Goal: Task Accomplishment & Management: Manage account settings

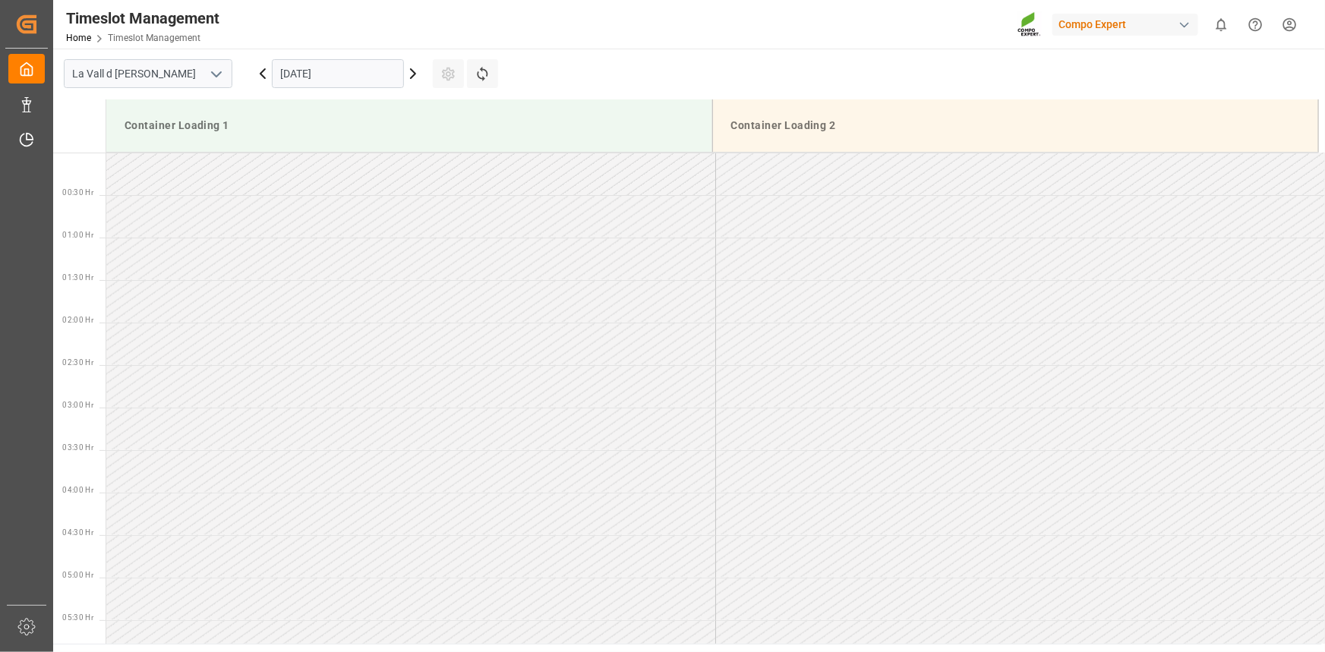
scroll to position [856, 0]
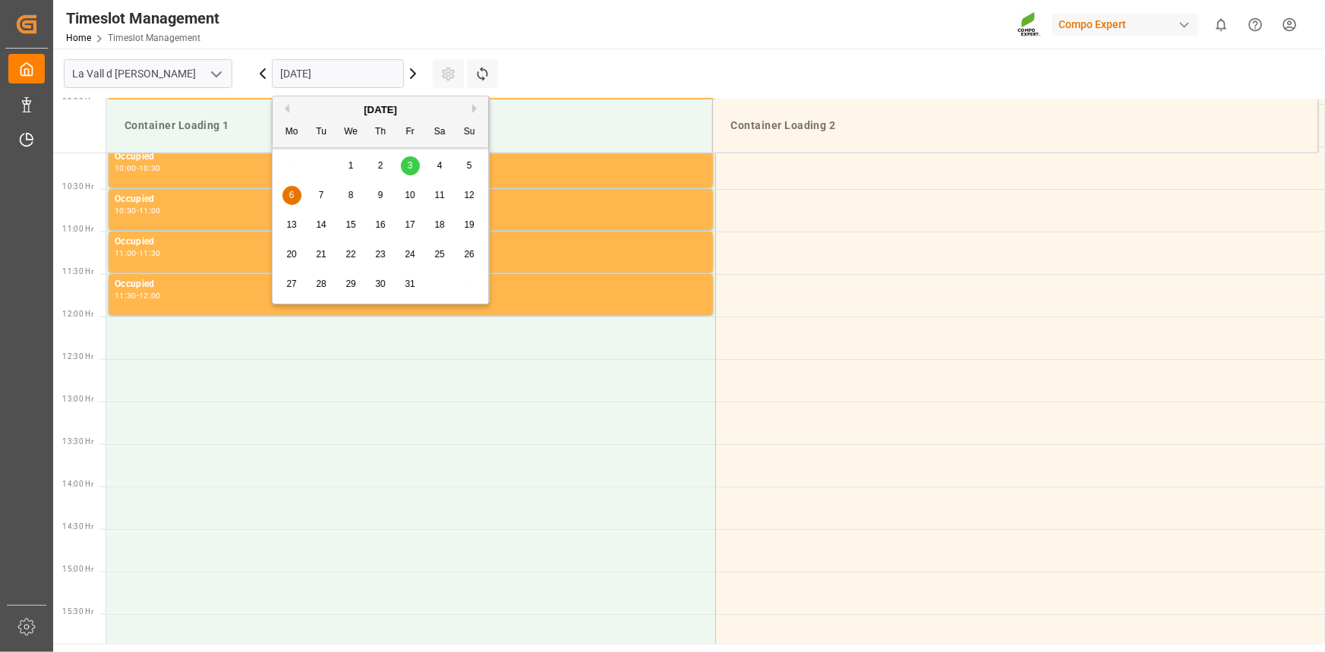
click at [295, 59] on input "[DATE]" at bounding box center [338, 73] width 132 height 29
click at [288, 110] on div "[DATE]" at bounding box center [381, 109] width 216 height 15
click at [285, 108] on button "Previous Month" at bounding box center [284, 108] width 9 height 9
click at [319, 225] on span "16" at bounding box center [321, 224] width 10 height 11
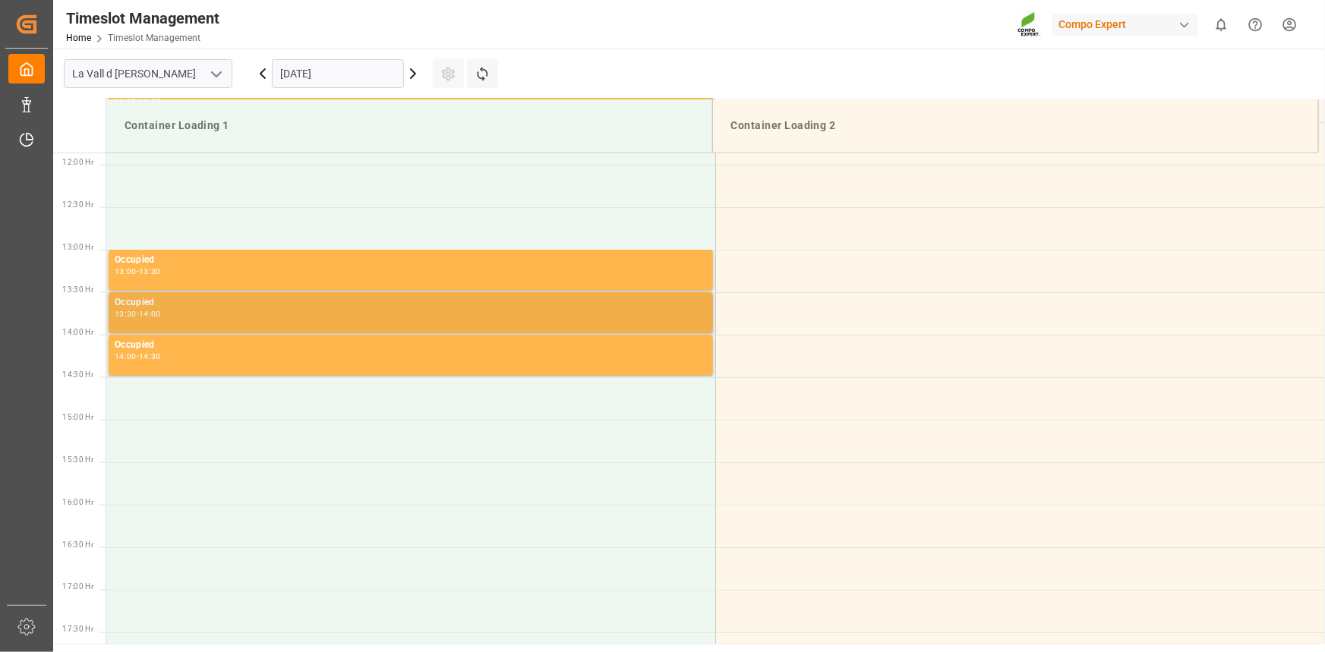
scroll to position [803, 0]
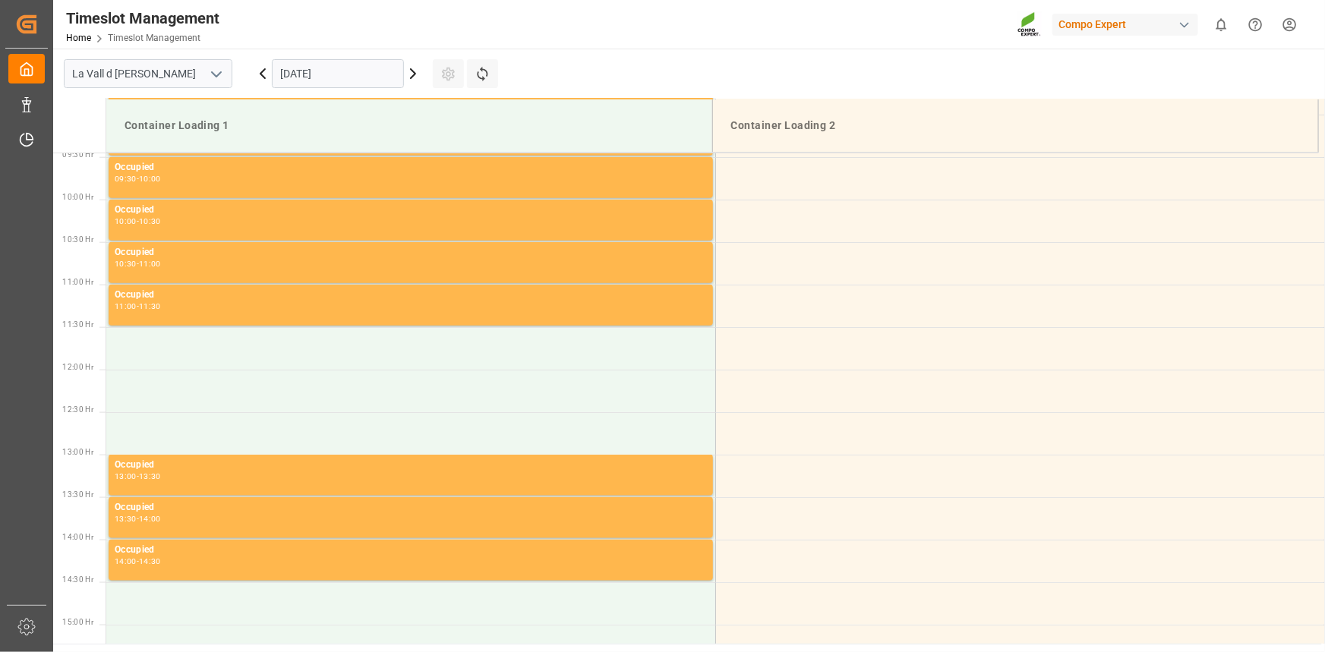
click at [306, 81] on input "[DATE]" at bounding box center [338, 73] width 132 height 29
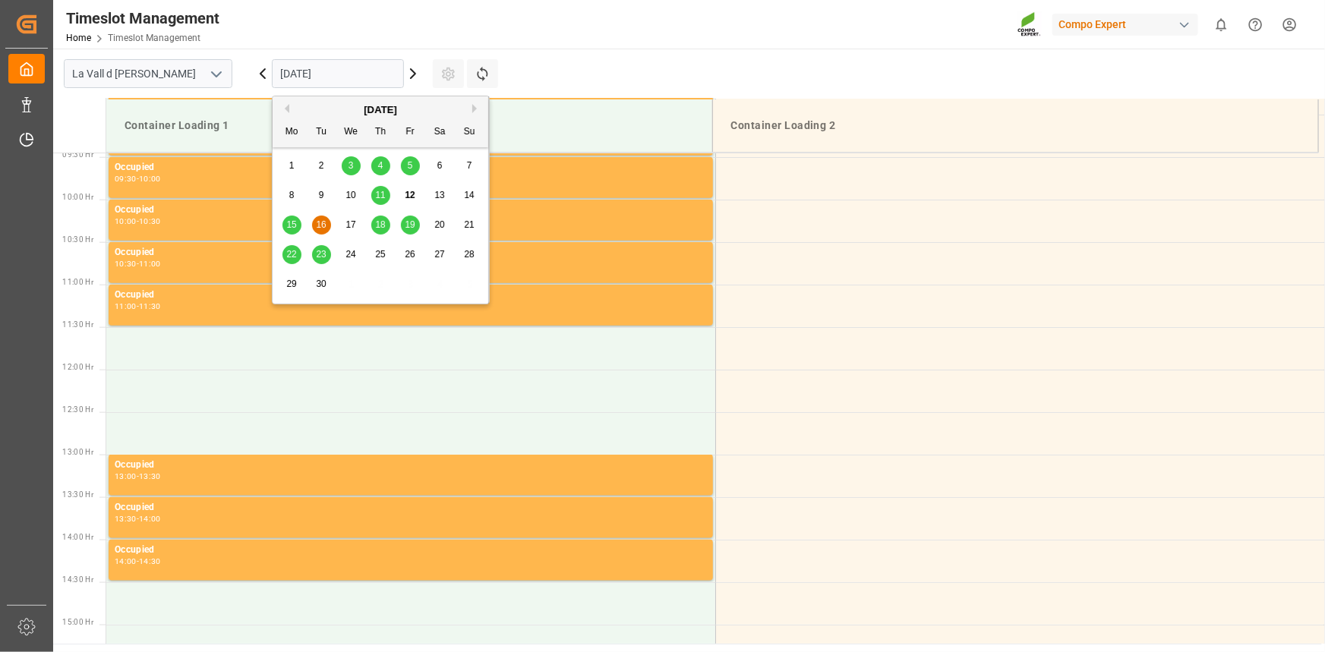
click at [413, 223] on span "19" at bounding box center [410, 224] width 10 height 11
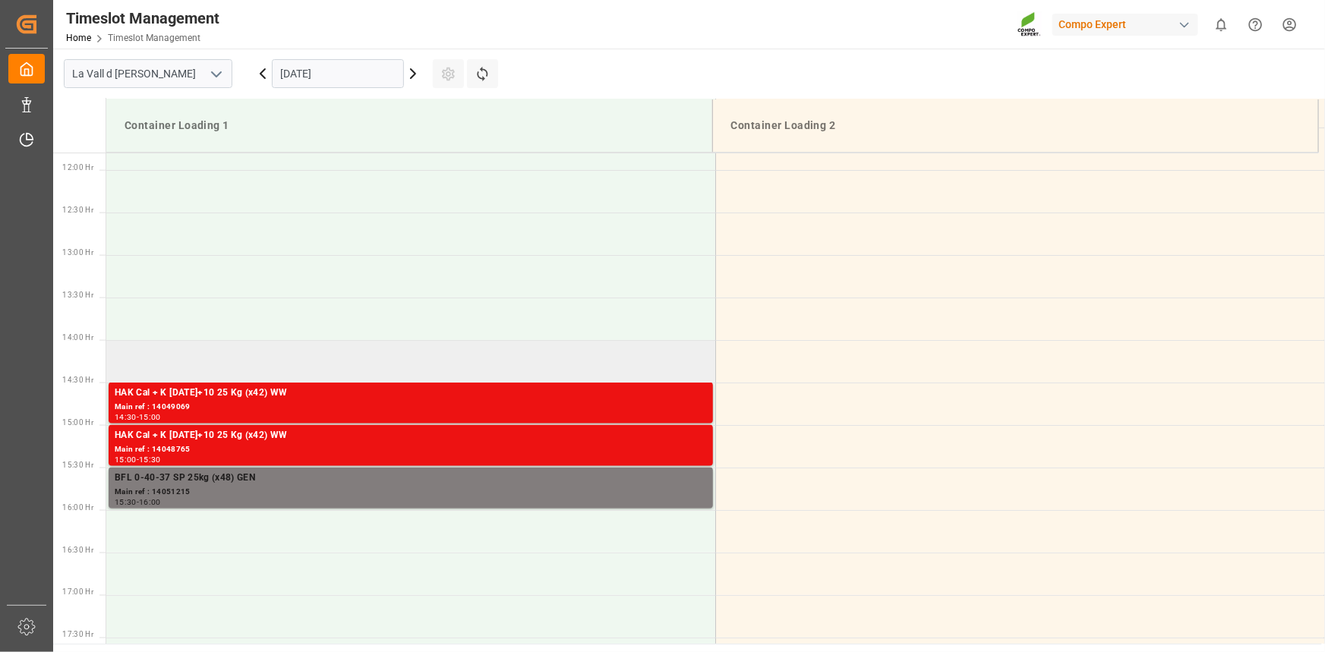
scroll to position [1010, 0]
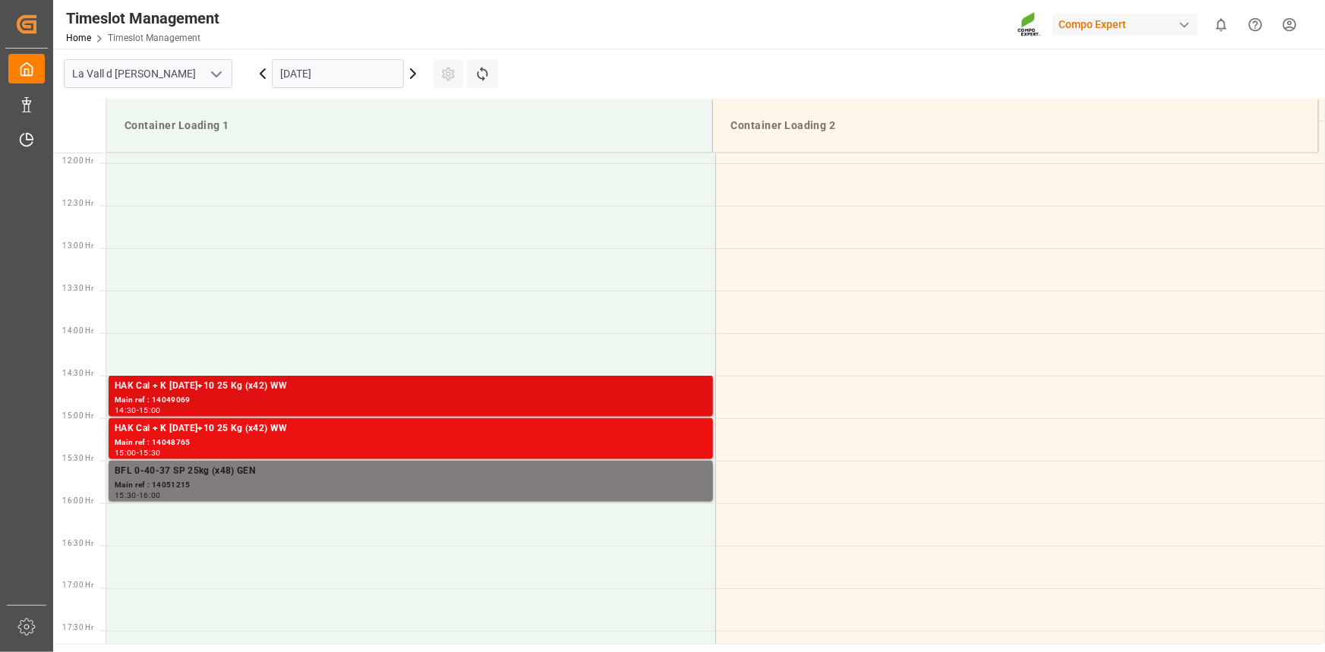
click at [348, 392] on div "HAK Cal + K [DATE]+10 25 Kg (x42) WW" at bounding box center [411, 386] width 592 height 15
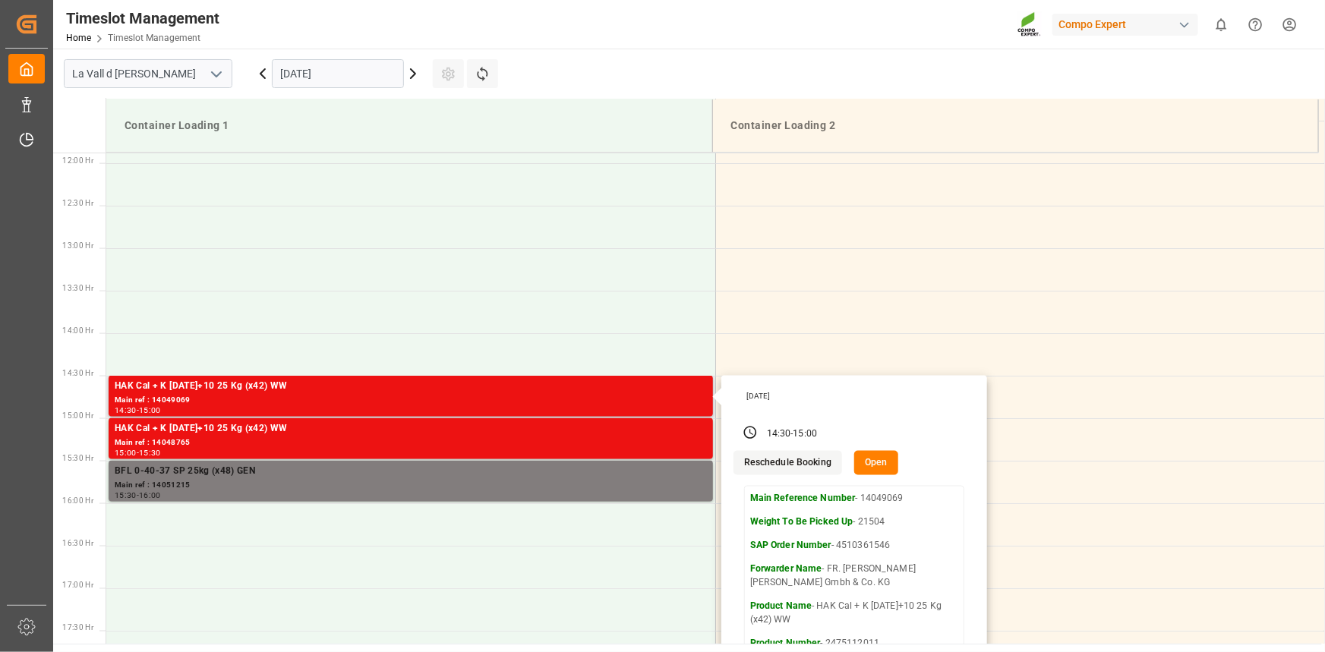
click at [884, 461] on button "Open" at bounding box center [876, 463] width 44 height 24
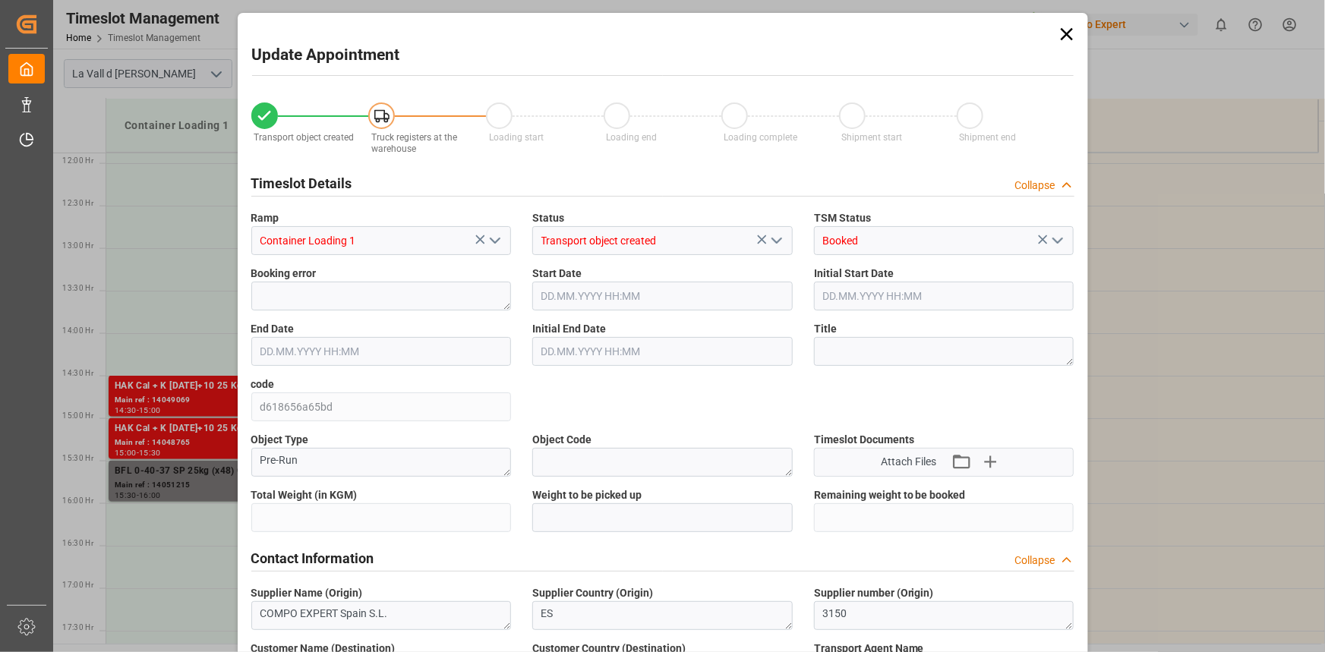
type input "21504"
type input "20"
type input "[DATE] 14:30"
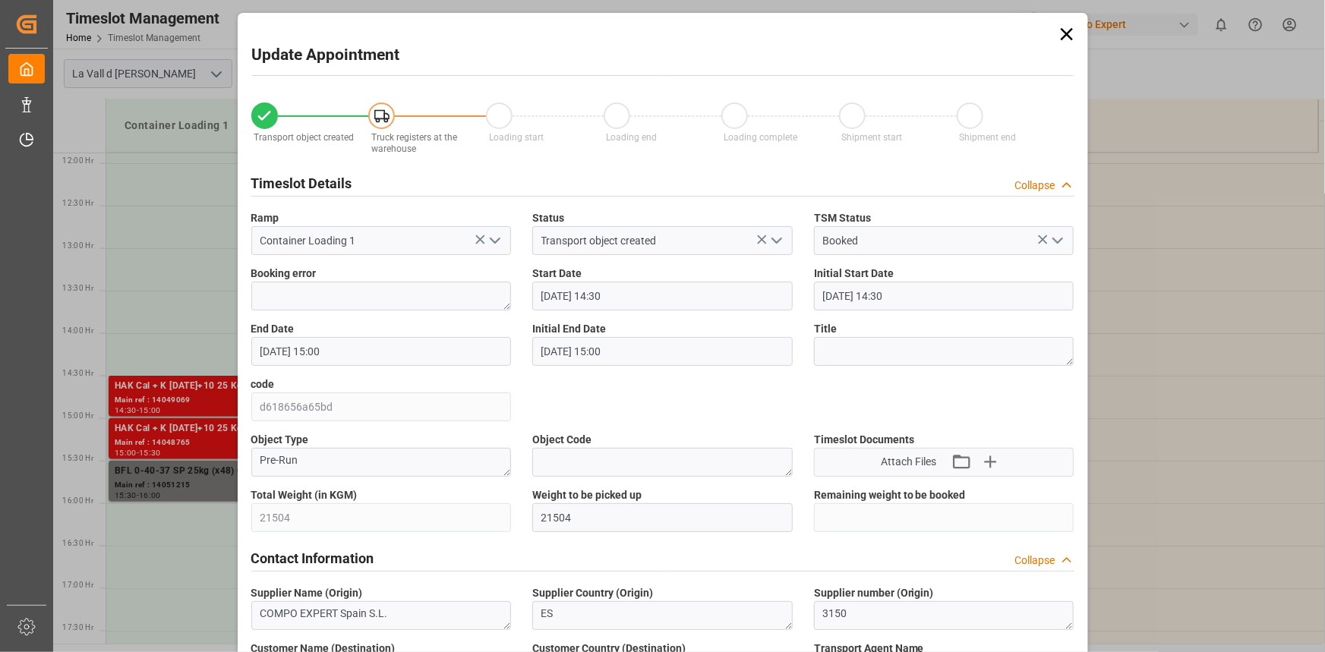
type input "[DATE] 15:00"
type input "[DATE] 08:54"
type input "[DATE] 10:53"
click at [695, 301] on input "[DATE] 14:30" at bounding box center [662, 296] width 260 height 29
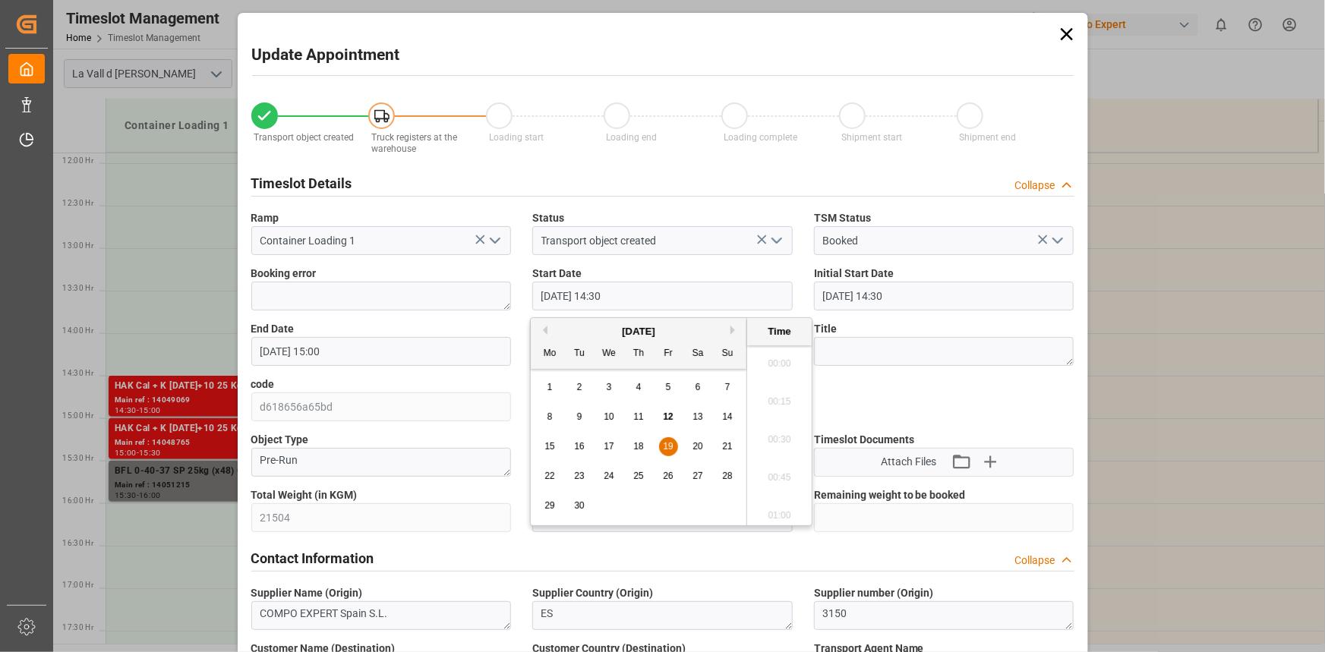
scroll to position [2130, 0]
click at [734, 333] on button "Next Month" at bounding box center [734, 330] width 9 height 9
click at [552, 417] on span "6" at bounding box center [549, 416] width 5 height 11
click at [783, 362] on li "14:00" at bounding box center [779, 360] width 65 height 38
type input "[DATE] 14:00"
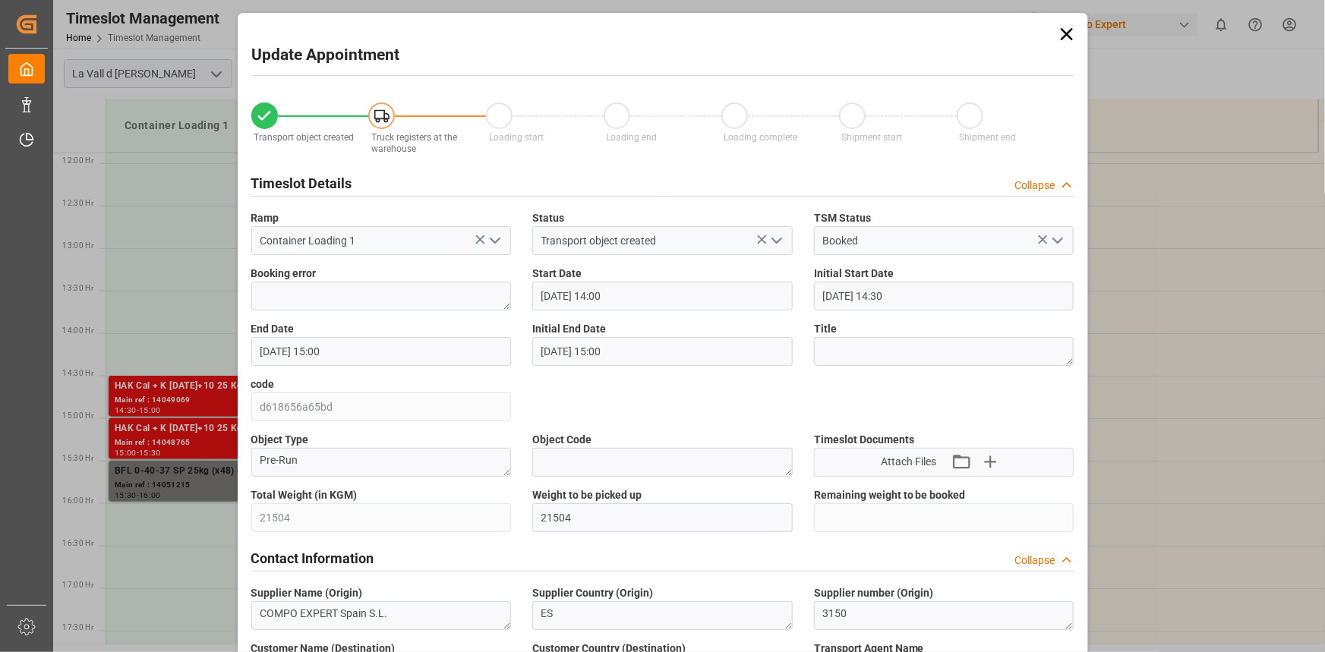
click at [448, 352] on input "[DATE] 15:00" at bounding box center [381, 351] width 260 height 29
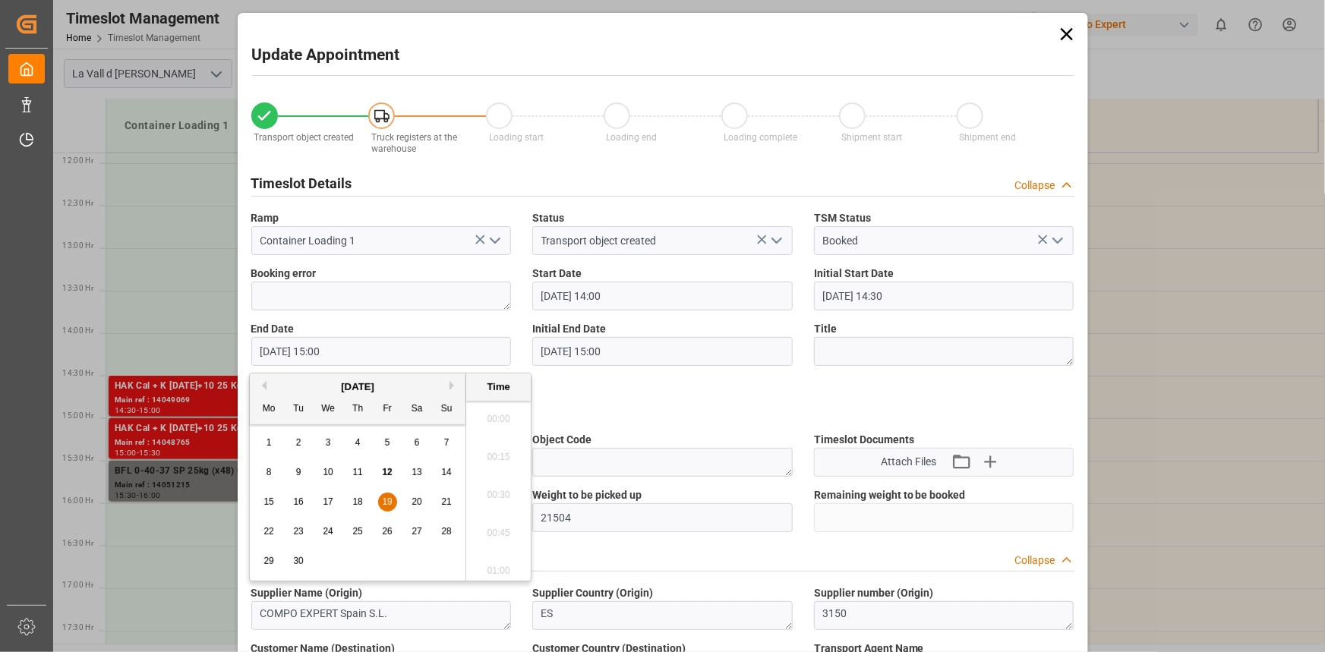
scroll to position [2206, 0]
click at [453, 385] on button "Next Month" at bounding box center [453, 385] width 9 height 9
click at [254, 384] on div "[DATE]" at bounding box center [358, 387] width 216 height 15
click at [260, 382] on button "Previous Month" at bounding box center [261, 385] width 9 height 9
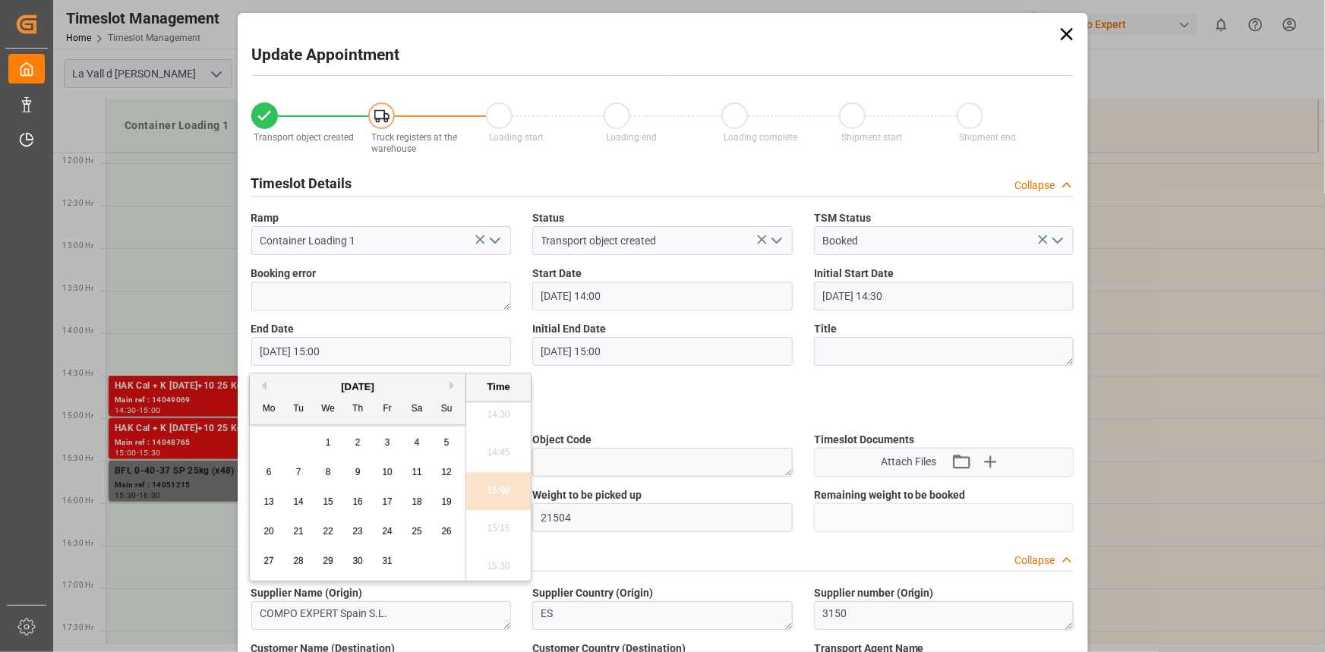
click at [266, 470] on span "6" at bounding box center [268, 472] width 5 height 11
click at [493, 421] on li "14:30" at bounding box center [498, 415] width 65 height 38
type input "[DATE] 14:30"
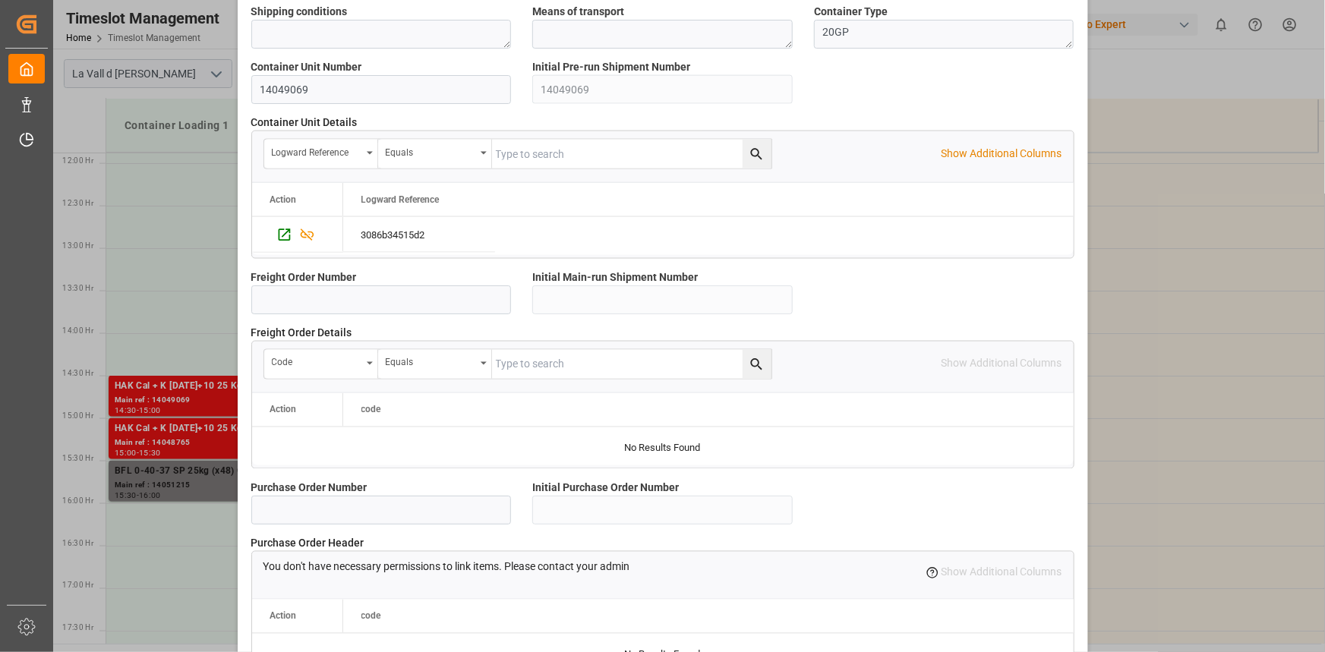
scroll to position [1349, 0]
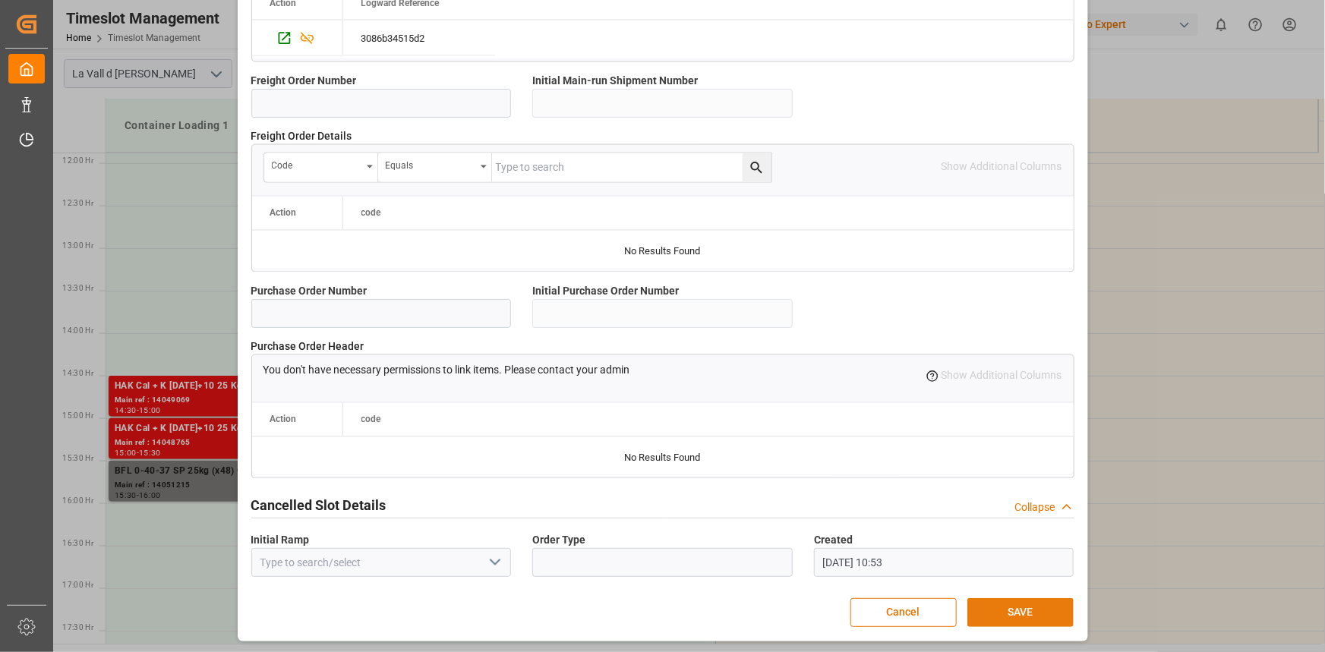
click at [1029, 609] on button "SAVE" at bounding box center [1020, 612] width 106 height 29
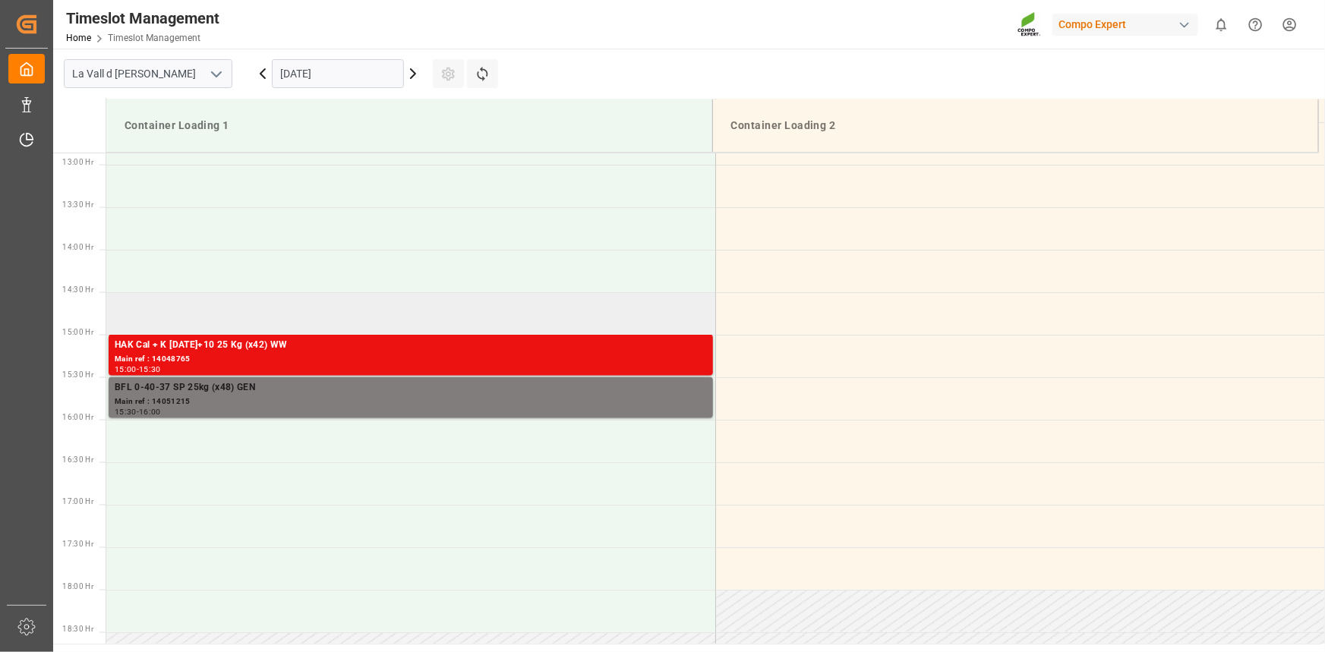
scroll to position [1095, 0]
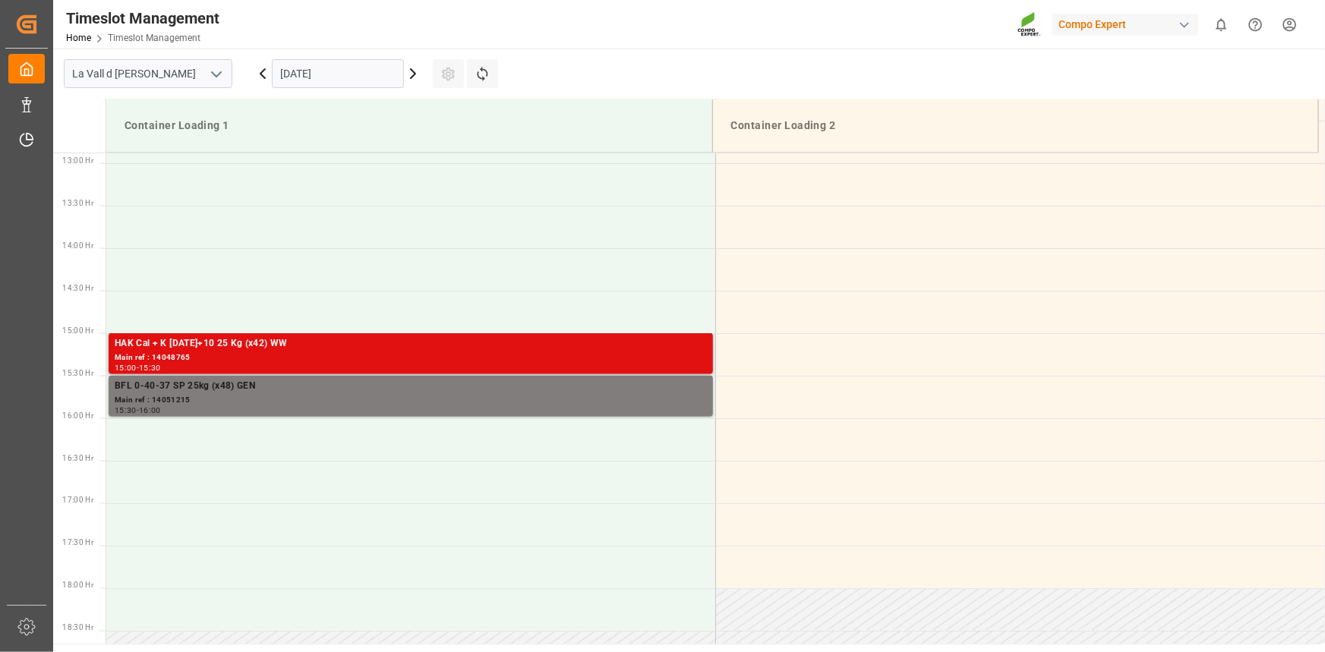
click at [291, 346] on div "HAK Cal + K [DATE]+10 25 Kg (x42) WW" at bounding box center [411, 343] width 592 height 15
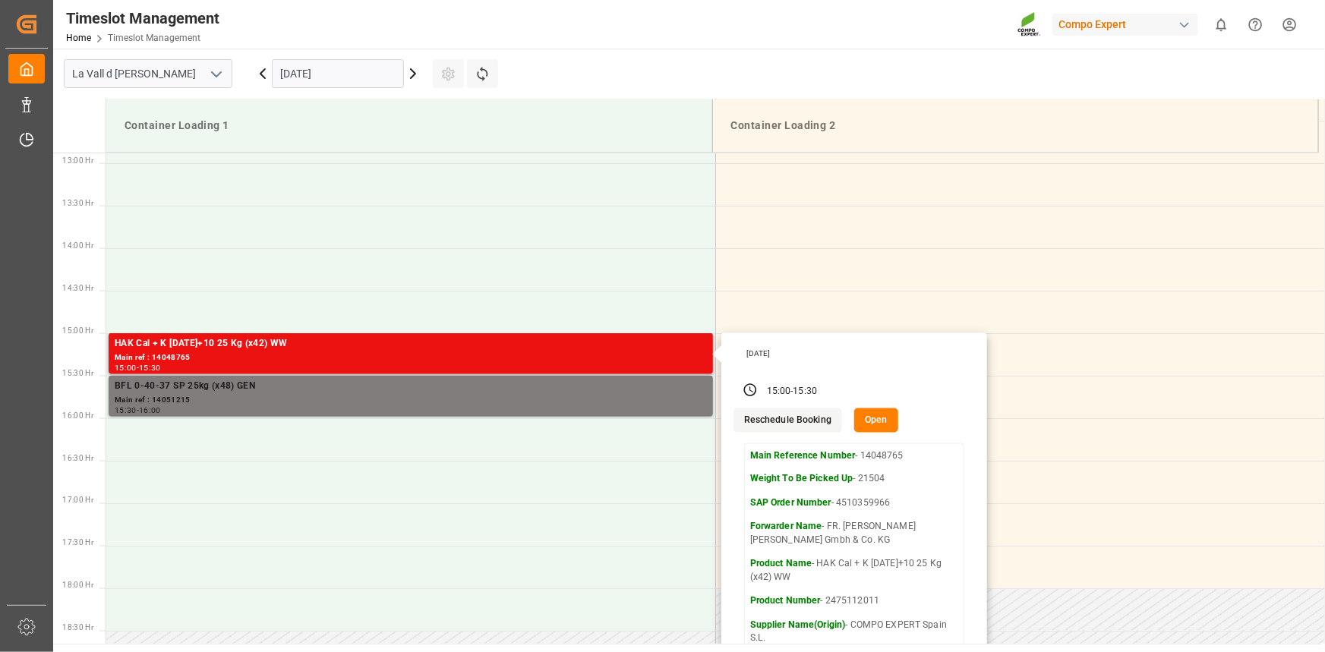
click at [888, 416] on button "Open" at bounding box center [876, 420] width 44 height 24
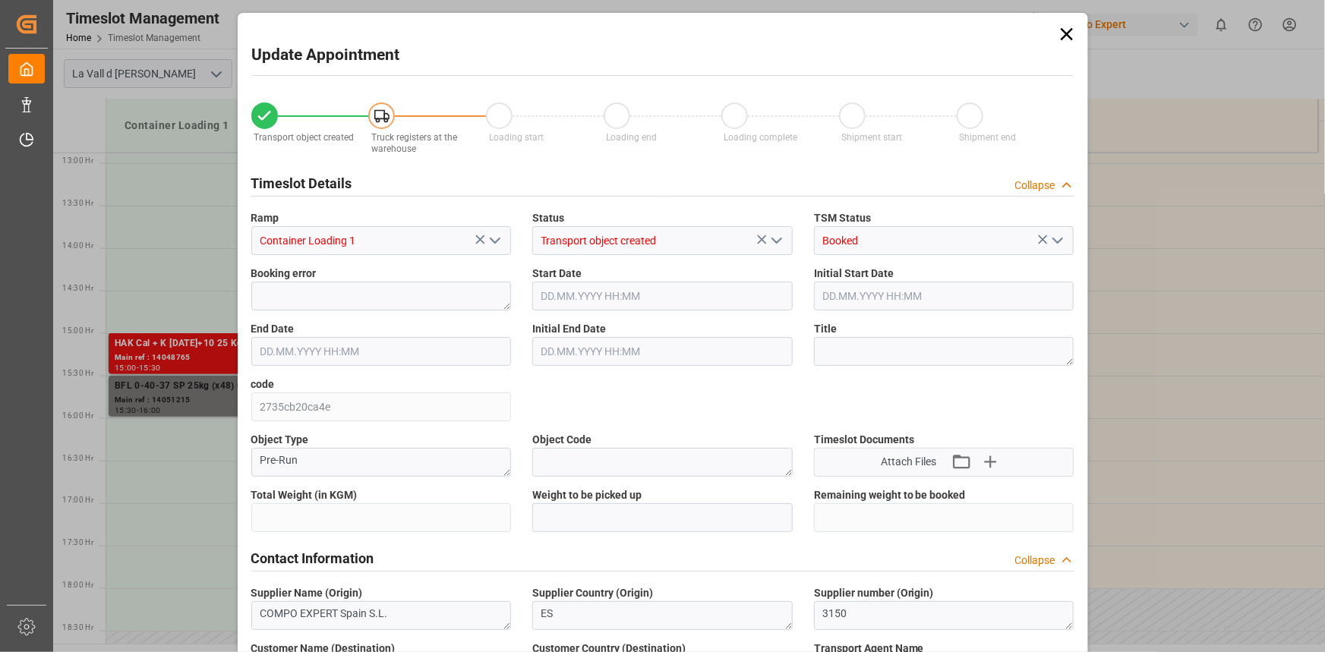
type input "21504"
type input "20"
type input "[DATE] 15:00"
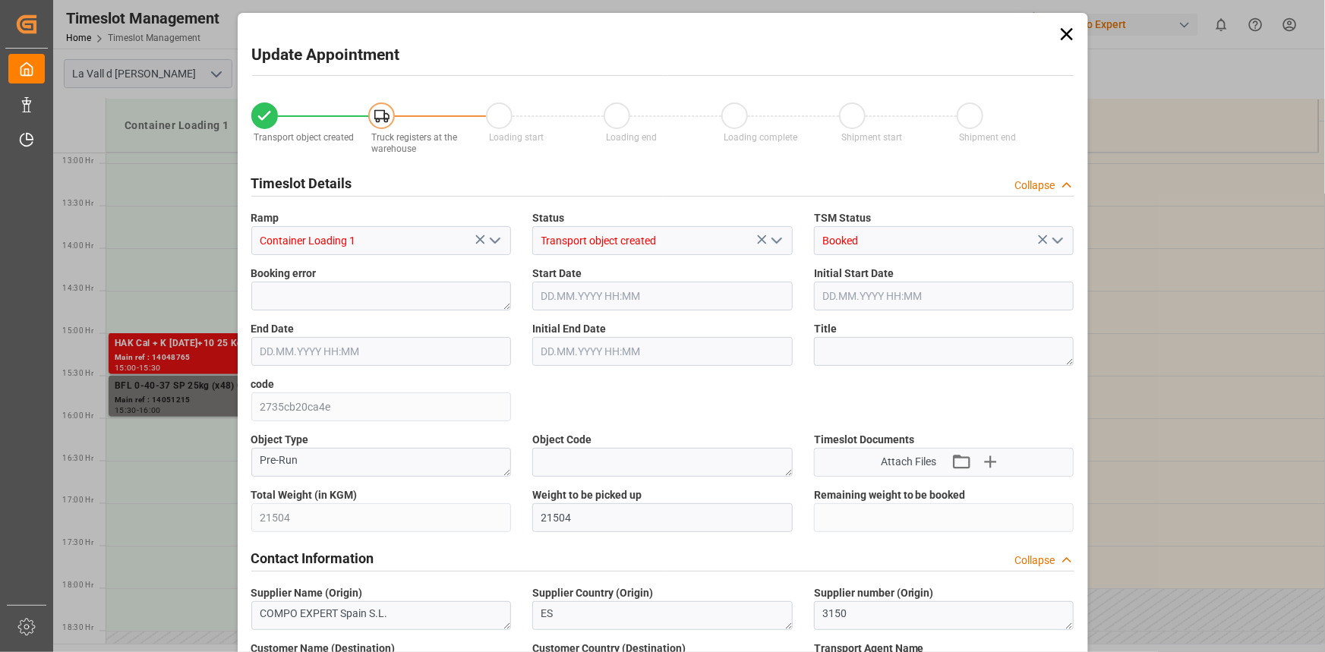
type input "[DATE] 15:30"
type input "[DATE] 07:52"
type input "[DATE] 10:55"
click at [647, 285] on input "[DATE] 15:00" at bounding box center [662, 296] width 260 height 29
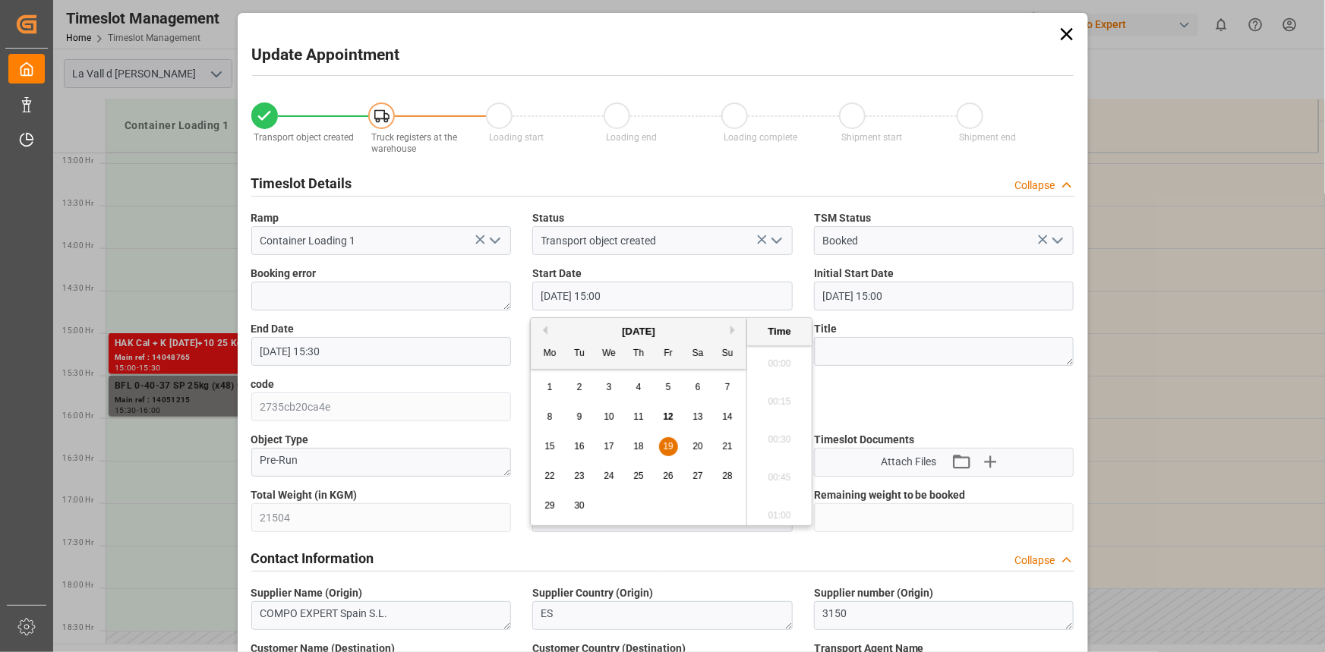
scroll to position [2206, 0]
click at [731, 329] on button "Next Month" at bounding box center [734, 330] width 9 height 9
click at [554, 417] on div "6" at bounding box center [549, 417] width 19 height 18
click at [778, 360] on li "14:30" at bounding box center [779, 360] width 65 height 38
type input "[DATE] 14:30"
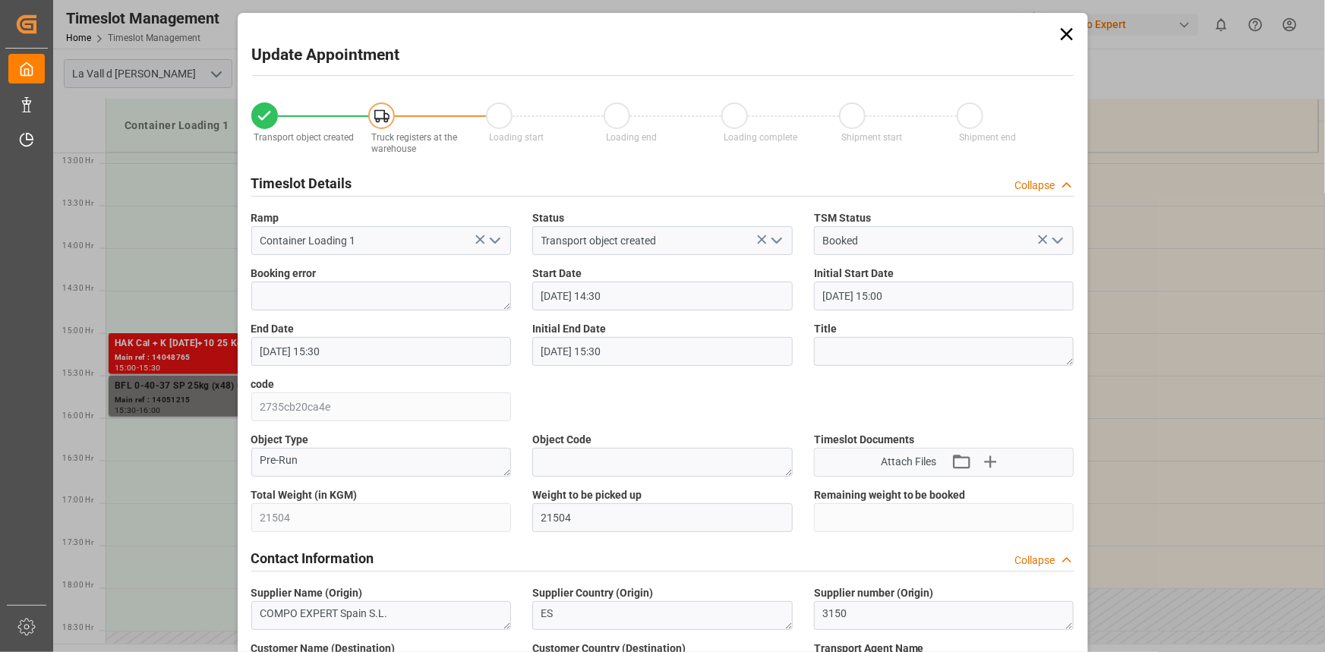
click at [448, 361] on input "[DATE] 15:30" at bounding box center [381, 351] width 260 height 29
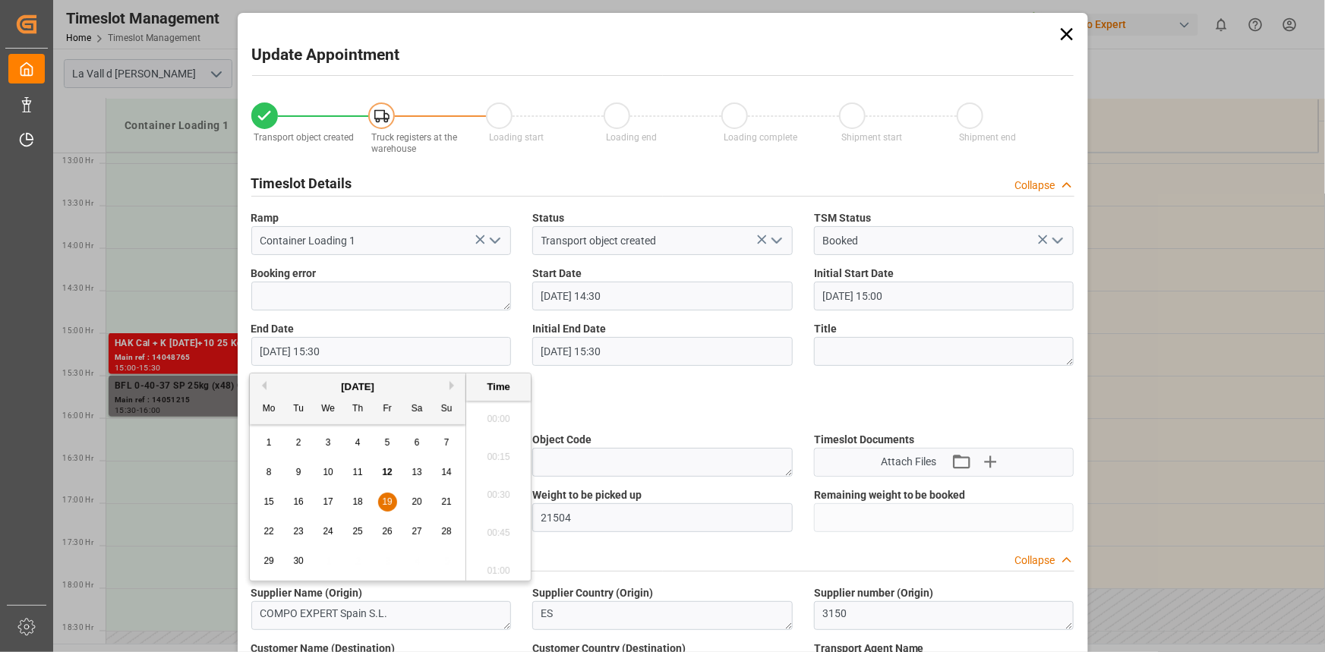
scroll to position [2282, 0]
click at [454, 384] on button "Next Month" at bounding box center [453, 385] width 9 height 9
click at [273, 471] on div "6" at bounding box center [269, 473] width 19 height 18
click at [503, 413] on li "15:00" at bounding box center [498, 415] width 65 height 38
type input "[DATE] 15:00"
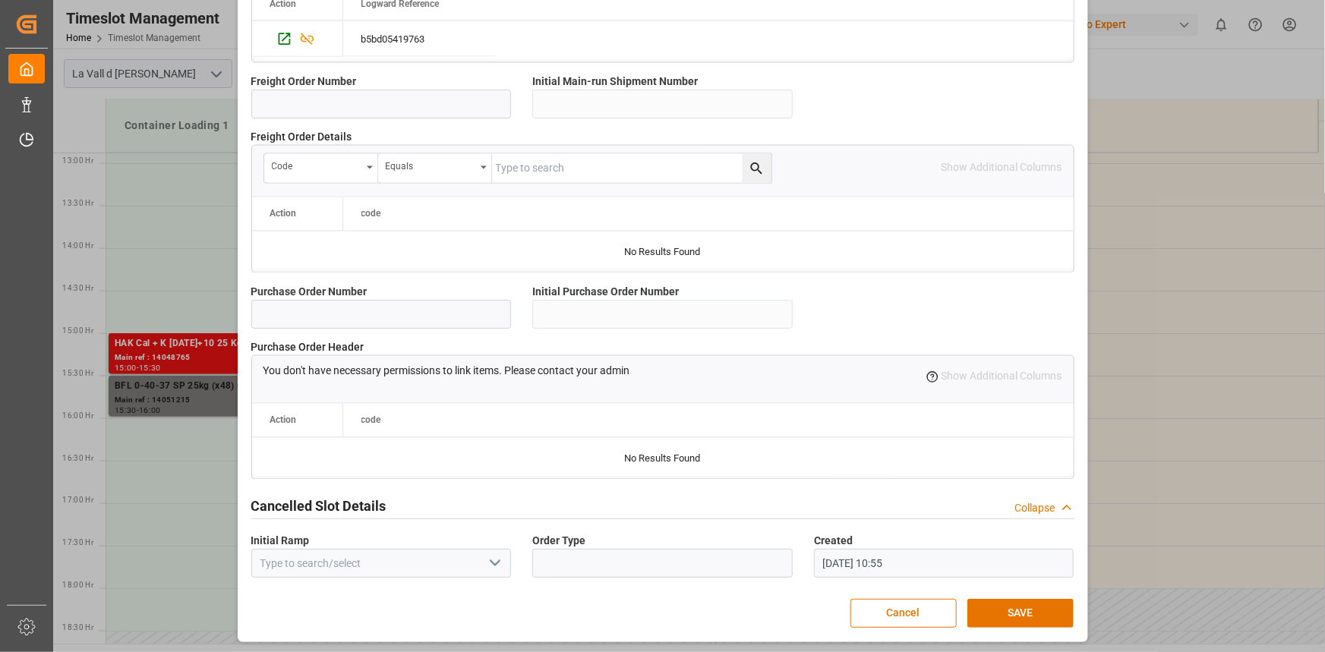
scroll to position [1349, 0]
click at [1038, 610] on button "SAVE" at bounding box center [1020, 612] width 106 height 29
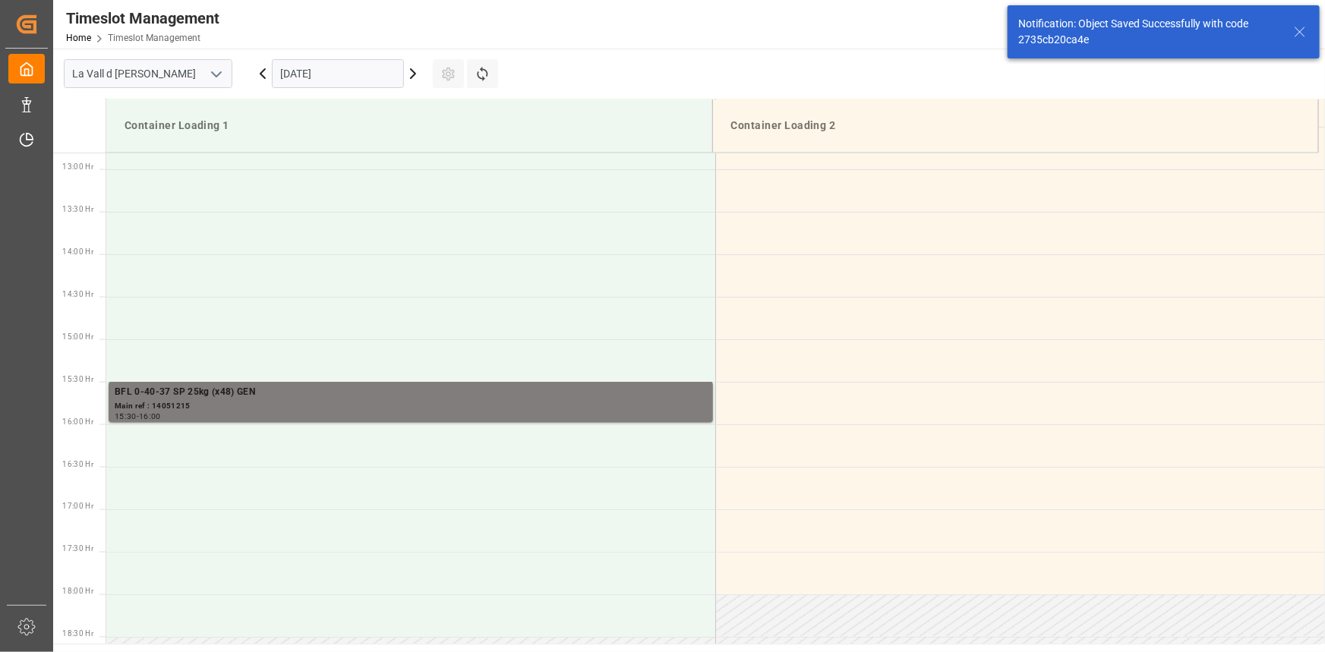
scroll to position [1095, 0]
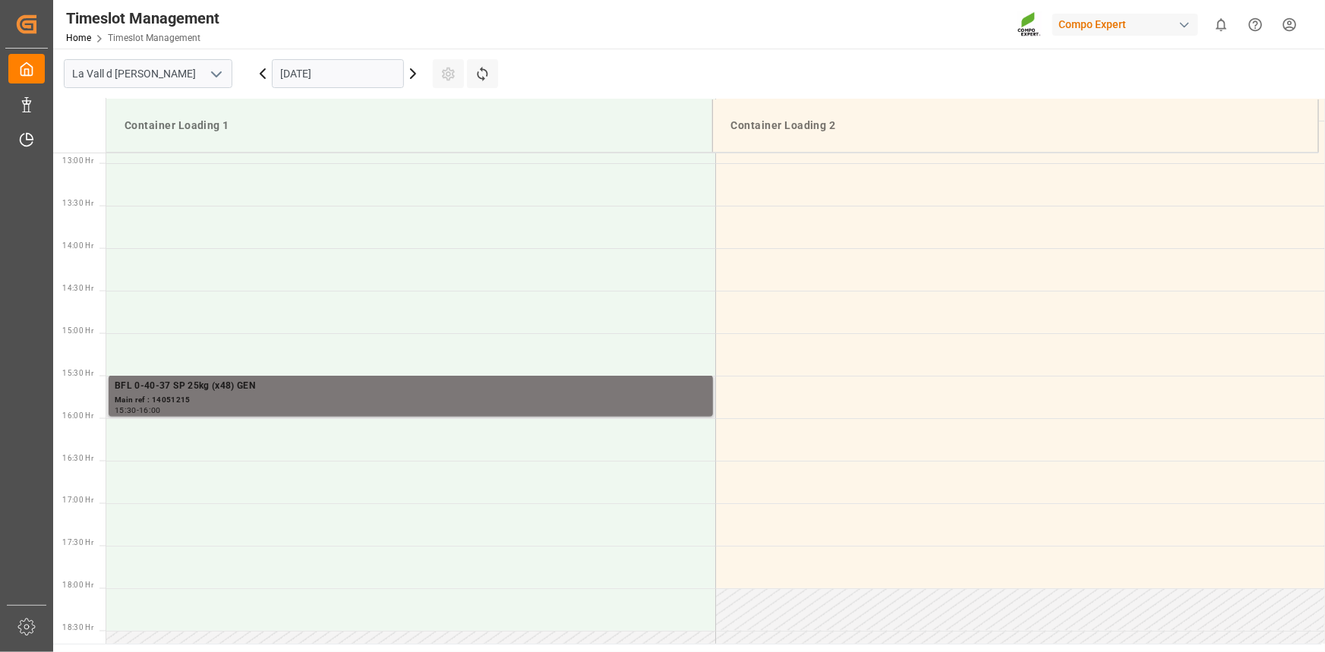
click at [448, 399] on div "Main ref : 14051215" at bounding box center [411, 400] width 592 height 13
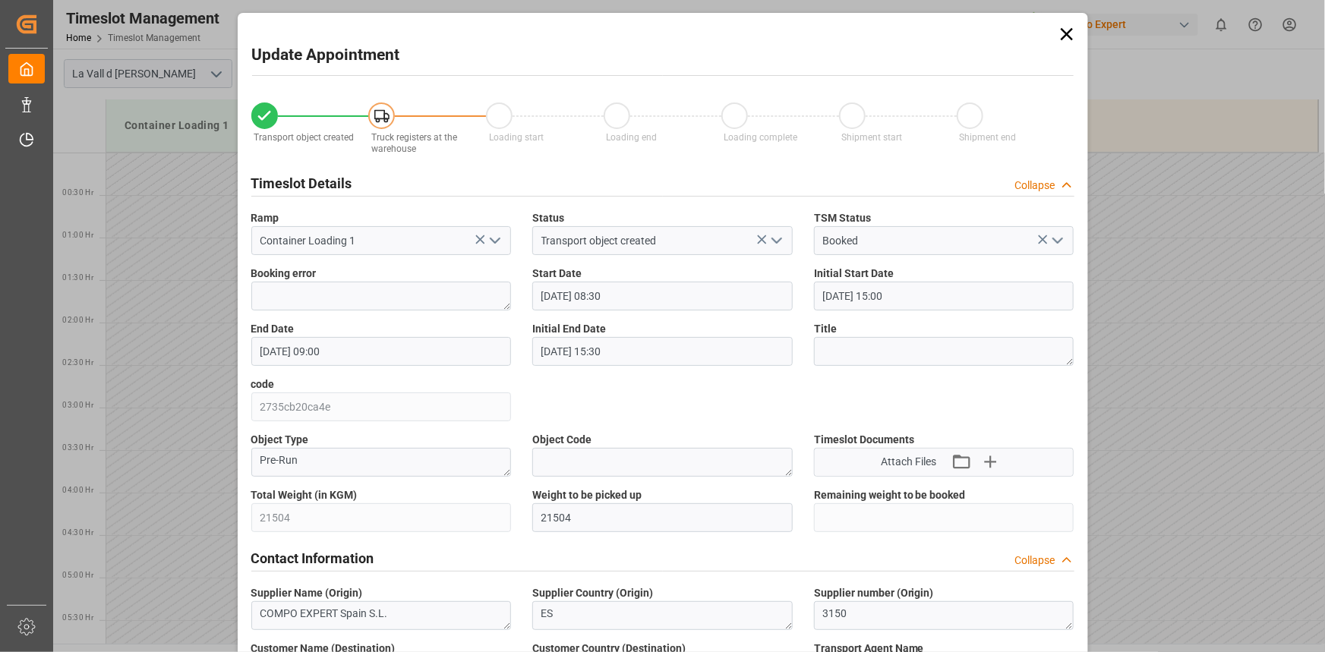
scroll to position [164, 0]
click at [1068, 32] on icon at bounding box center [1066, 34] width 21 height 21
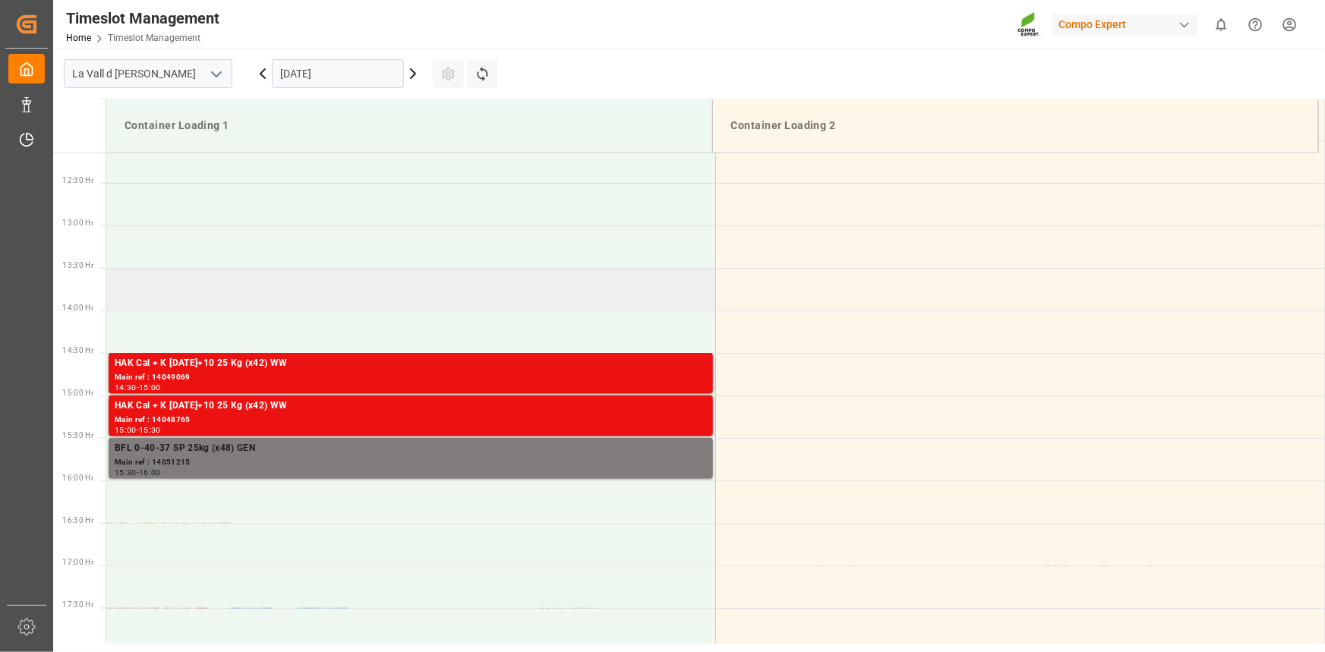
scroll to position [1035, 0]
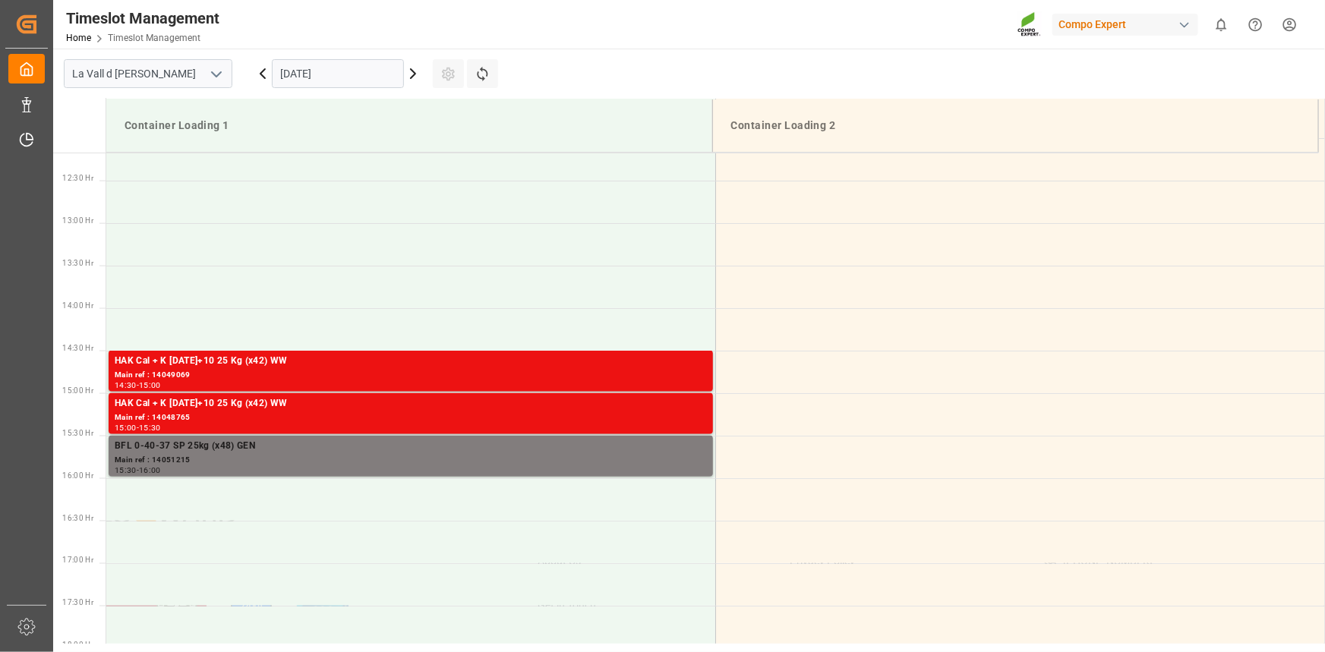
click at [326, 61] on input "[DATE]" at bounding box center [338, 73] width 132 height 29
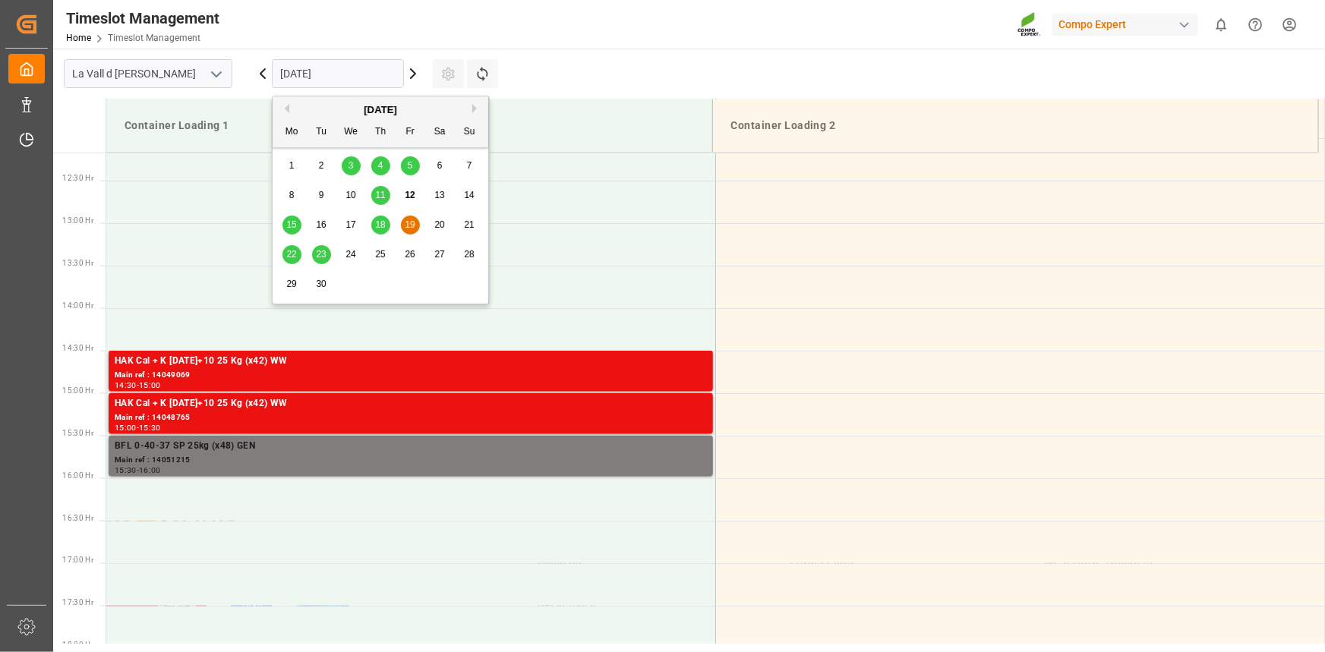
click at [320, 246] on div "23" at bounding box center [321, 255] width 19 height 18
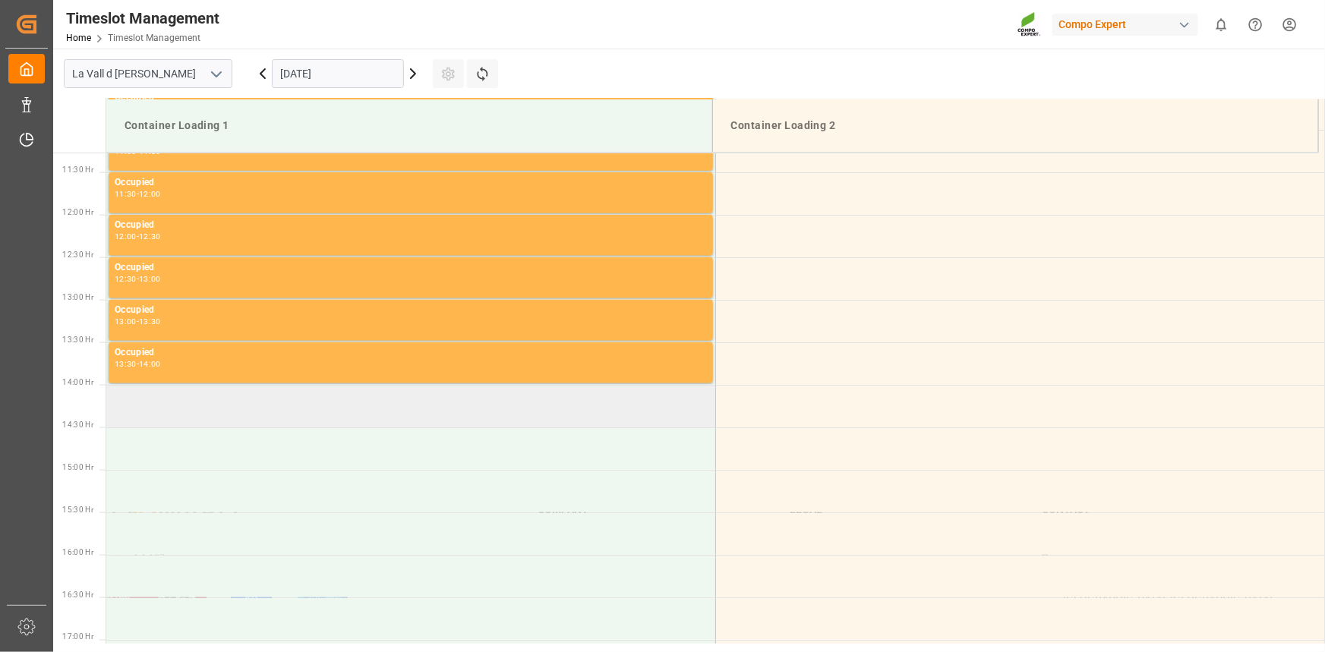
scroll to position [595, 0]
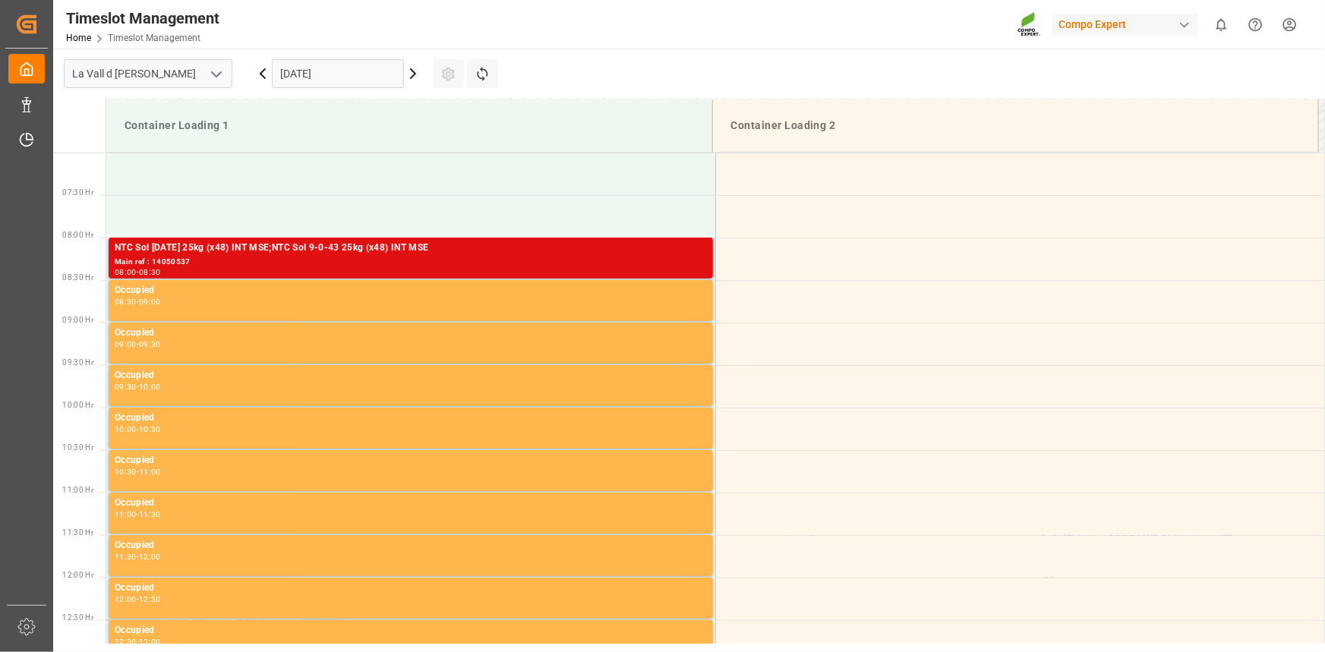
click at [285, 266] on div "Main ref : 14050537" at bounding box center [411, 262] width 592 height 13
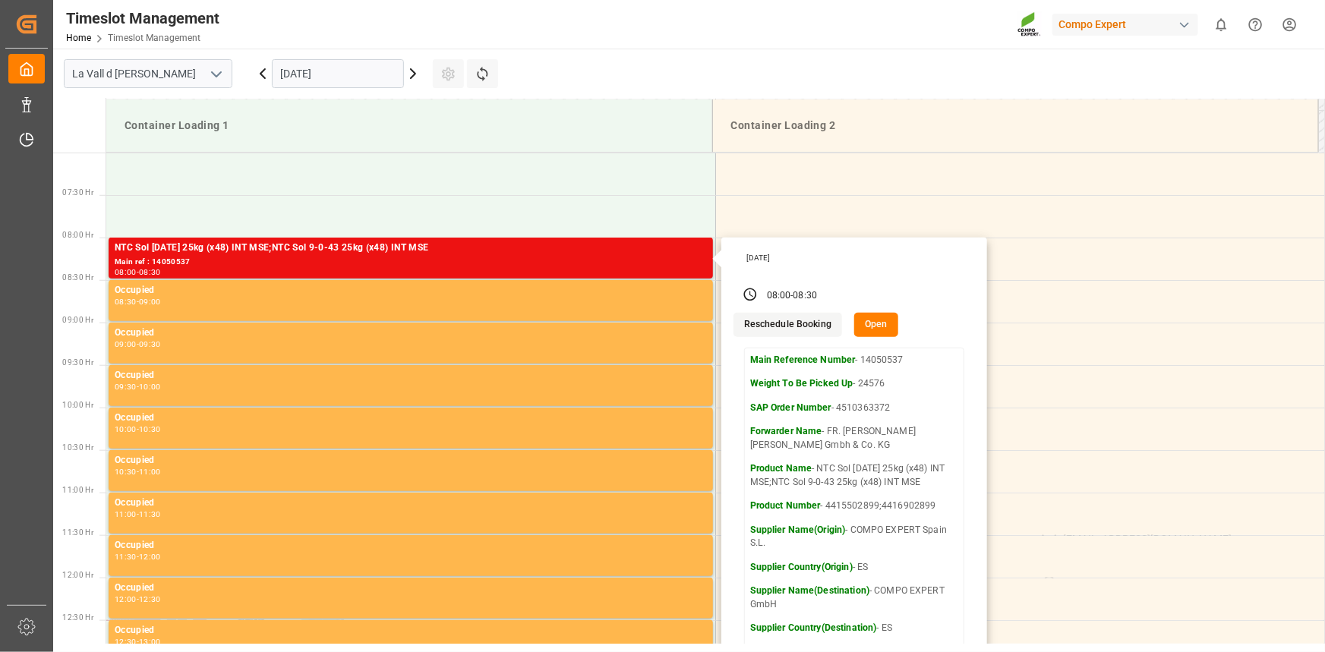
click at [341, 74] on input "23.09.2025" at bounding box center [338, 73] width 132 height 29
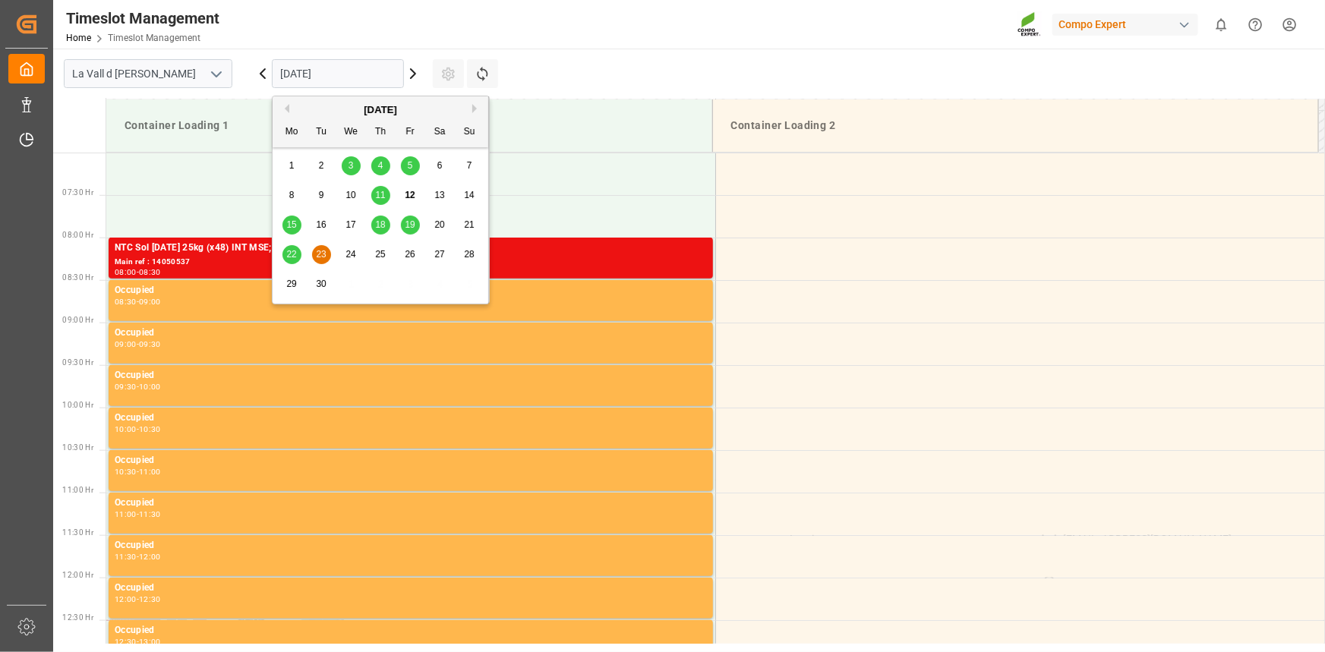
click at [348, 254] on span "24" at bounding box center [350, 254] width 10 height 11
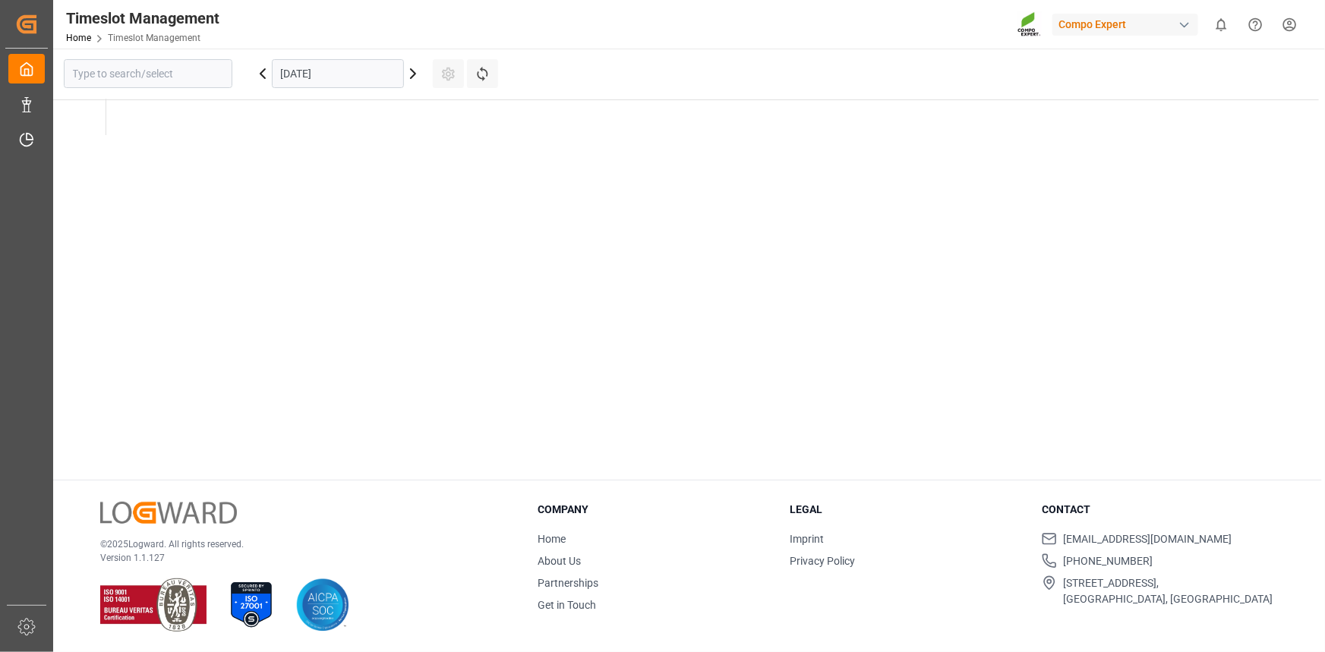
type input "La Vall d [PERSON_NAME]"
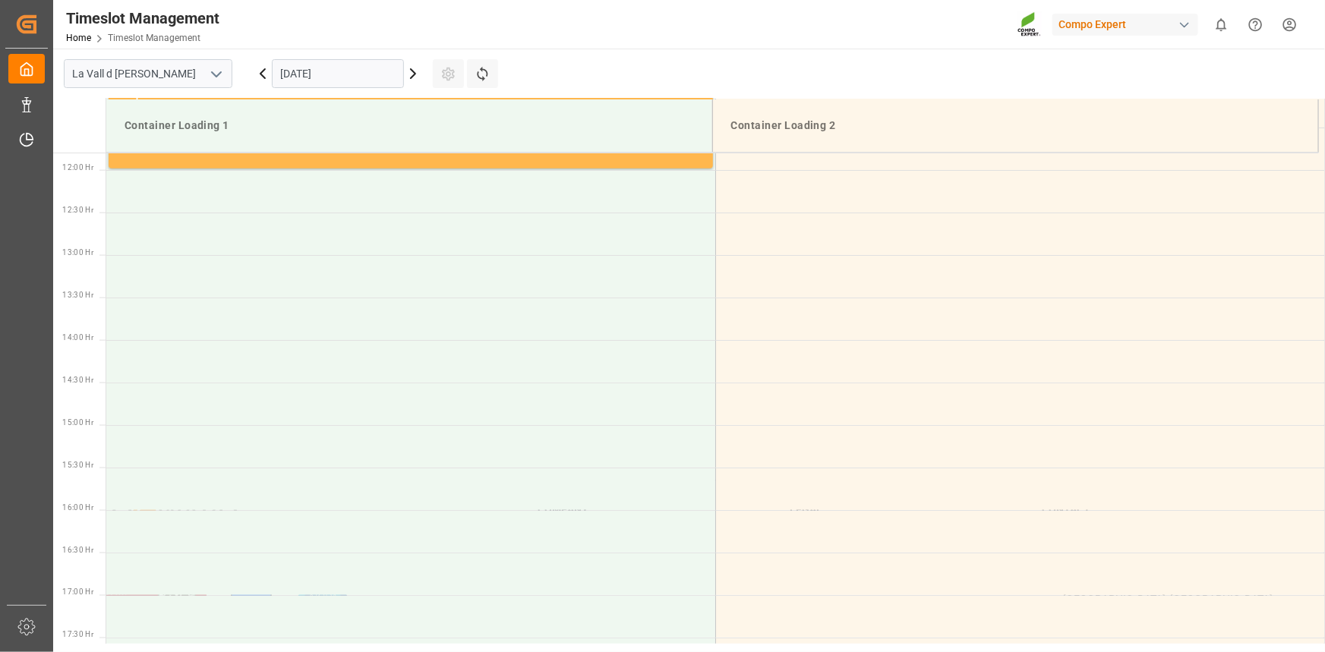
scroll to position [1010, 0]
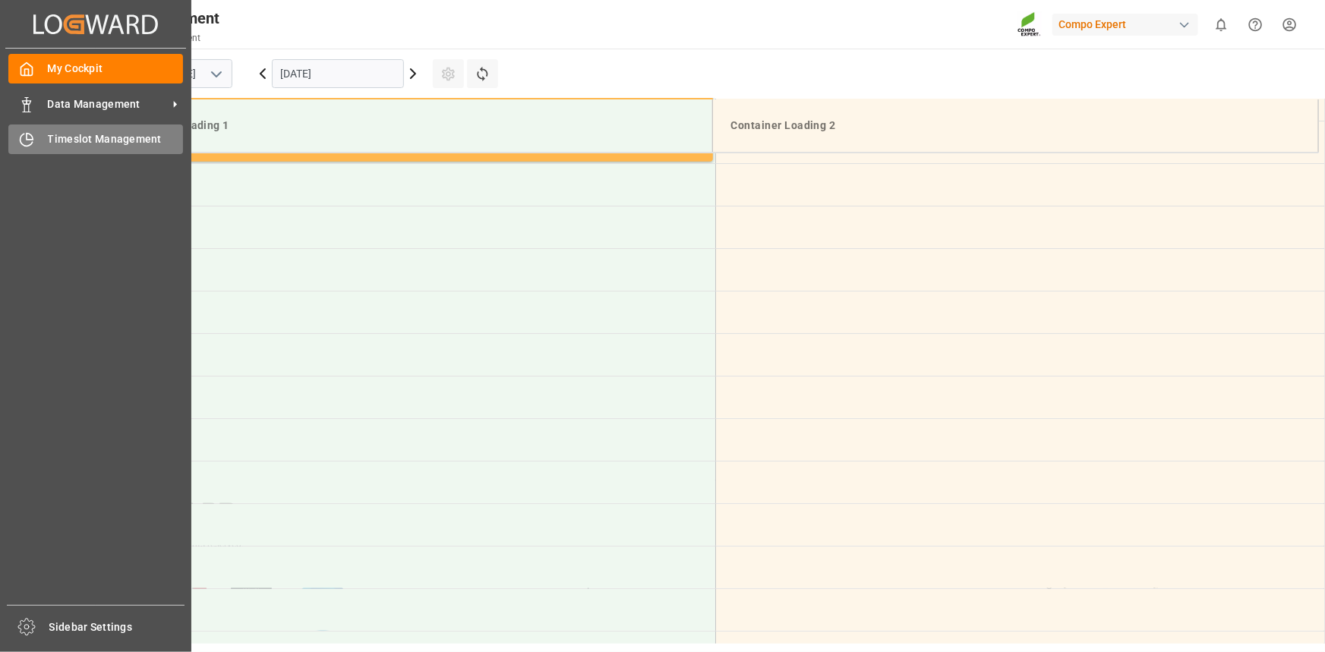
click at [46, 144] on div "Timeslot Management Timeslot Management" at bounding box center [95, 139] width 175 height 30
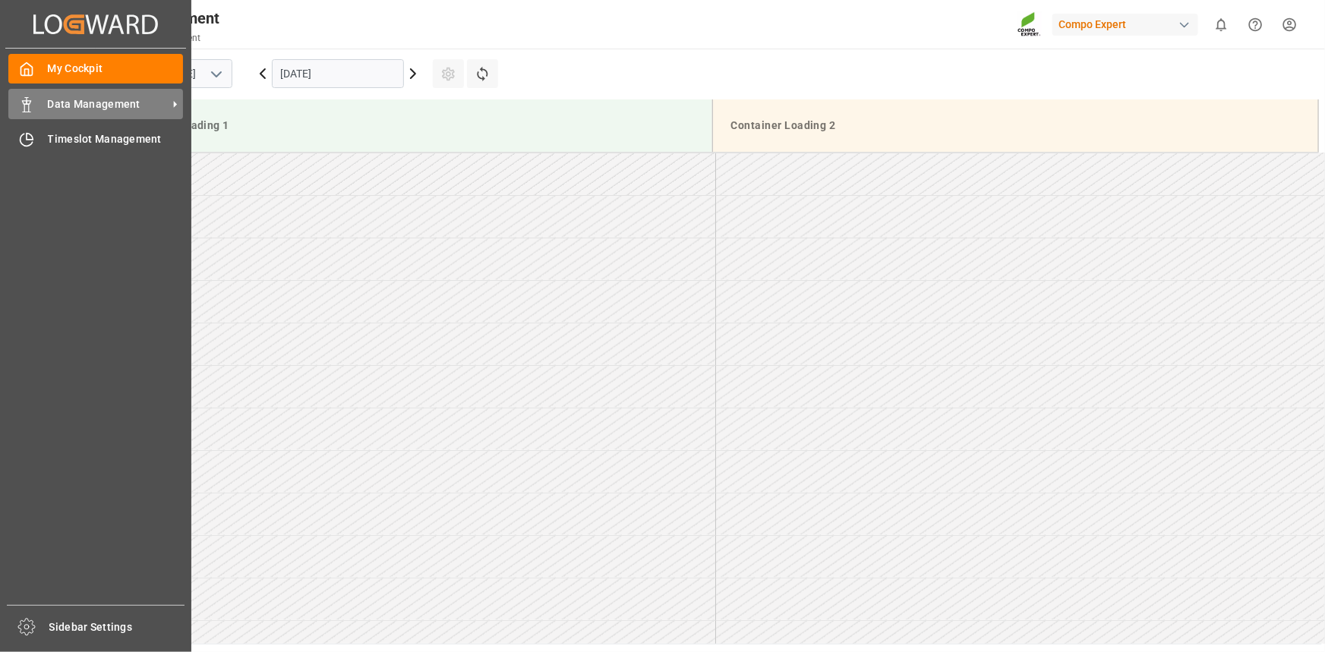
click at [55, 109] on span "Data Management" at bounding box center [108, 104] width 120 height 16
click at [80, 102] on span "Data Management" at bounding box center [108, 104] width 120 height 16
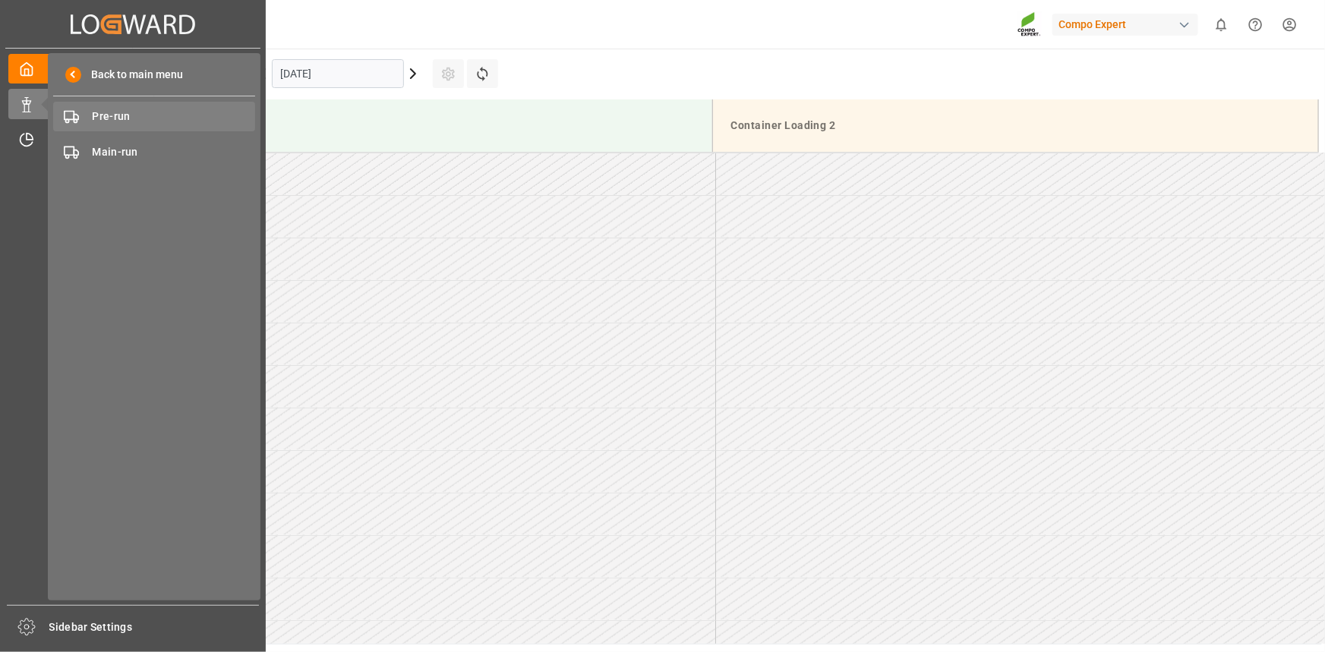
click at [174, 105] on div "Pre-run Pre-run" at bounding box center [154, 117] width 202 height 30
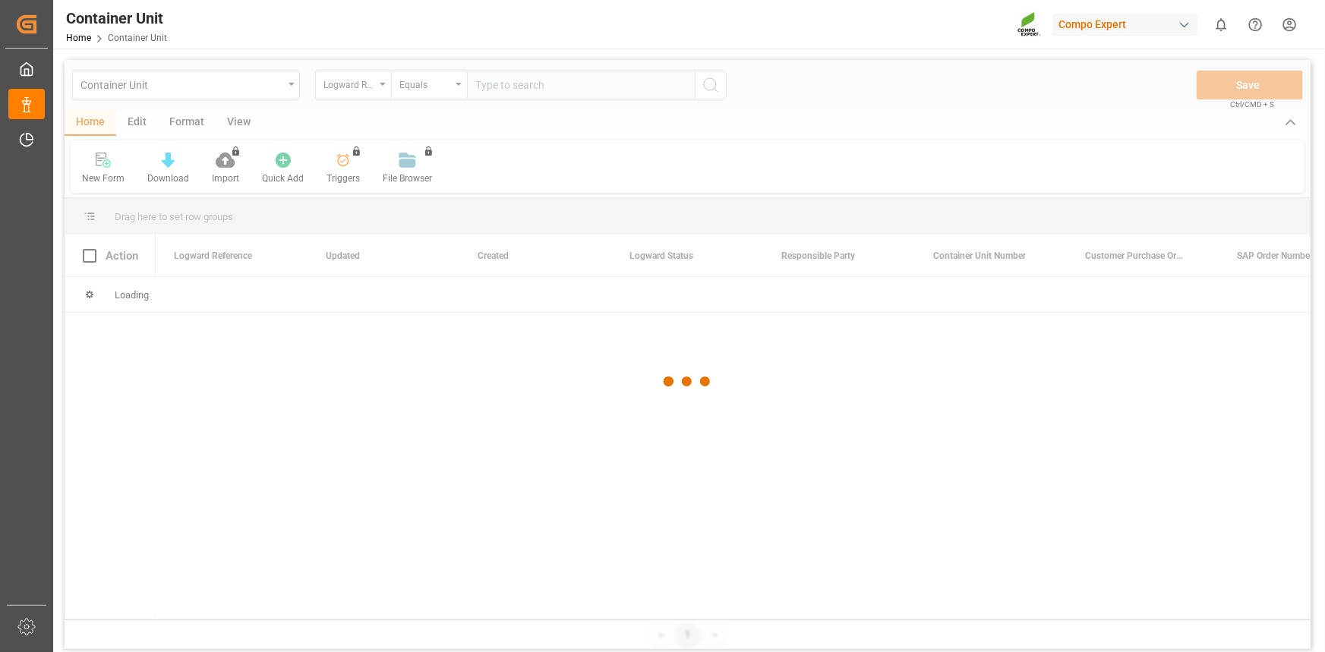
click at [564, 86] on div at bounding box center [688, 381] width 1246 height 643
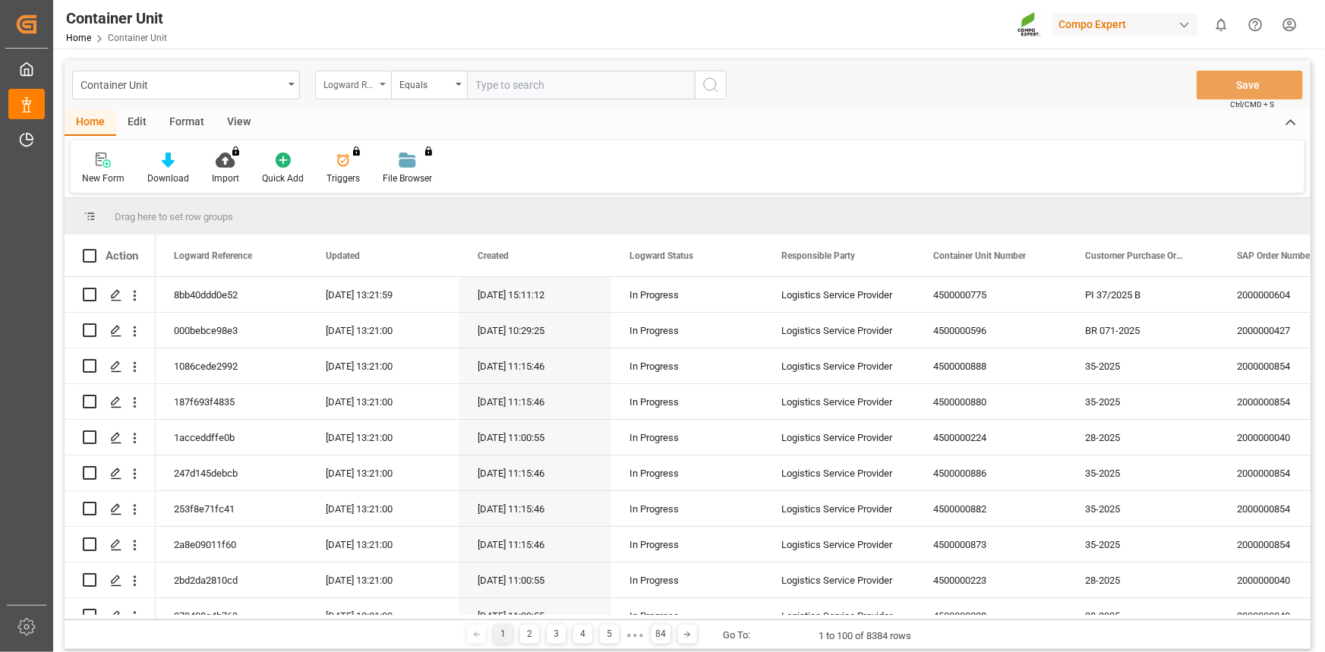
click at [361, 87] on div "Logward Reference" at bounding box center [349, 82] width 52 height 17
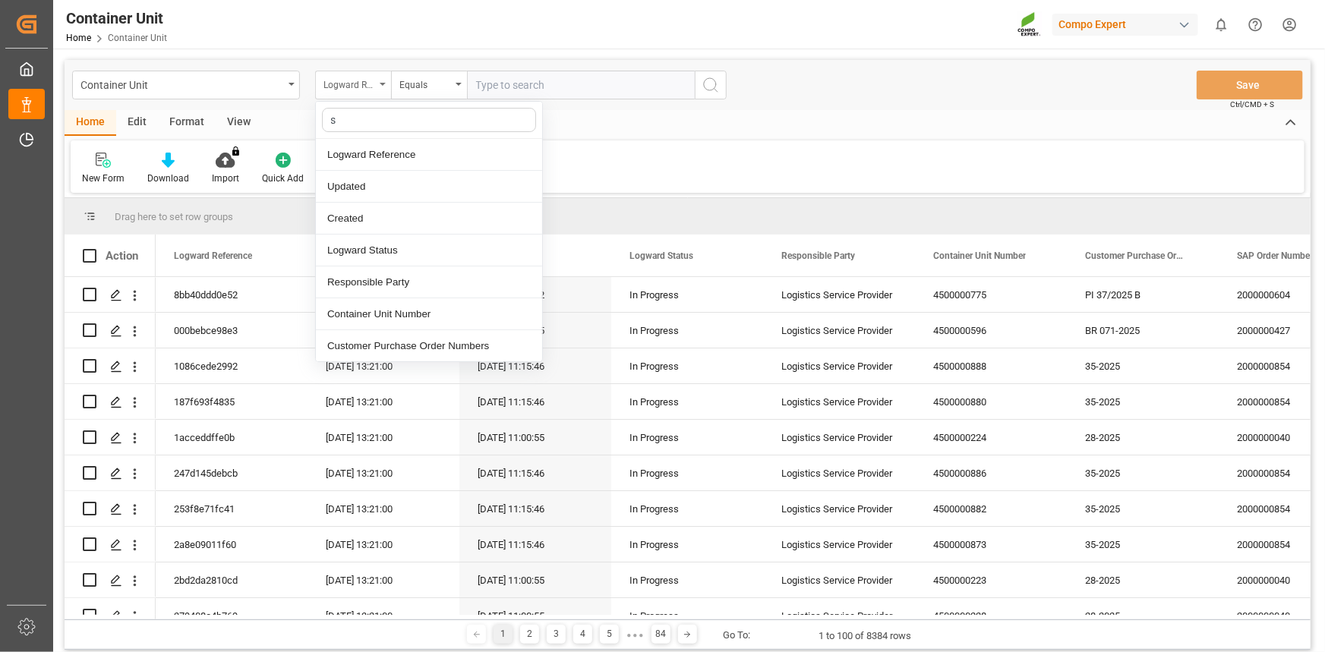
type input "sa"
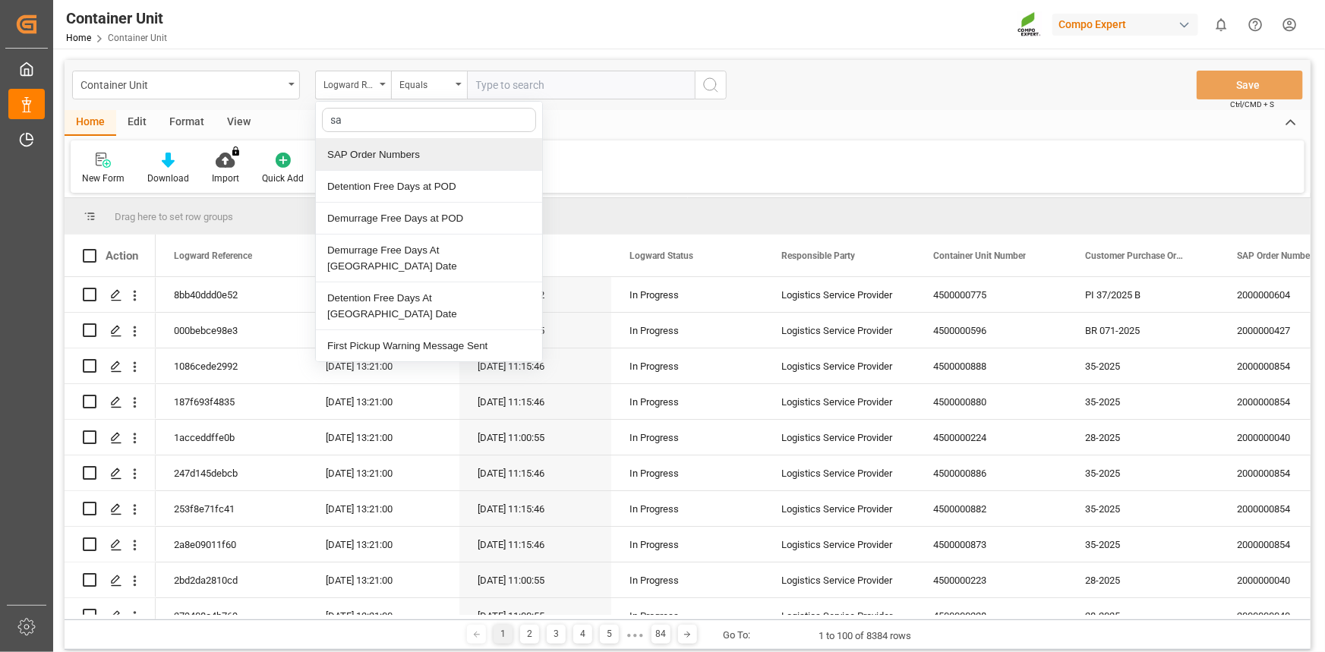
click at [395, 144] on div "SAP Order Numbers" at bounding box center [429, 155] width 226 height 32
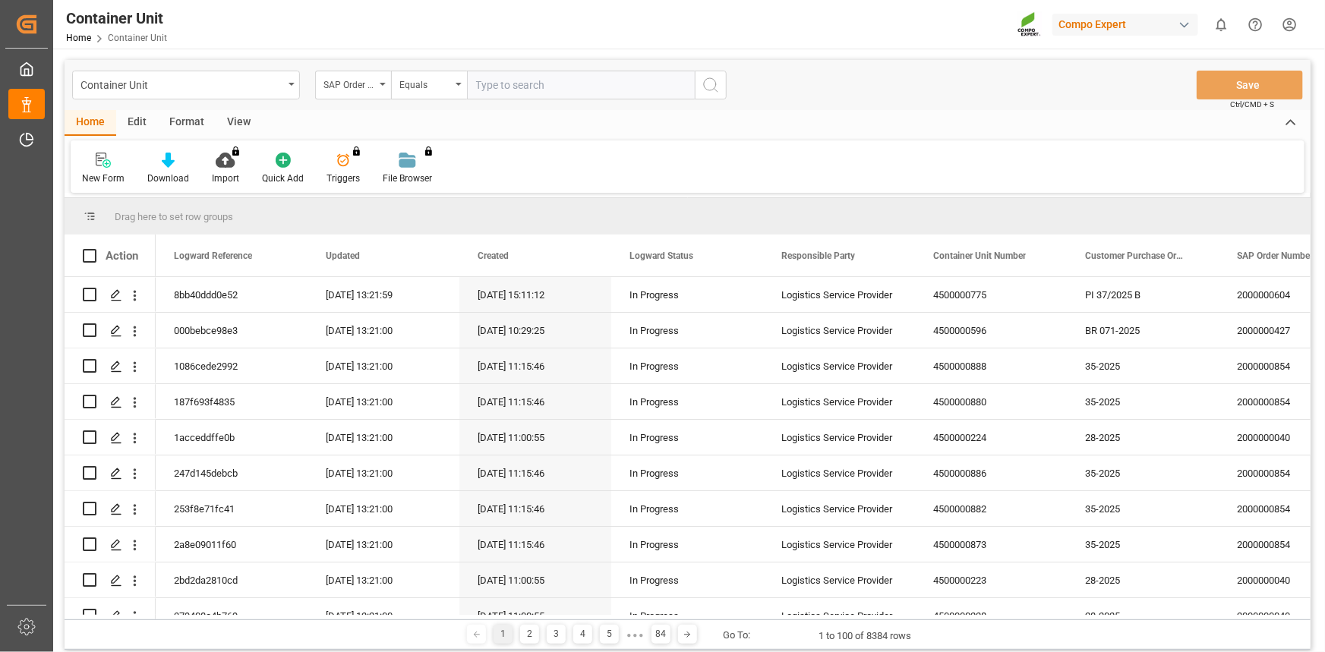
click at [504, 86] on input "text" at bounding box center [581, 85] width 228 height 29
click at [442, 80] on div "Equals" at bounding box center [425, 82] width 52 height 17
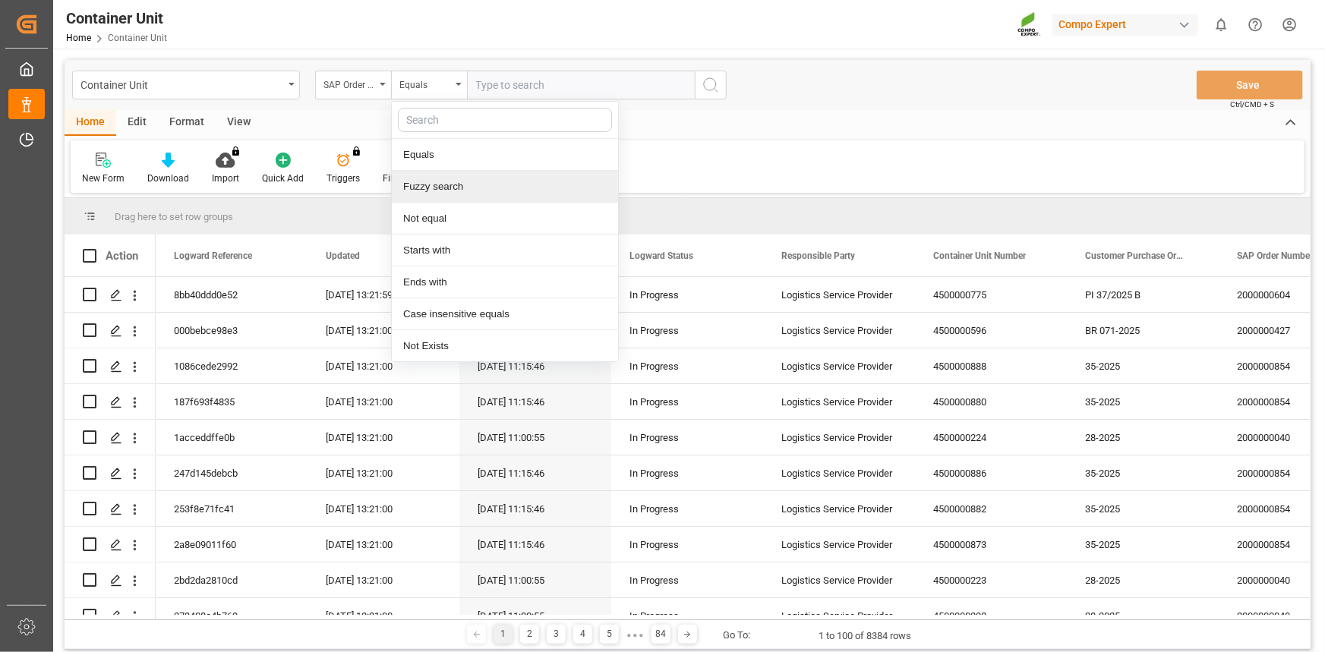
click at [444, 180] on div "Fuzzy search" at bounding box center [505, 187] width 226 height 32
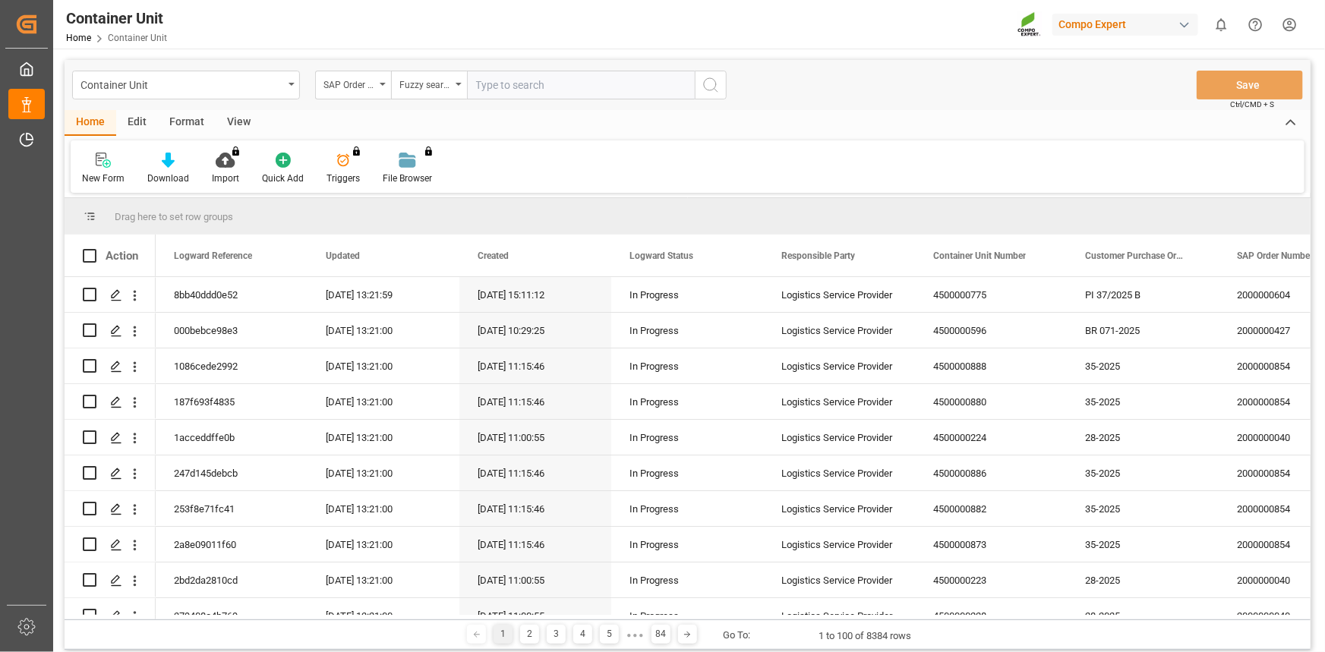
click at [507, 78] on input "text" at bounding box center [581, 85] width 228 height 29
paste input "4510363492"
type input "4510363492"
click at [728, 83] on div "Container Unit SAP Order Numbers Fuzzy search 4510363492 Save Ctrl/CMD + S" at bounding box center [688, 85] width 1246 height 50
click at [713, 87] on icon "search button" at bounding box center [710, 85] width 18 height 18
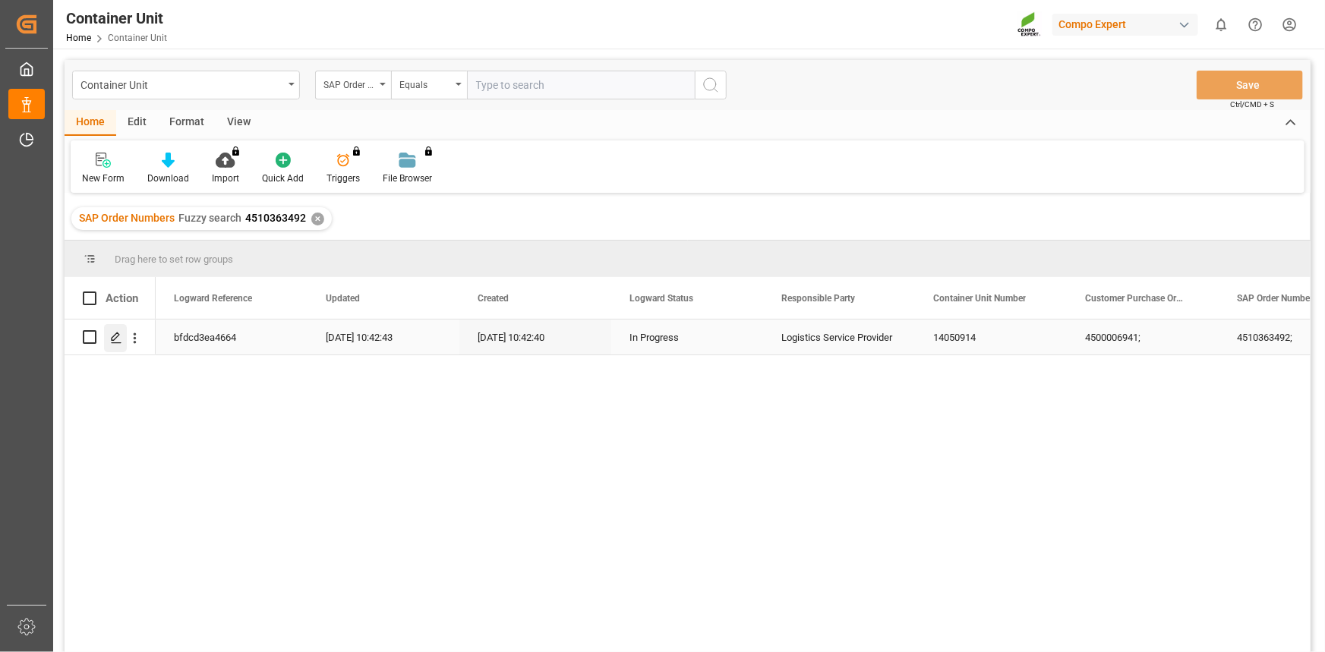
click at [120, 338] on icon "Press SPACE to select this row." at bounding box center [116, 338] width 12 height 12
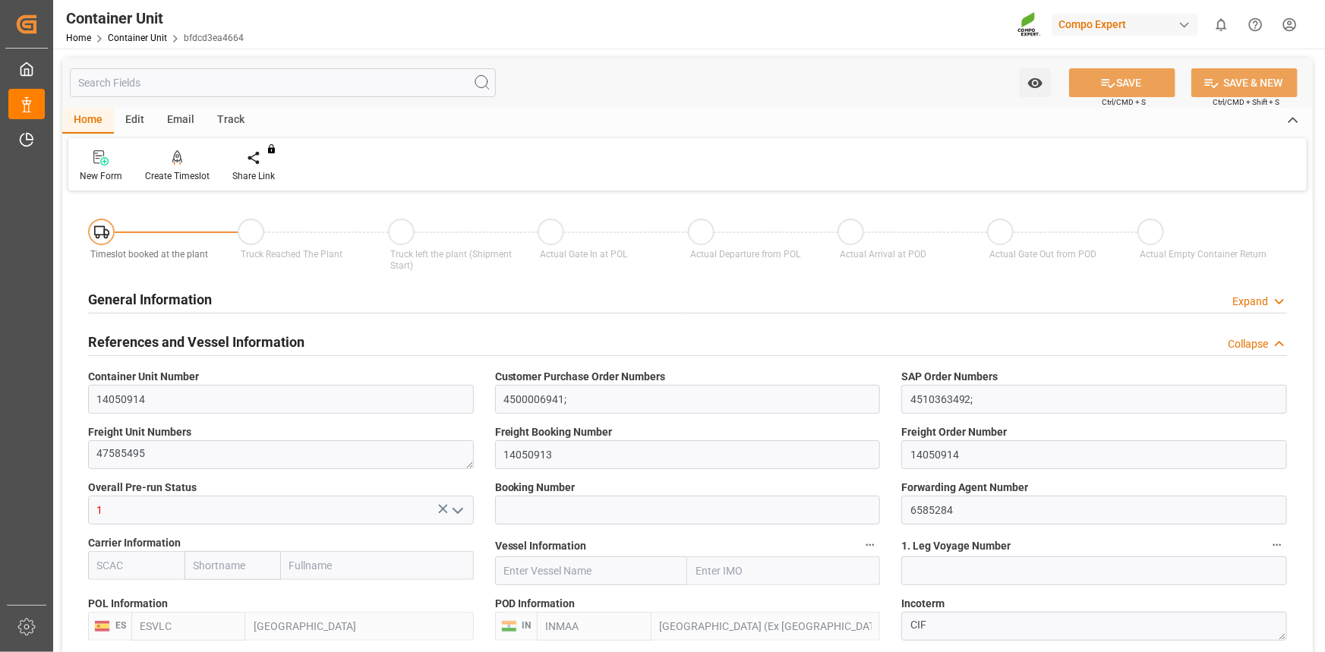
type input "ESVLC"
type input "INMAA"
type input "0"
type input "20"
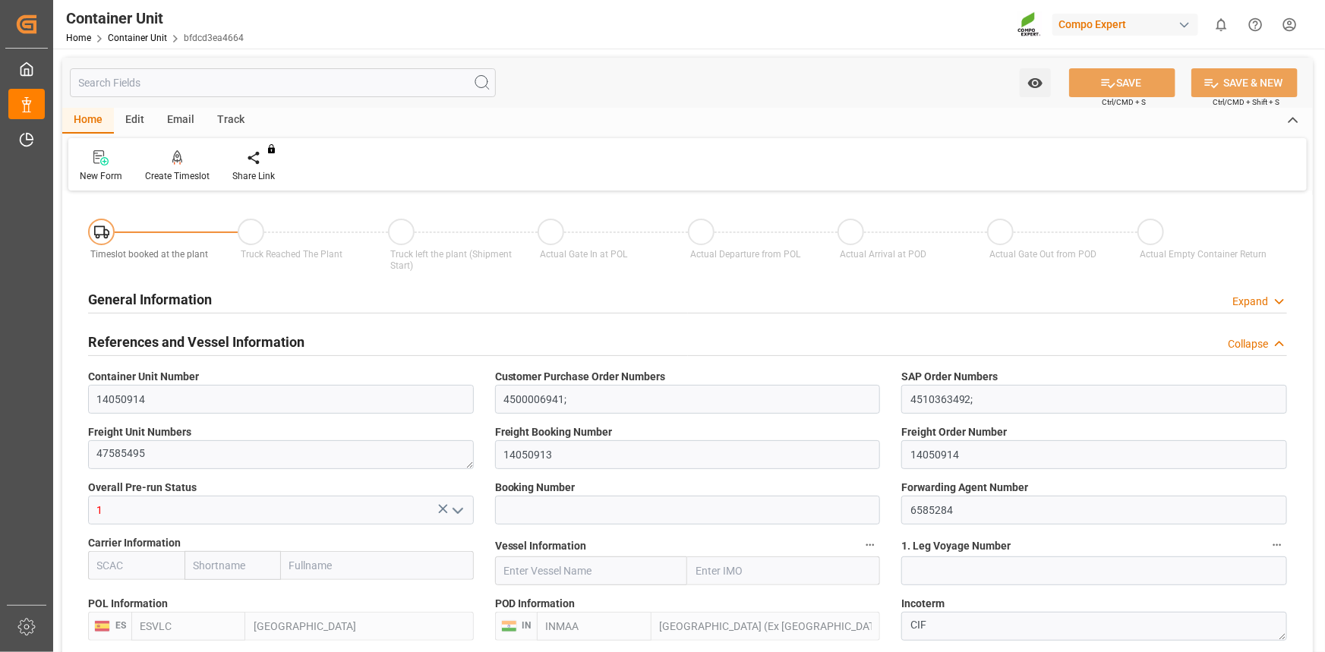
type input "23664"
type input "14.08.2025 10:42"
type input "10.09.2025"
click at [193, 174] on div "Create Timeslot" at bounding box center [177, 176] width 65 height 14
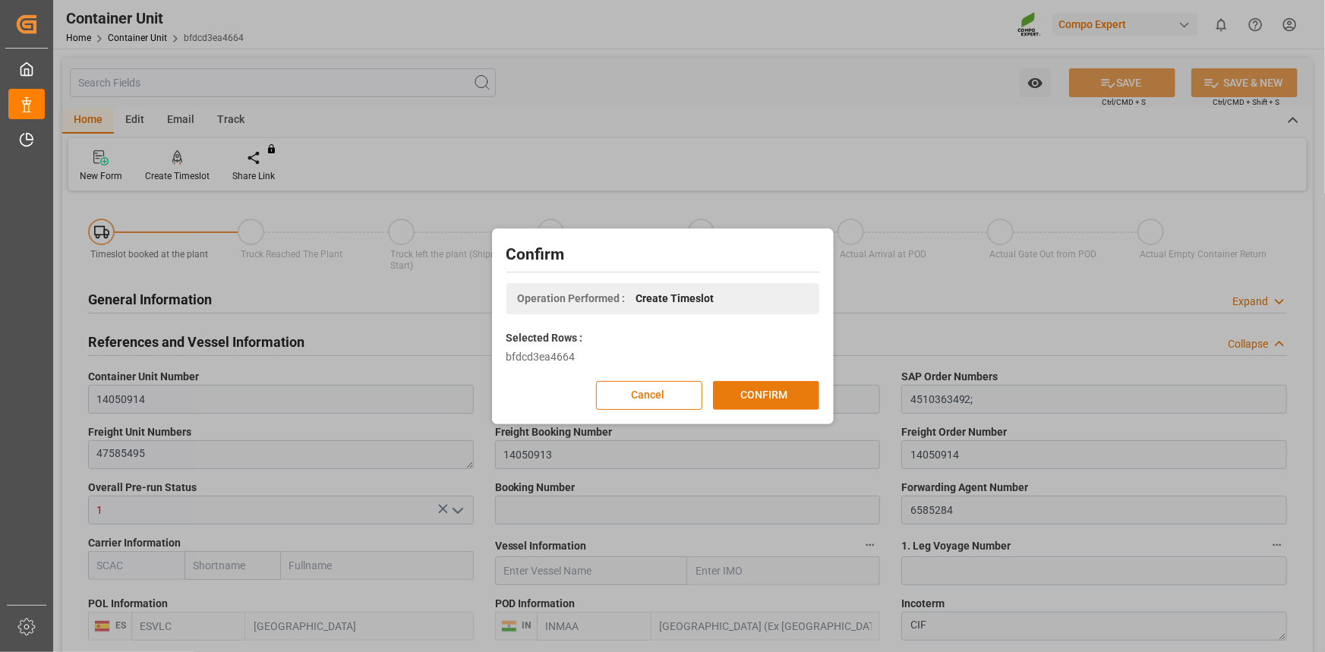
click at [766, 392] on button "CONFIRM" at bounding box center [766, 395] width 106 height 29
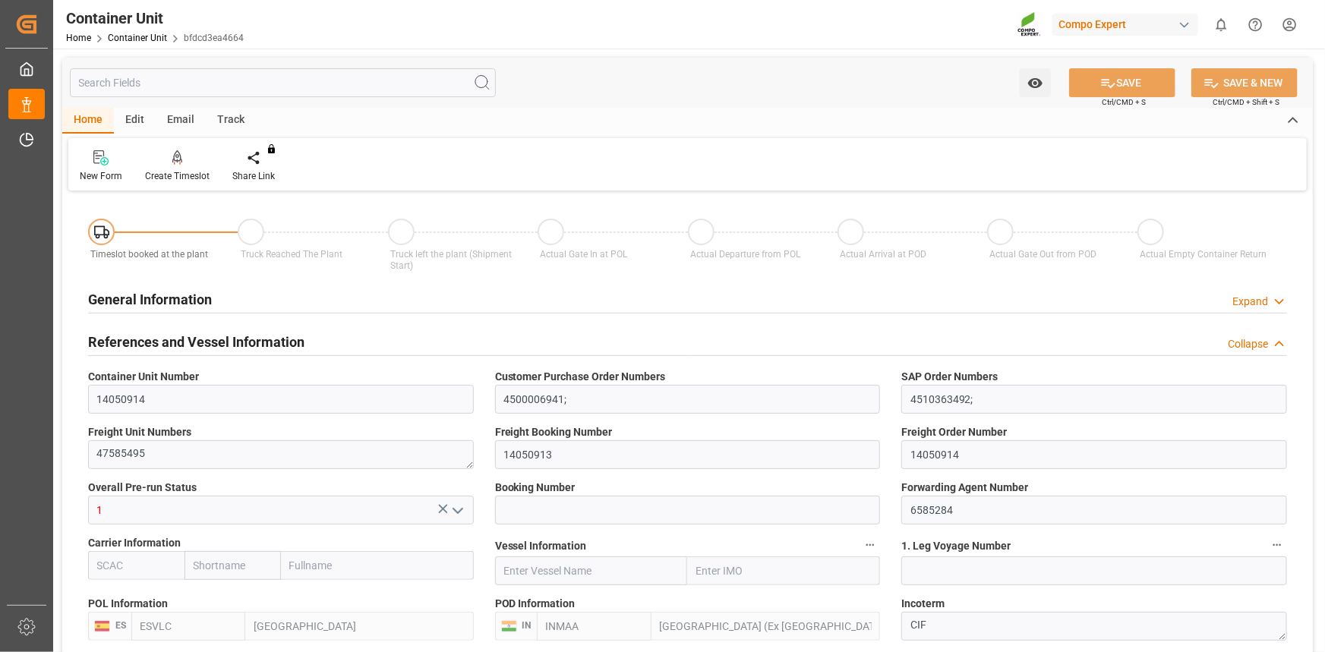
type input "ESVLC"
type input "INMAA"
type input "7"
type input "0"
type input "7"
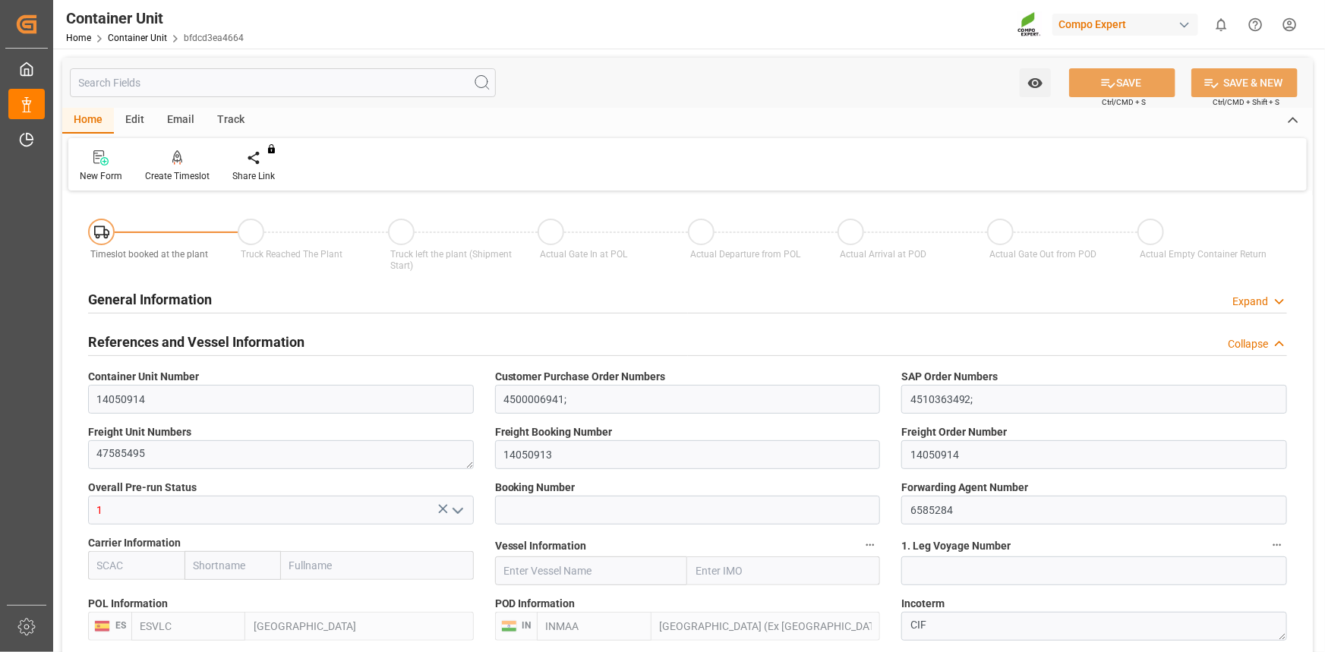
type input "0"
type input "20"
type input "23664"
type input "14.08.2025 10:42"
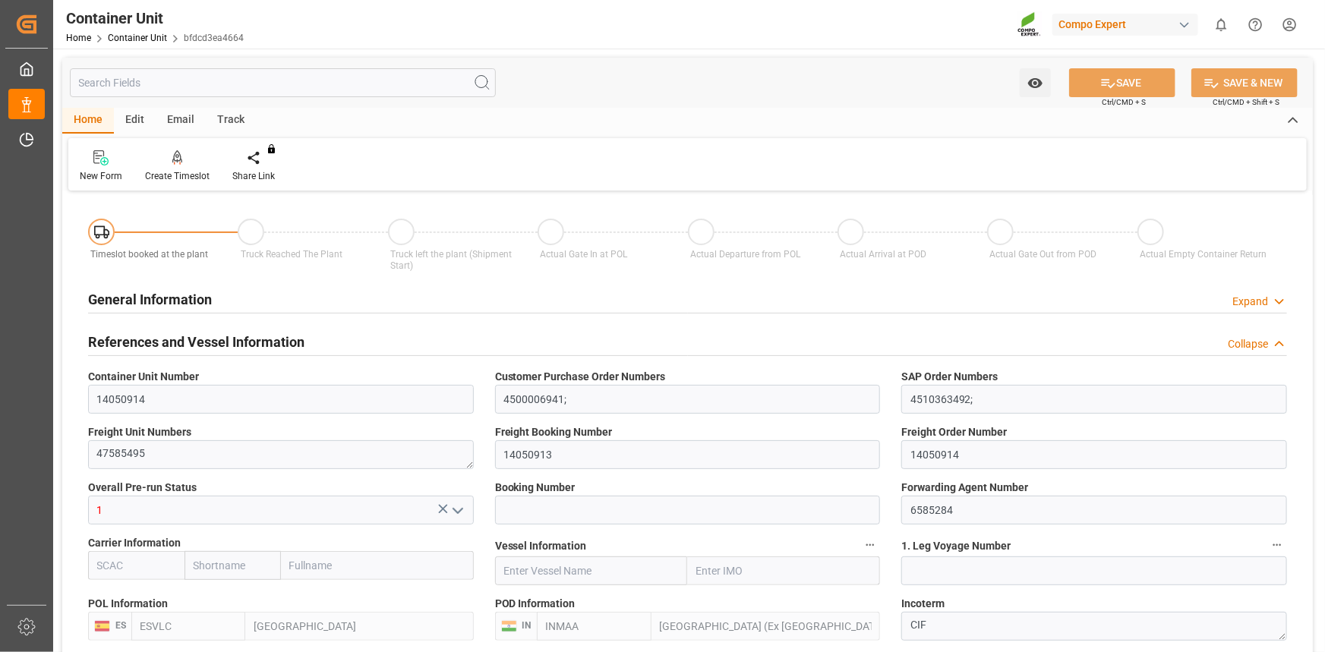
type input "10.09.2025"
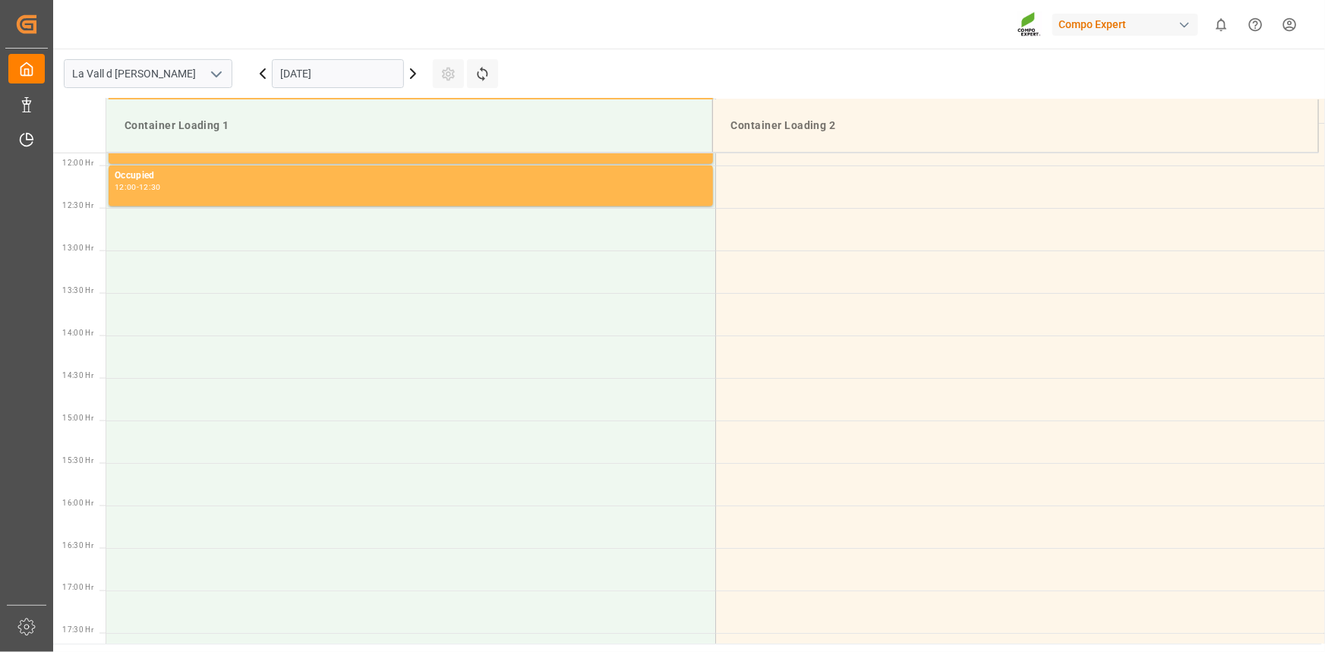
scroll to position [1010, 0]
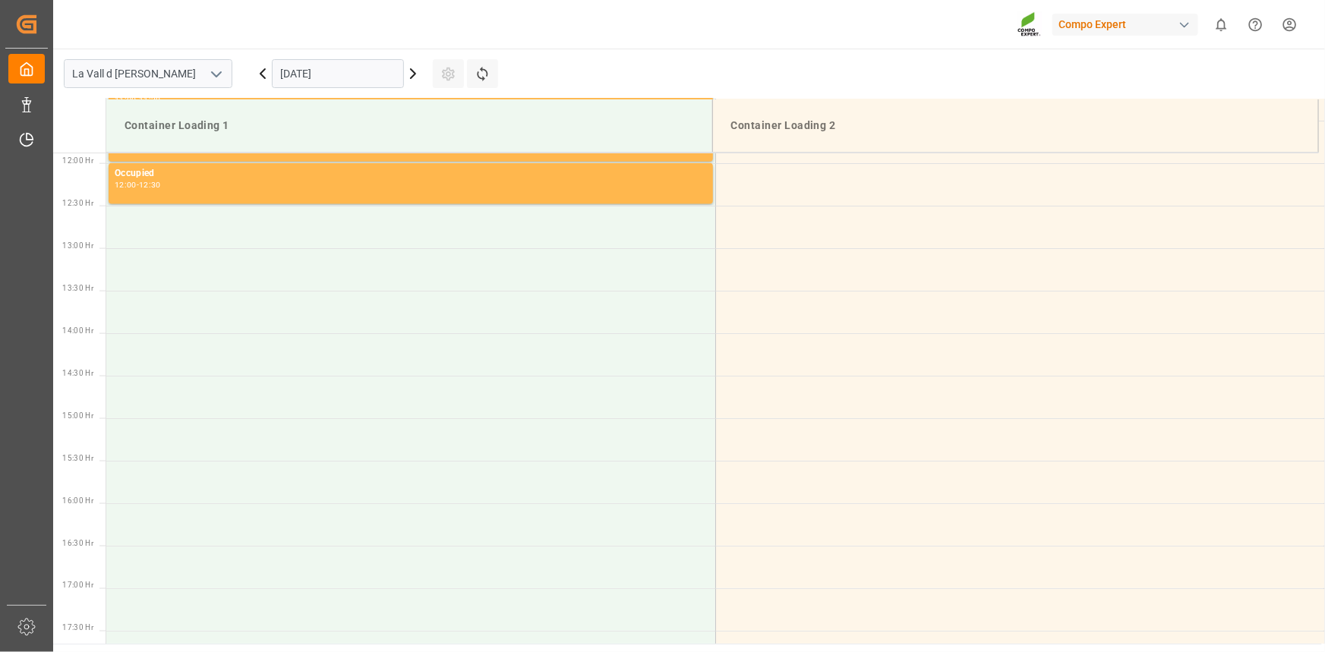
click at [321, 80] on input "12.09.2025" at bounding box center [338, 73] width 132 height 29
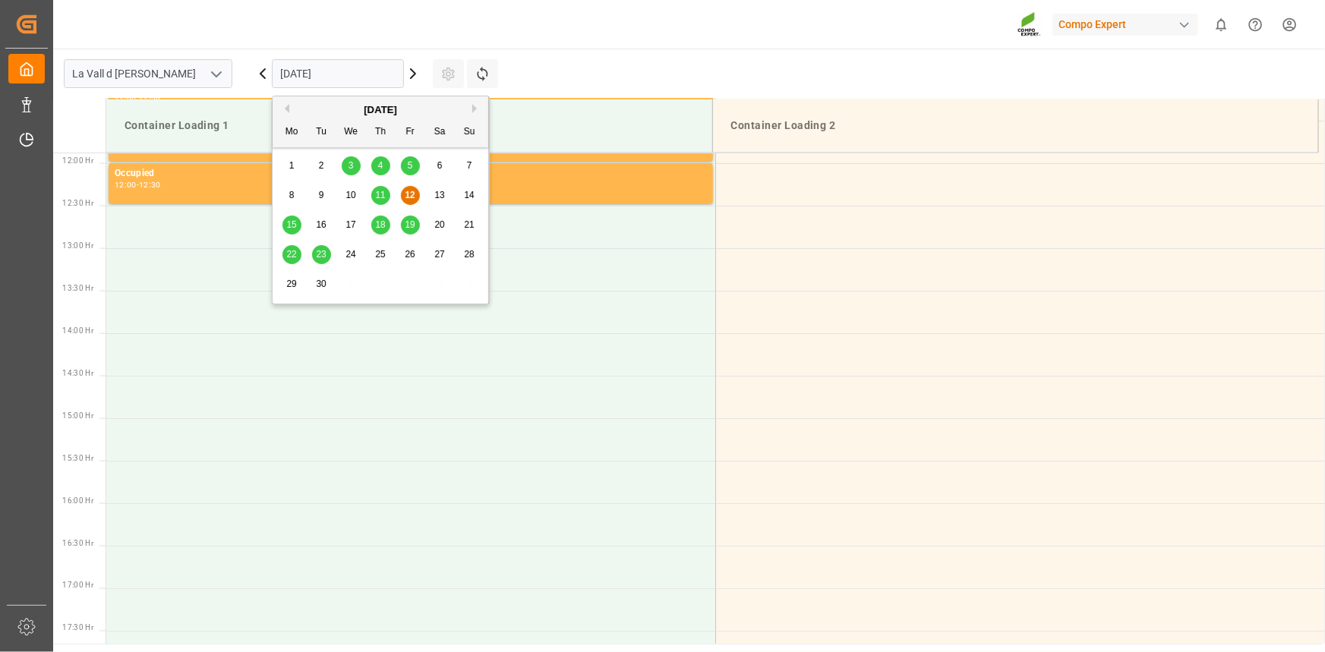
click at [350, 259] on span "24" at bounding box center [350, 254] width 10 height 11
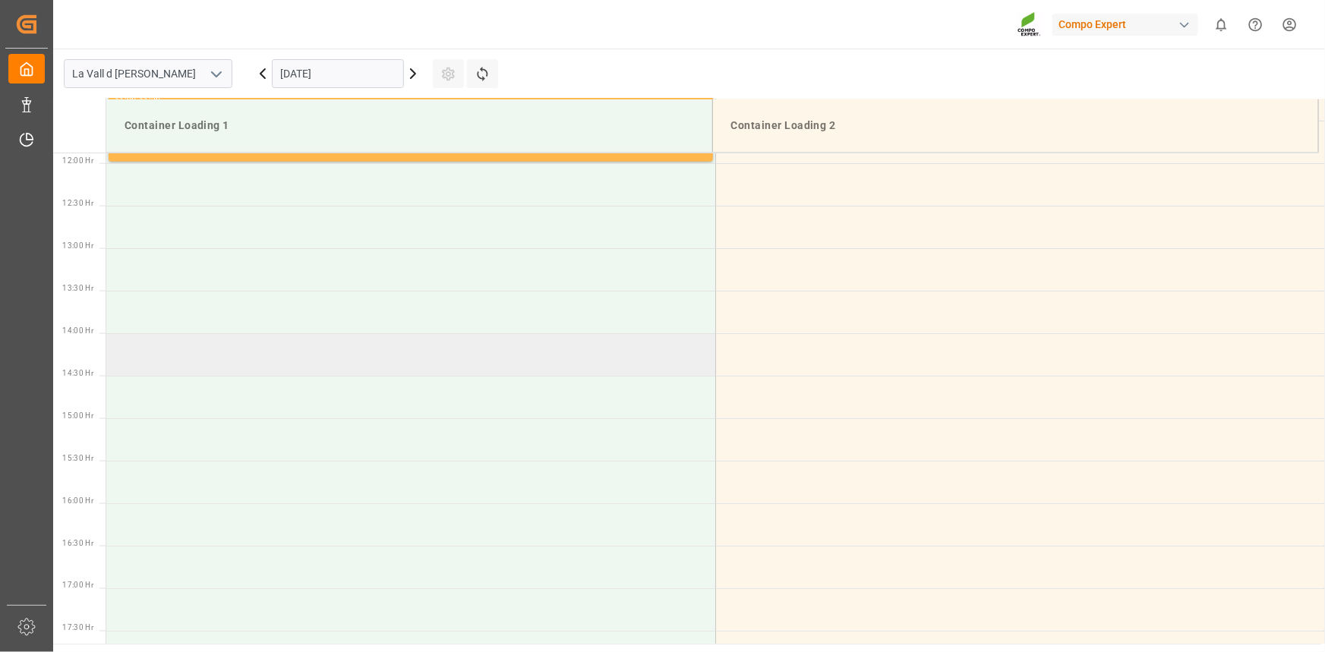
click at [170, 360] on td at bounding box center [410, 354] width 609 height 43
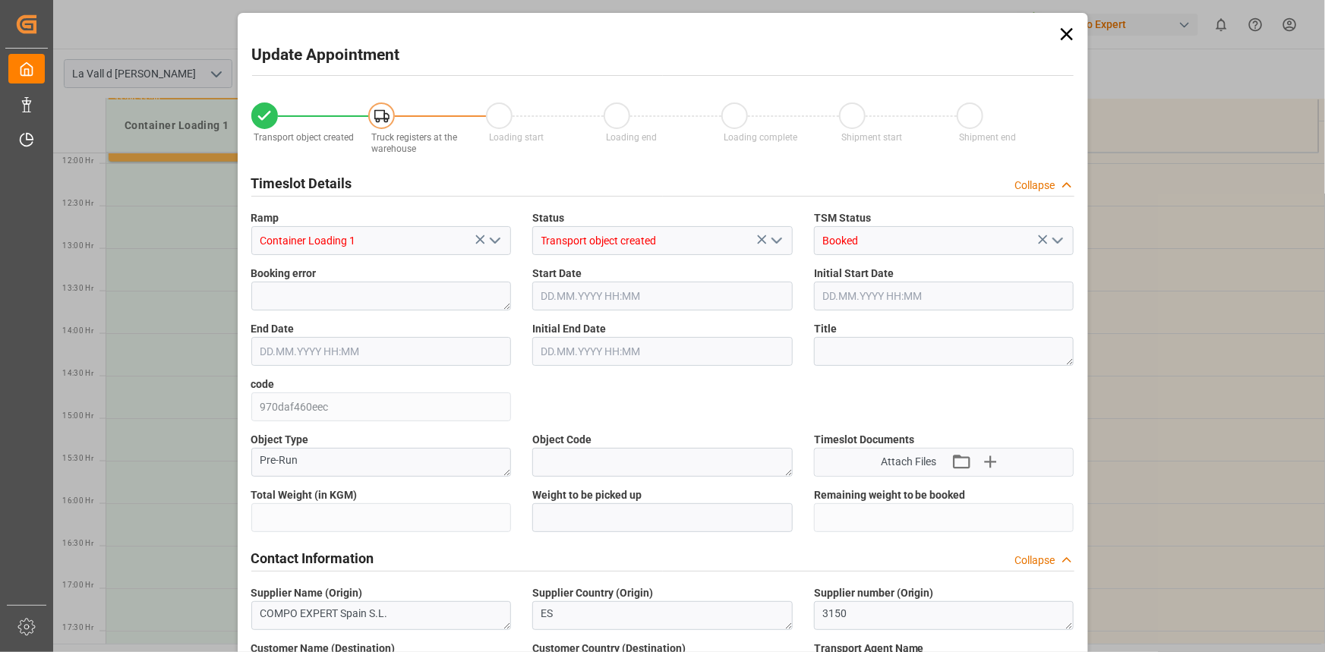
type input "23664"
type input "20"
type input "24.09.2025 14:00"
type input "24.09.2025 14:30"
type input "14.08.2025 10:42"
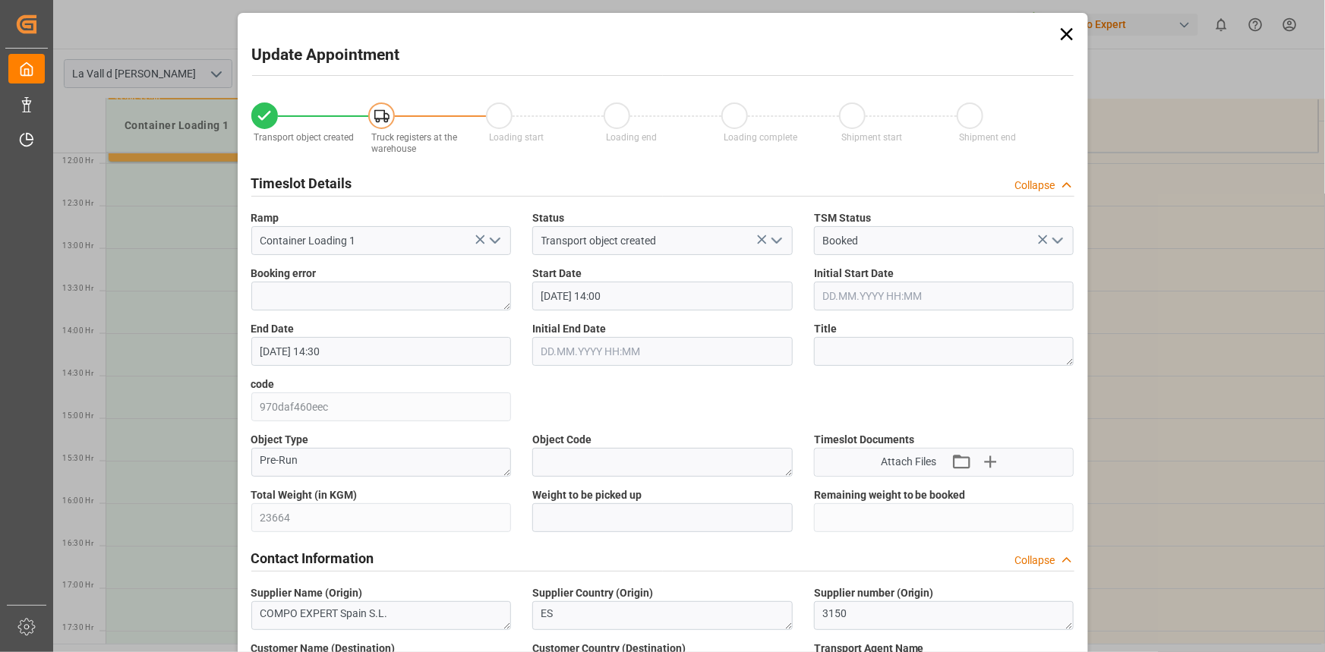
type input "12.09.2025 11:22"
drag, startPoint x: 559, startPoint y: 513, endPoint x: 648, endPoint y: 516, distance: 88.1
click at [559, 513] on input "text" at bounding box center [662, 517] width 260 height 29
paste input "23664"
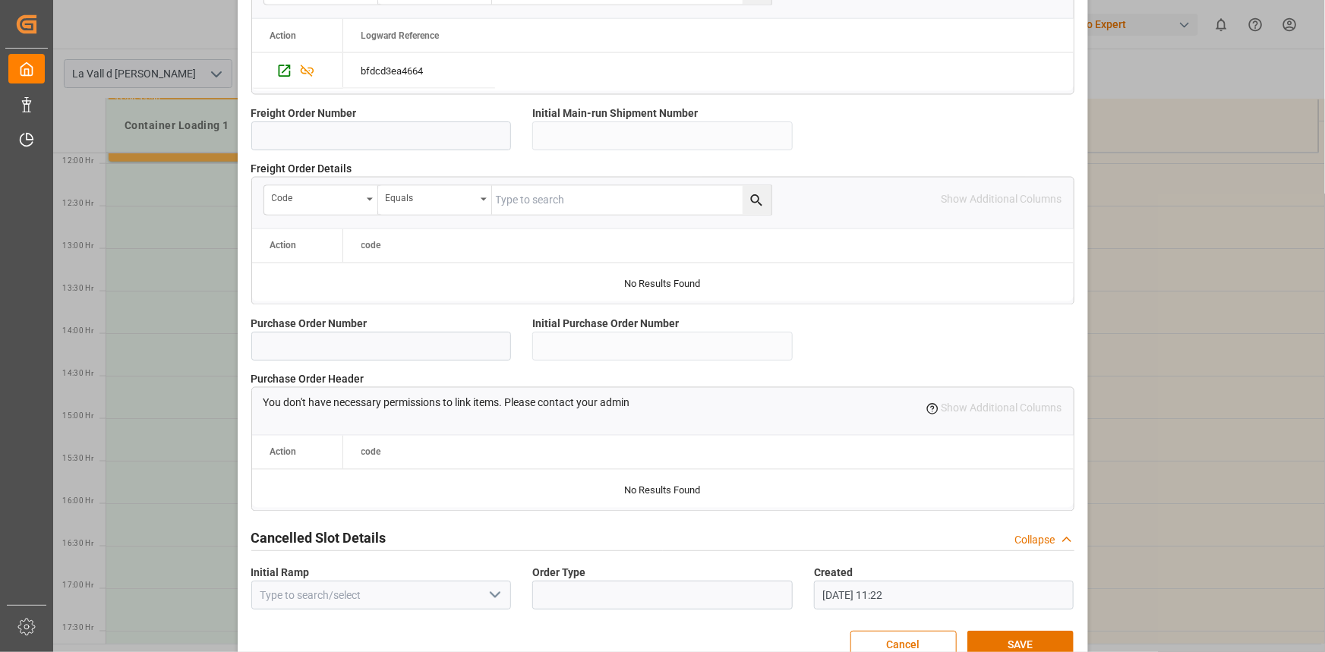
scroll to position [1349, 0]
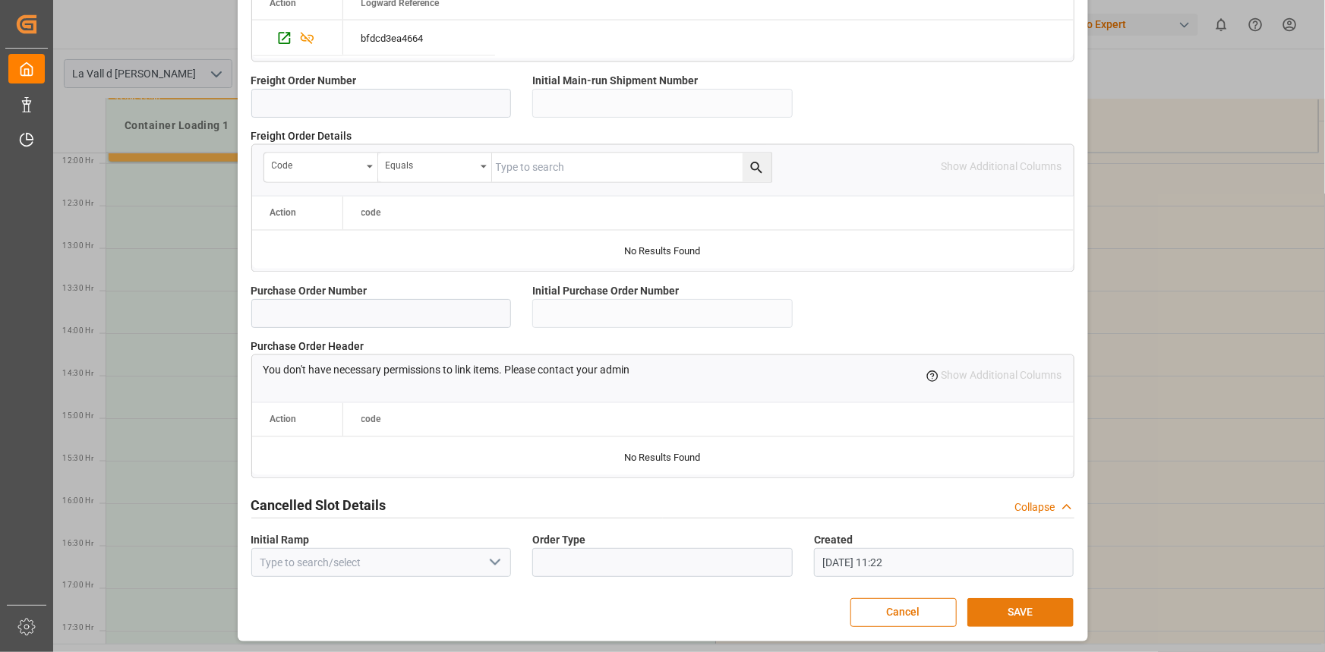
type input "23664"
click at [1017, 600] on button "SAVE" at bounding box center [1020, 612] width 106 height 29
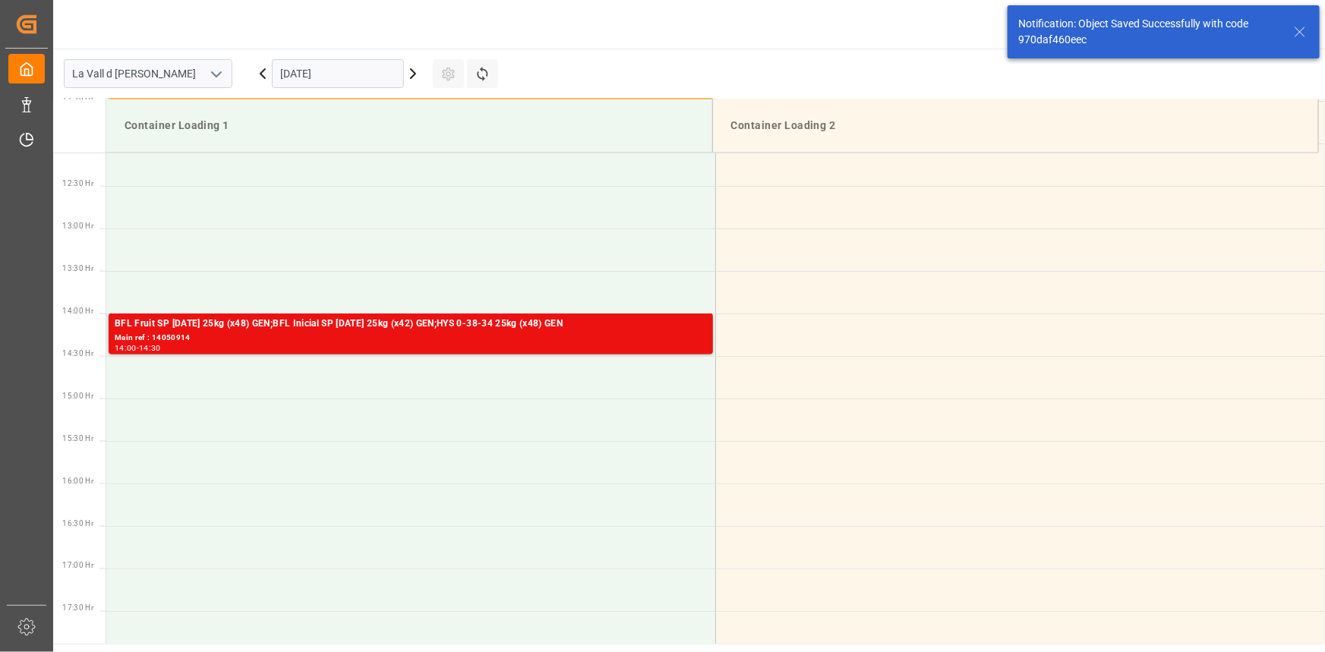
scroll to position [1041, 0]
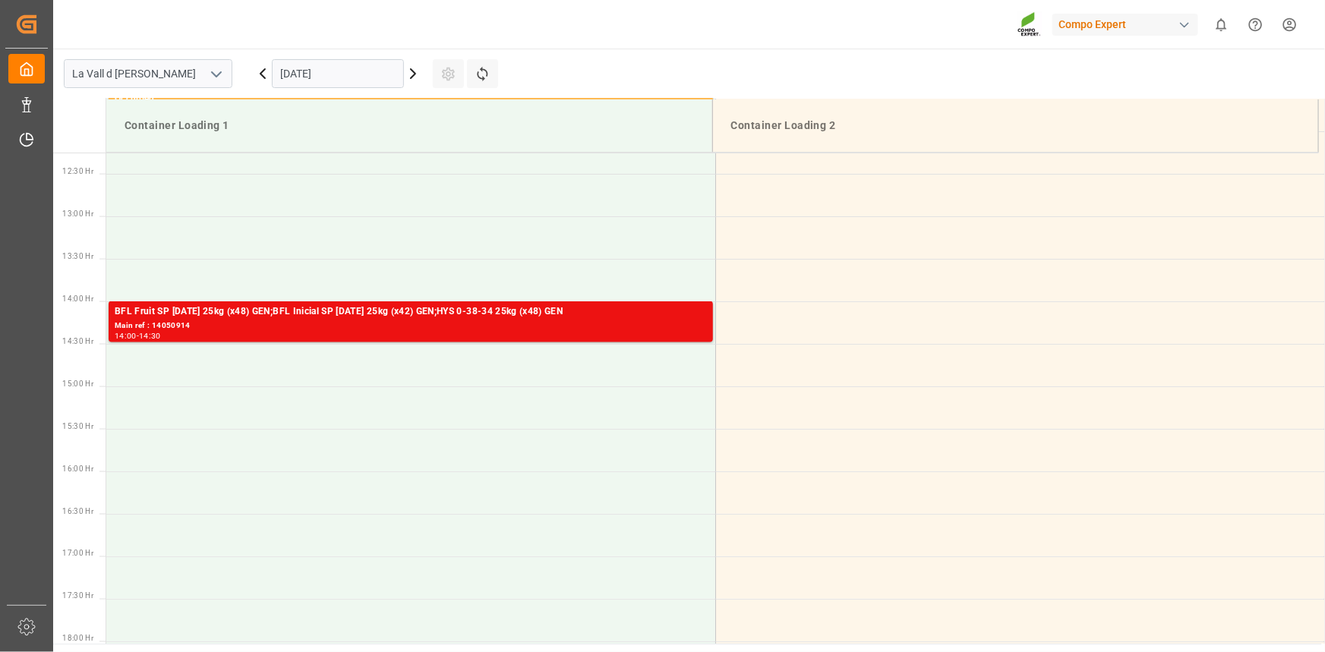
click at [355, 66] on input "24.09.2025" at bounding box center [338, 73] width 132 height 29
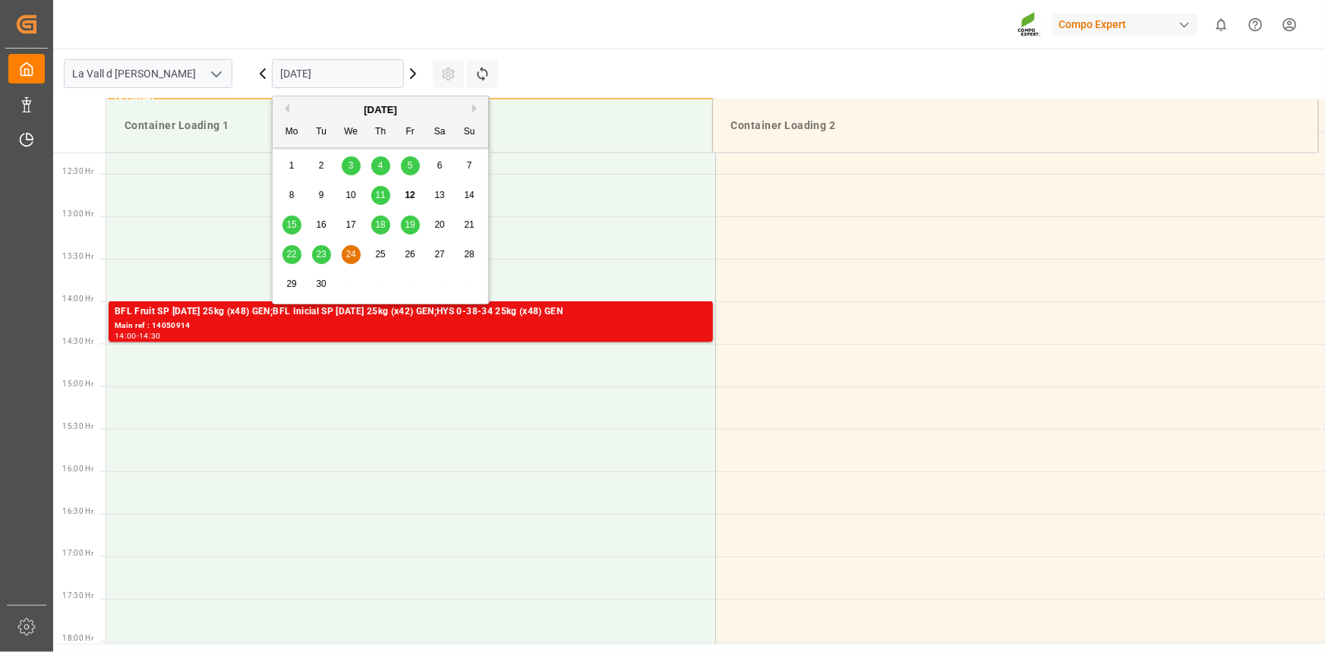
click at [312, 218] on div "16" at bounding box center [321, 225] width 19 height 18
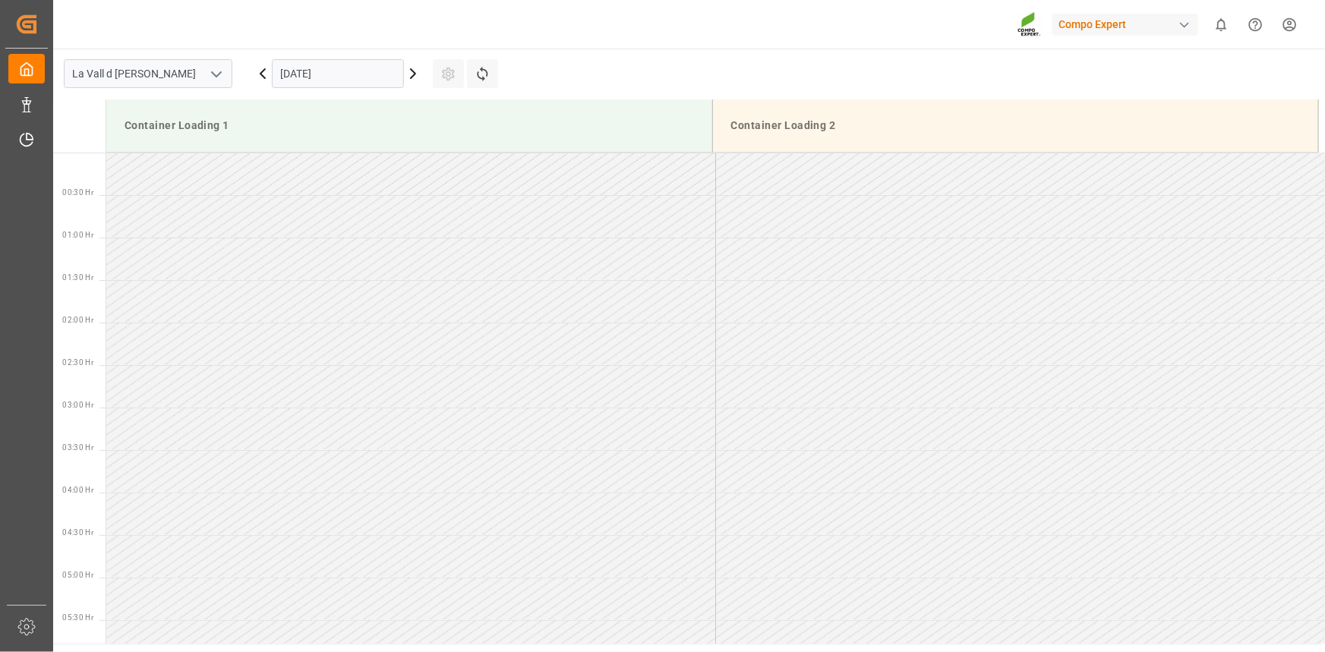
scroll to position [1095, 0]
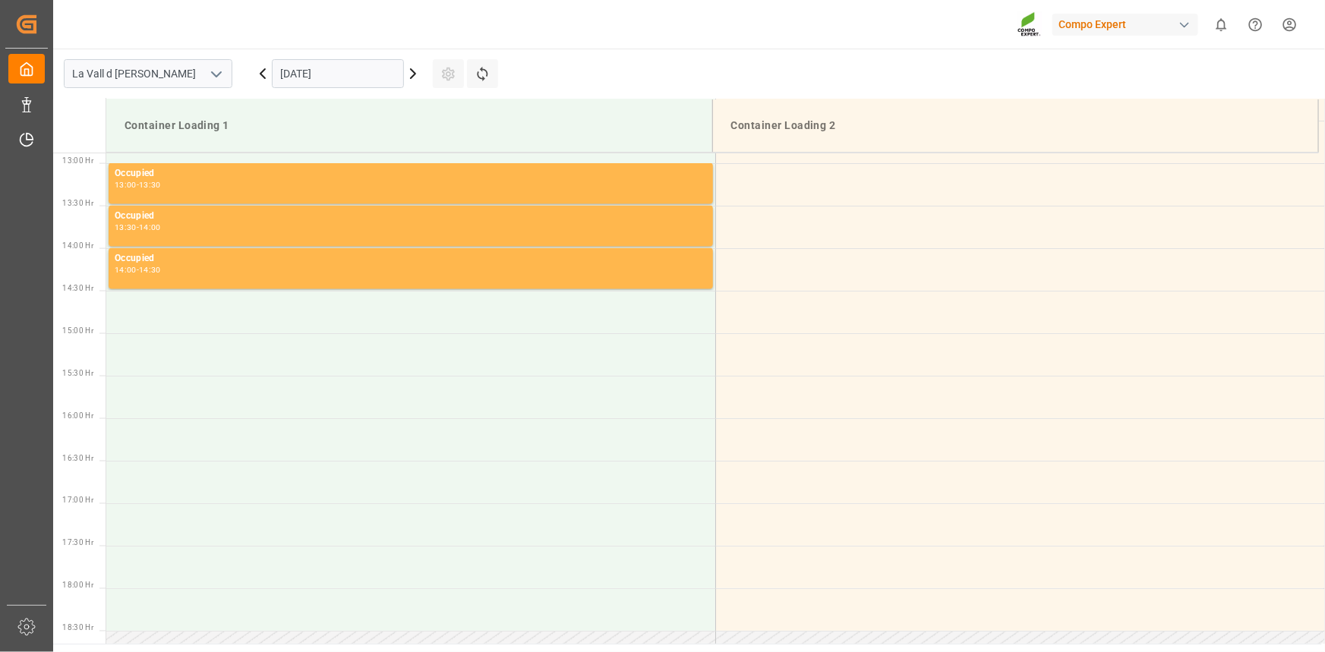
click at [329, 78] on input "[DATE]" at bounding box center [338, 73] width 132 height 29
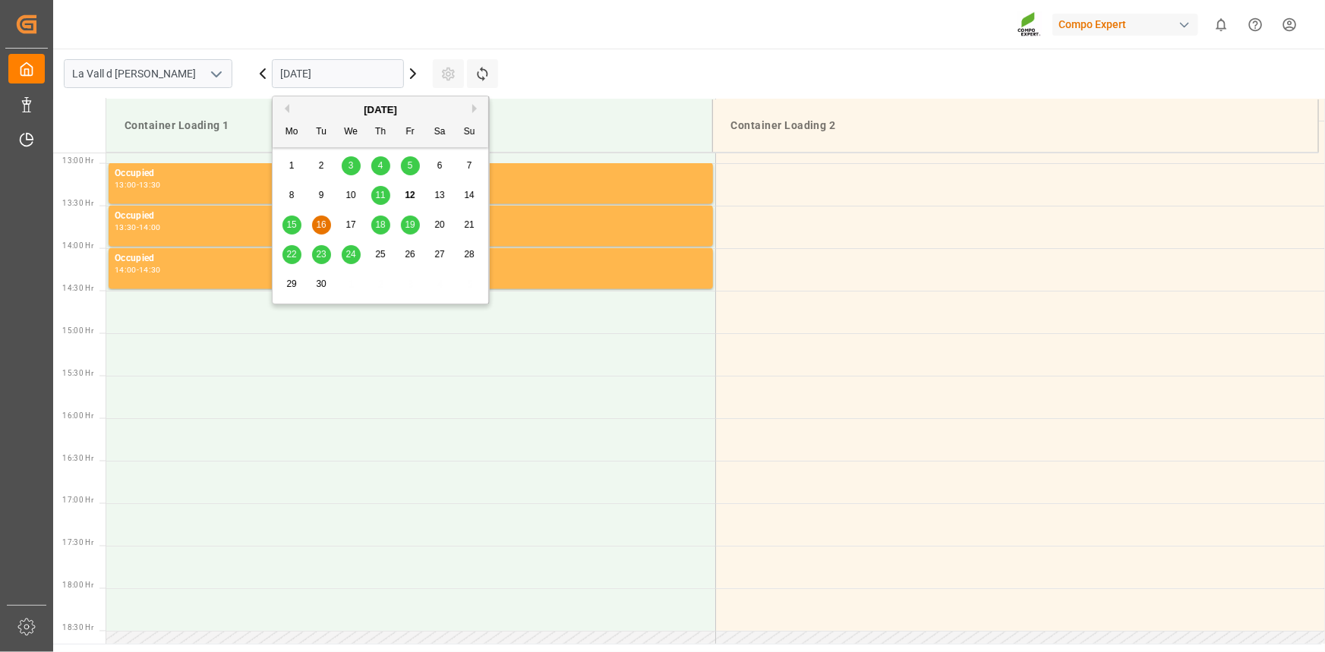
click at [354, 220] on span "17" at bounding box center [350, 224] width 10 height 11
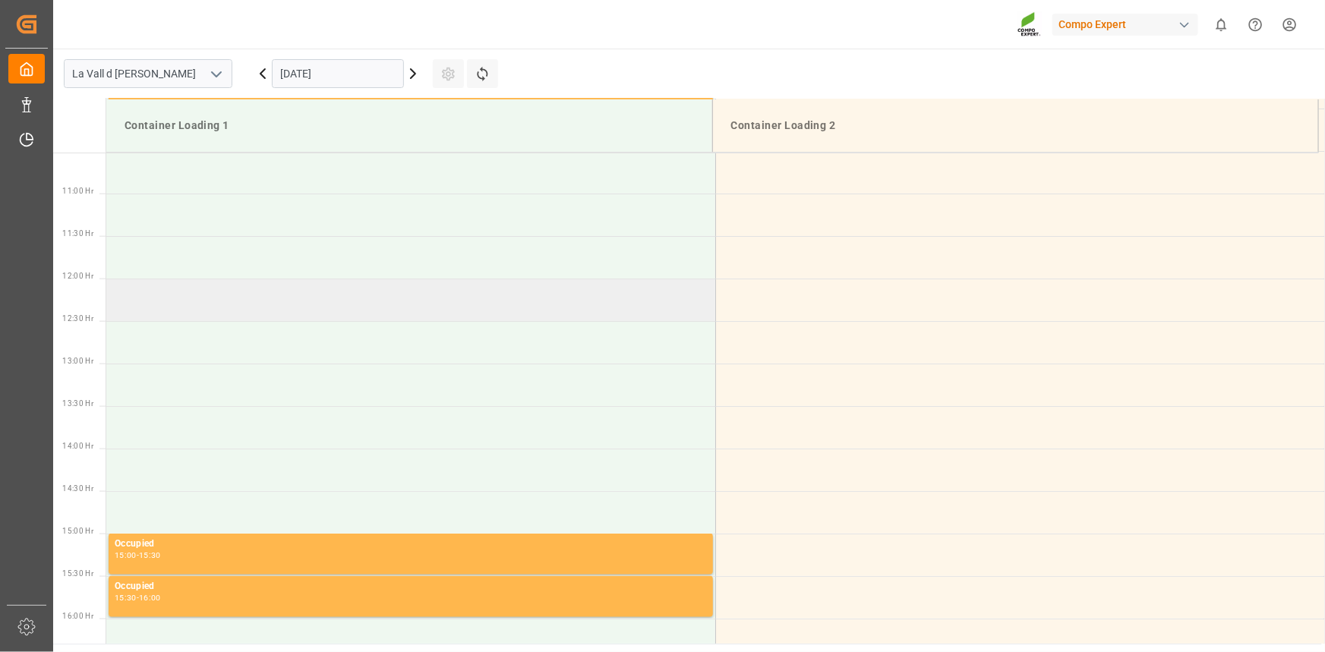
scroll to position [888, 0]
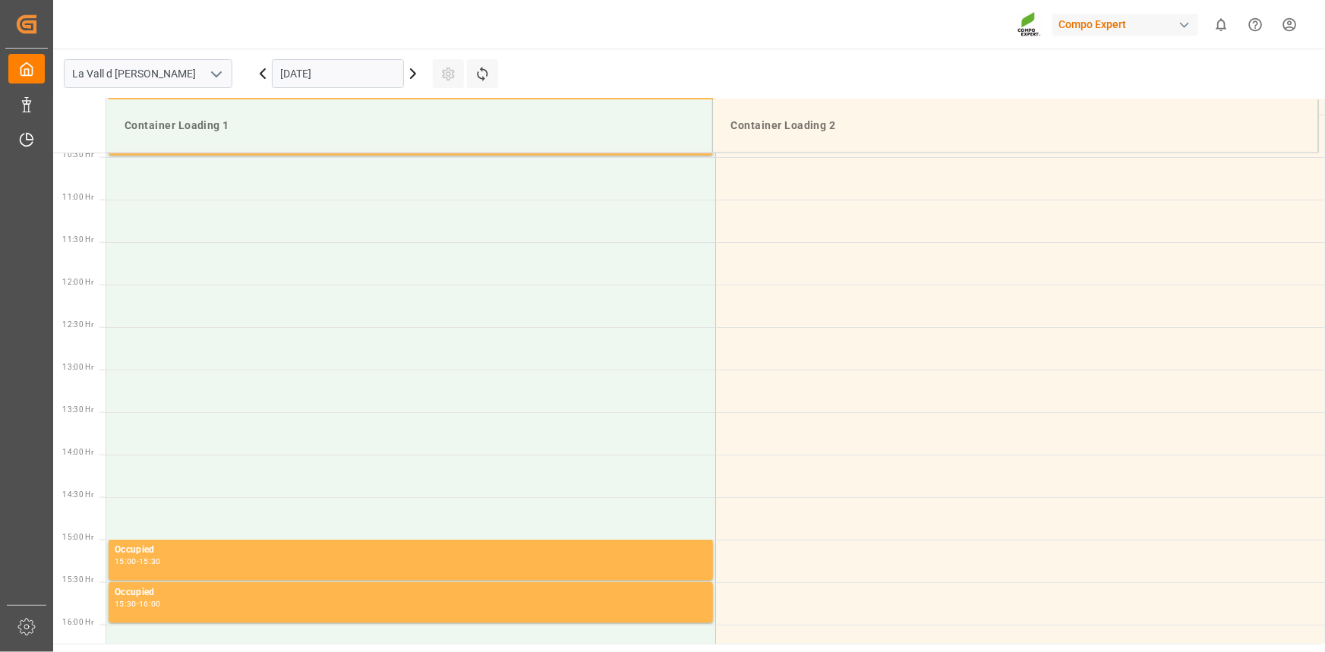
click at [371, 64] on input "17.09.2025" at bounding box center [338, 73] width 132 height 29
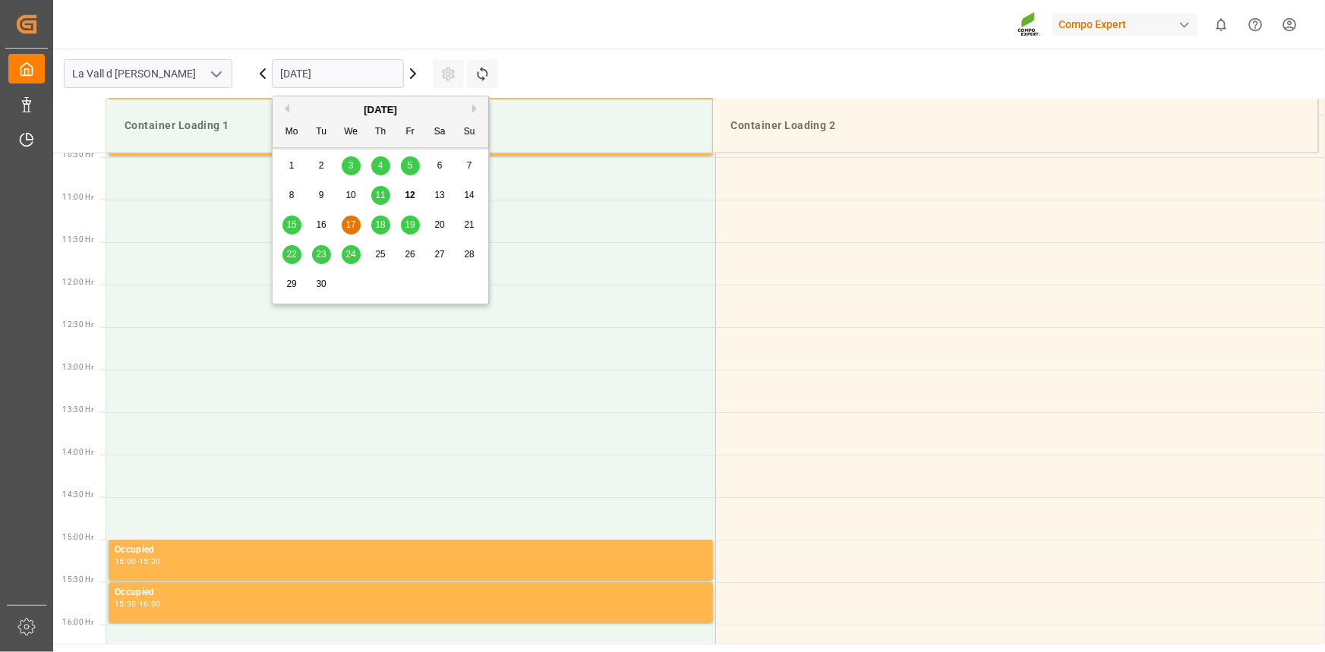
click at [290, 221] on span "15" at bounding box center [291, 224] width 10 height 11
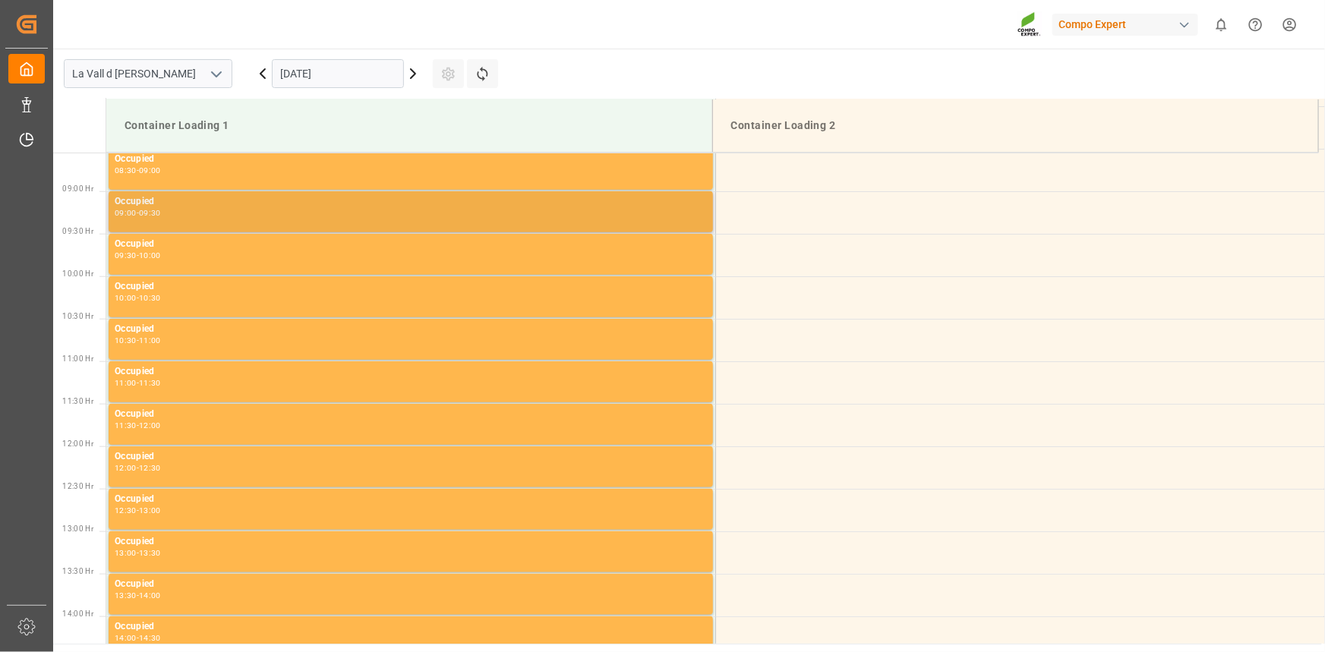
scroll to position [612, 0]
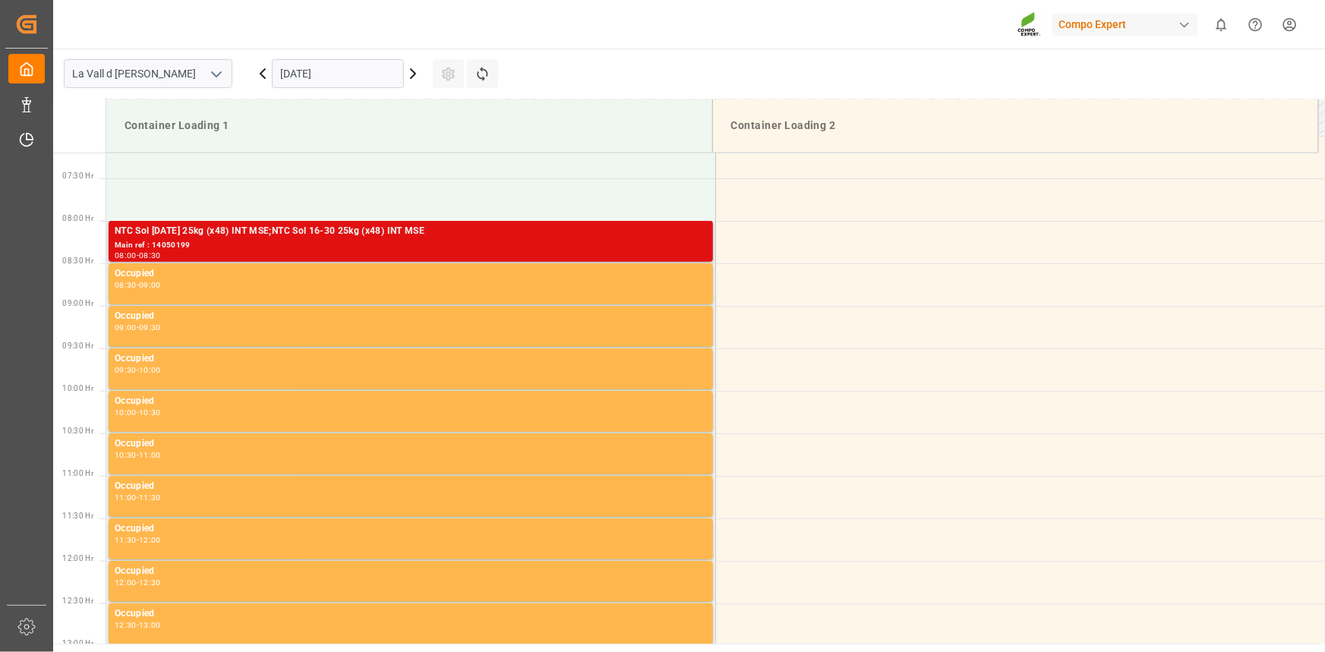
click at [335, 247] on div "Main ref : 14050199" at bounding box center [411, 245] width 592 height 13
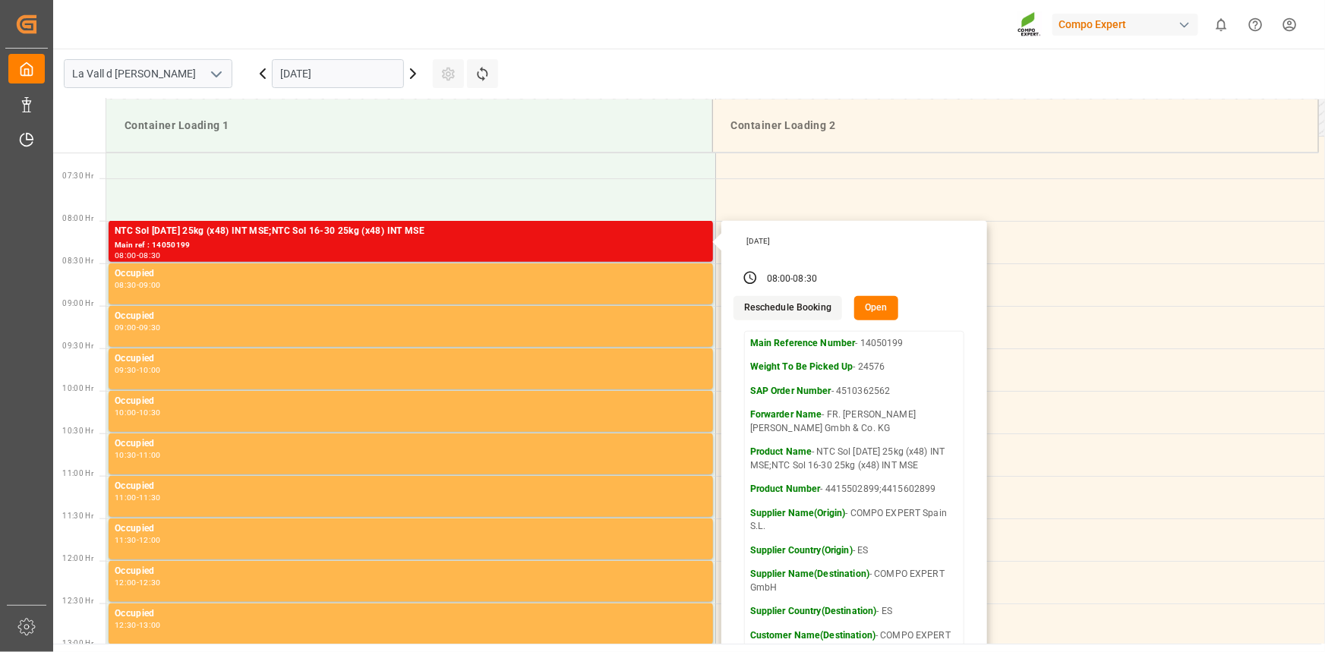
click at [873, 304] on button "Open" at bounding box center [876, 308] width 44 height 24
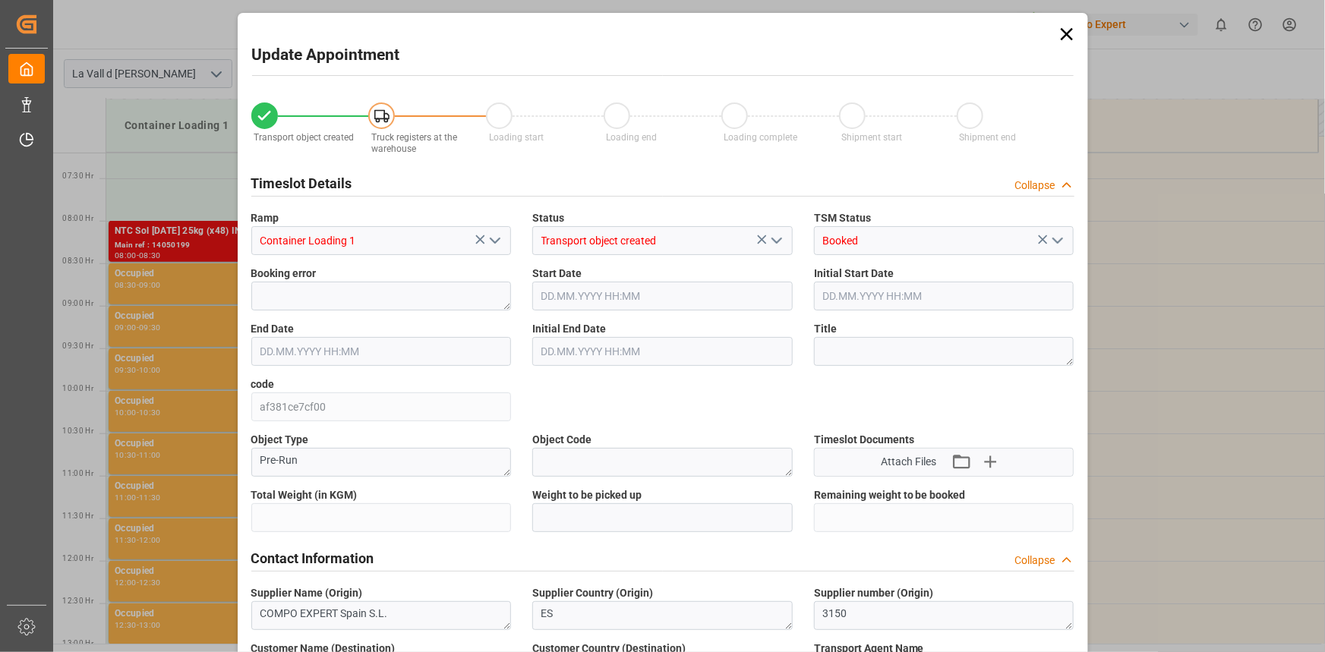
type input "24576"
type input "20"
type input "15.09.2025 08:00"
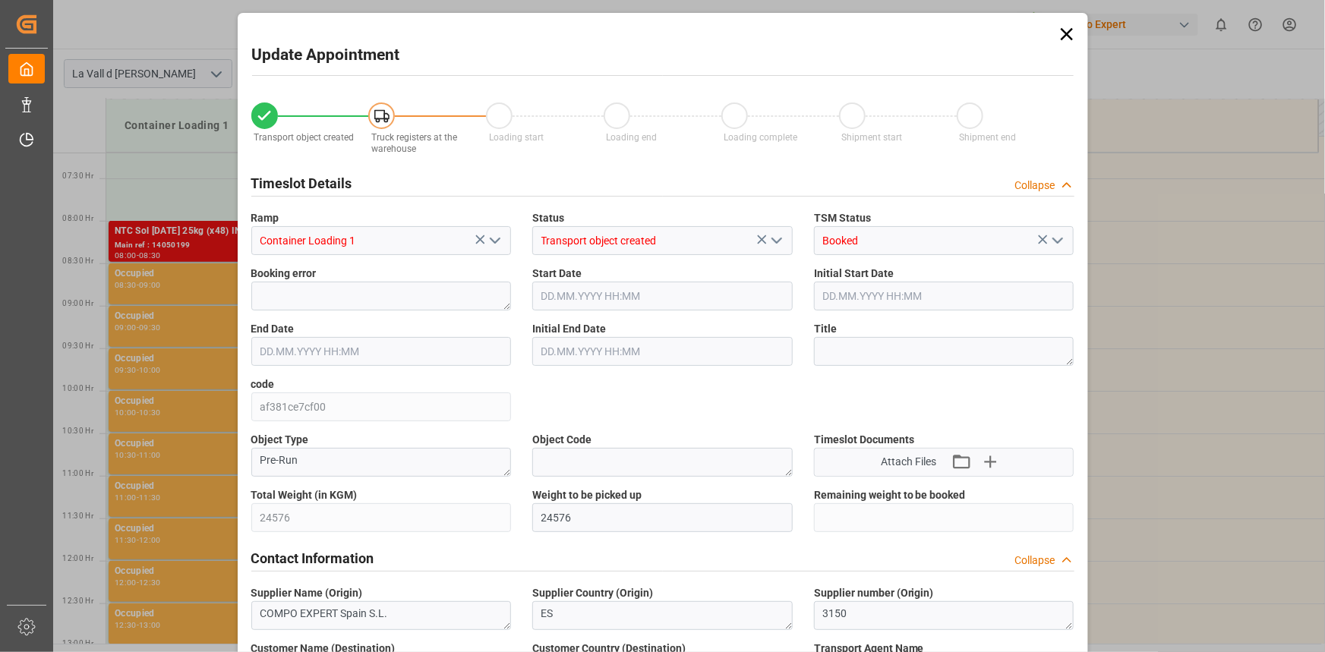
type input "15.09.2025 08:30"
type input "31.07.2025 09:03"
type input "03.09.2025 11:39"
click at [641, 296] on input "15.09.2025 08:00" at bounding box center [662, 296] width 260 height 29
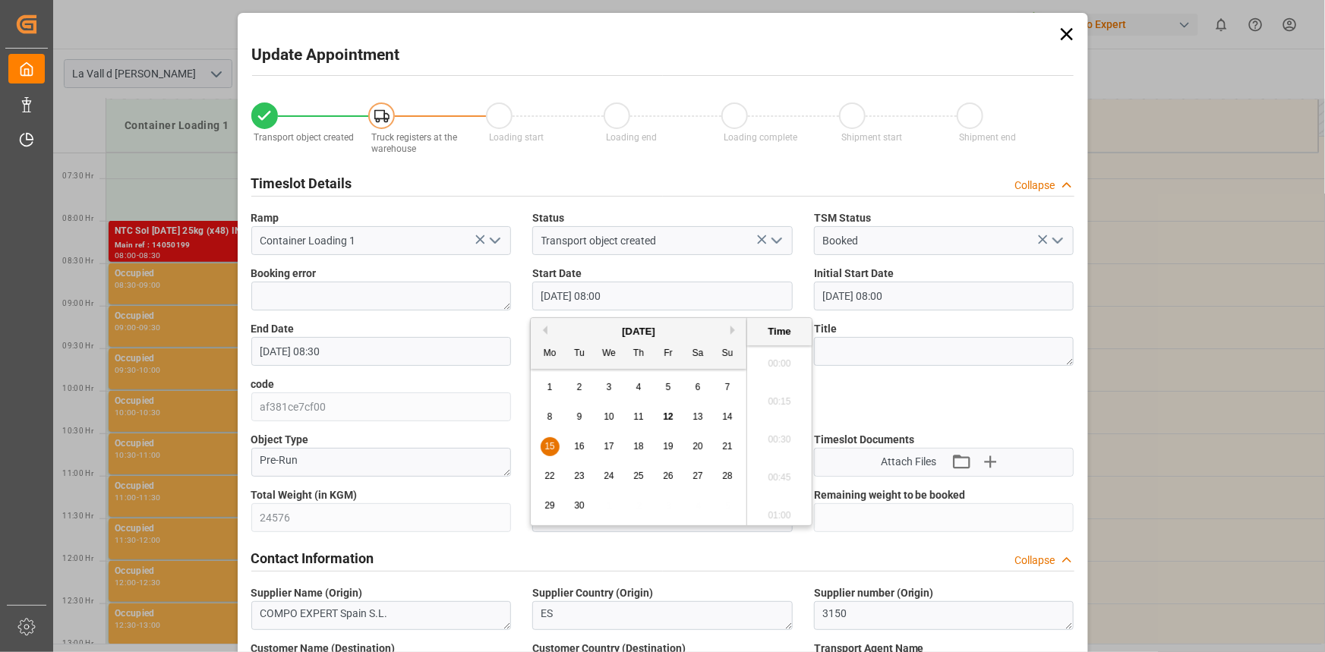
scroll to position [1143, 0]
click at [602, 452] on div "17" at bounding box center [609, 447] width 19 height 18
click at [781, 385] on li "14:00" at bounding box center [779, 380] width 65 height 38
type input "17.09.2025 14:00"
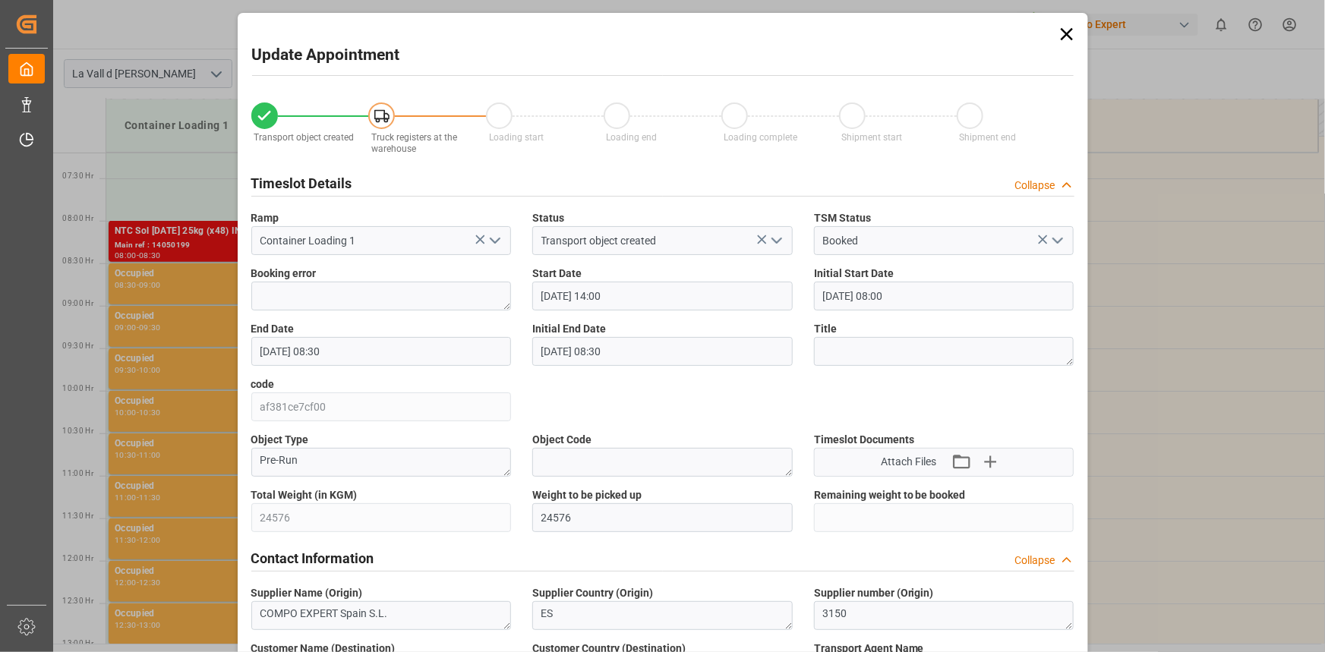
click at [427, 344] on input "15.09.2025 08:30" at bounding box center [381, 351] width 260 height 29
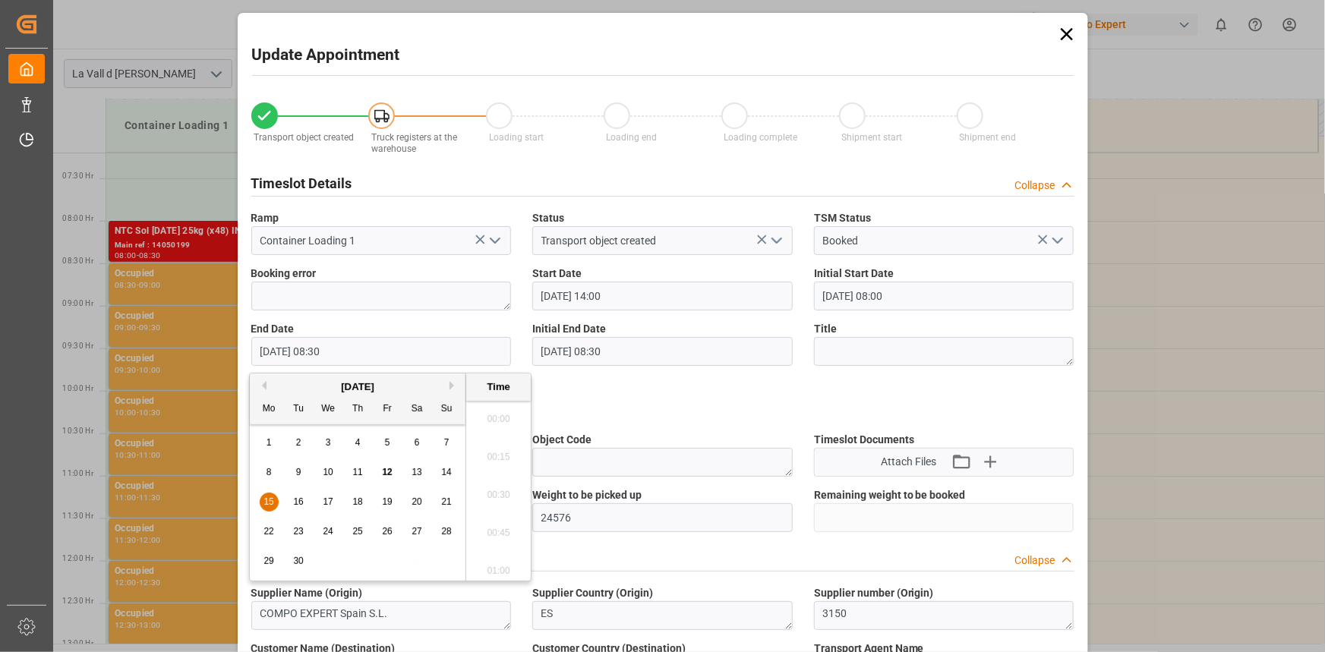
scroll to position [1219, 0]
click at [323, 496] on div "17" at bounding box center [328, 502] width 19 height 18
click at [499, 504] on li "14:30" at bounding box center [498, 505] width 65 height 38
type input "17.09.2025 14:30"
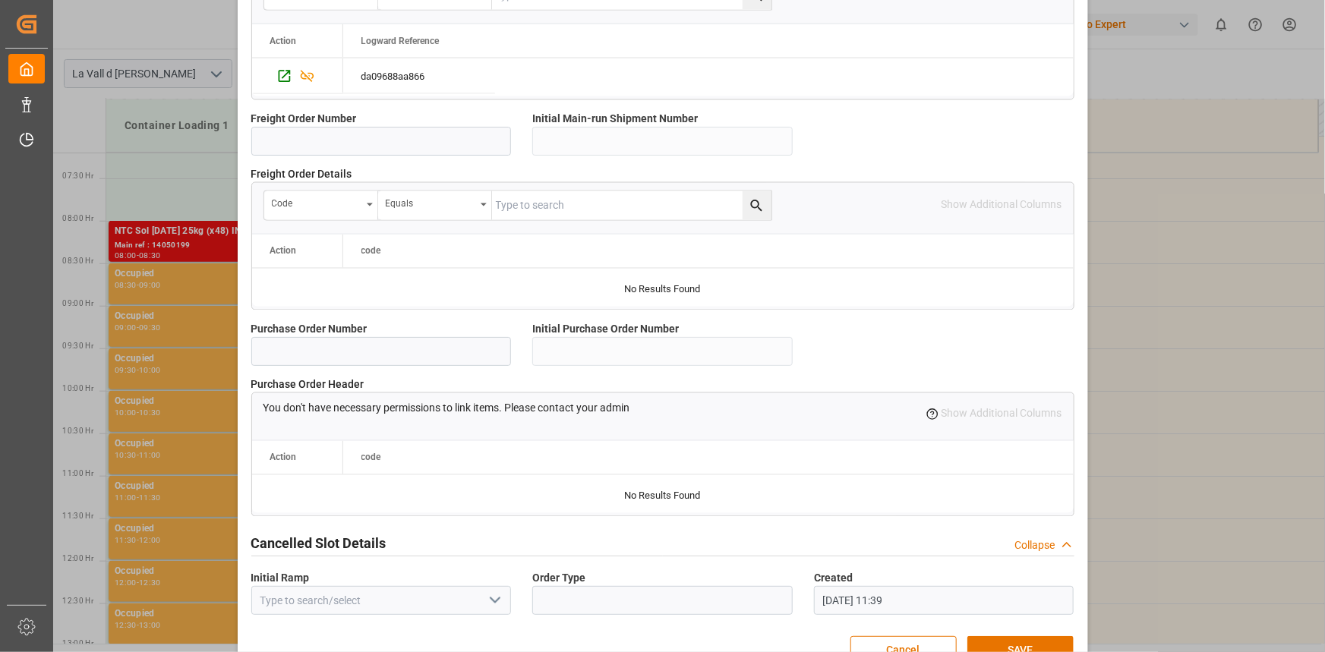
scroll to position [1349, 0]
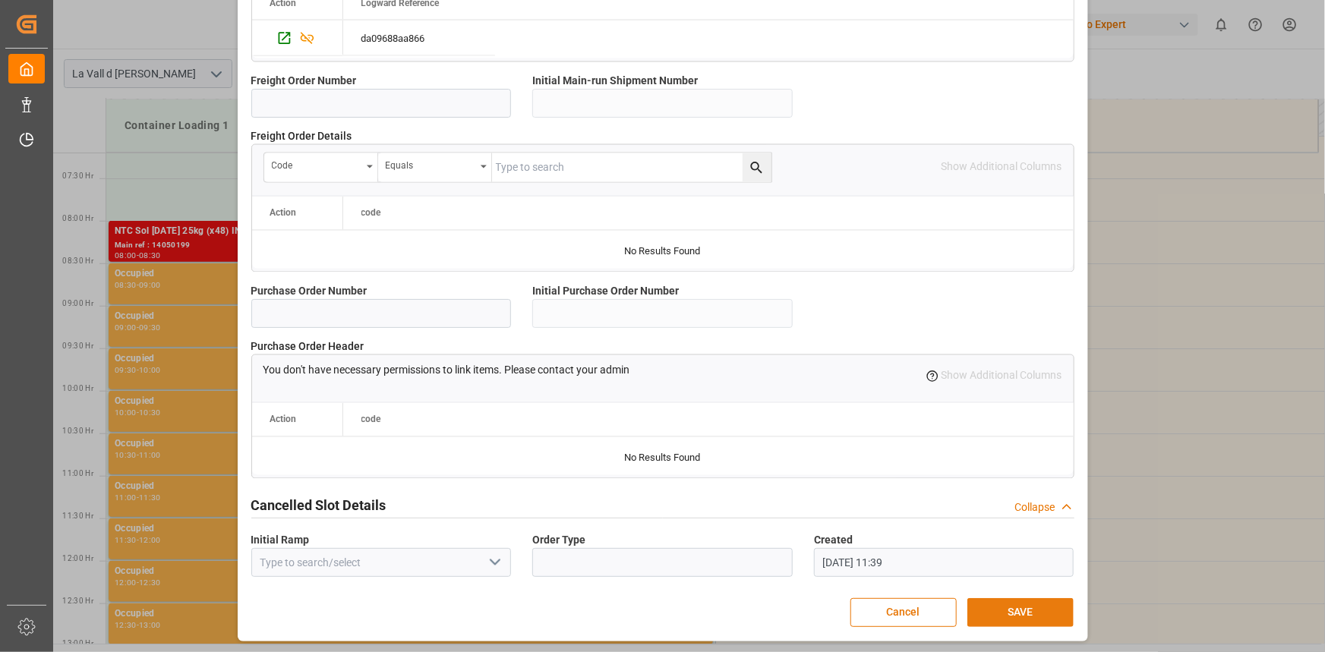
click at [1038, 607] on button "SAVE" at bounding box center [1020, 612] width 106 height 29
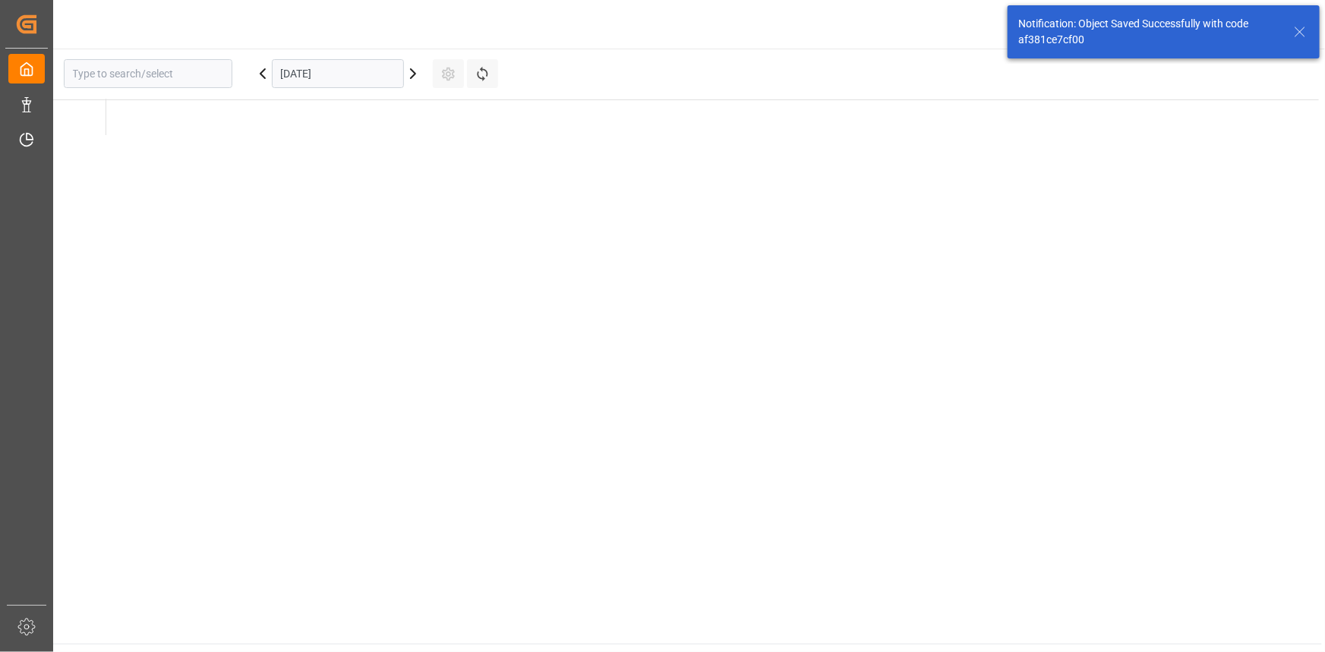
type input "La Vall d [PERSON_NAME]"
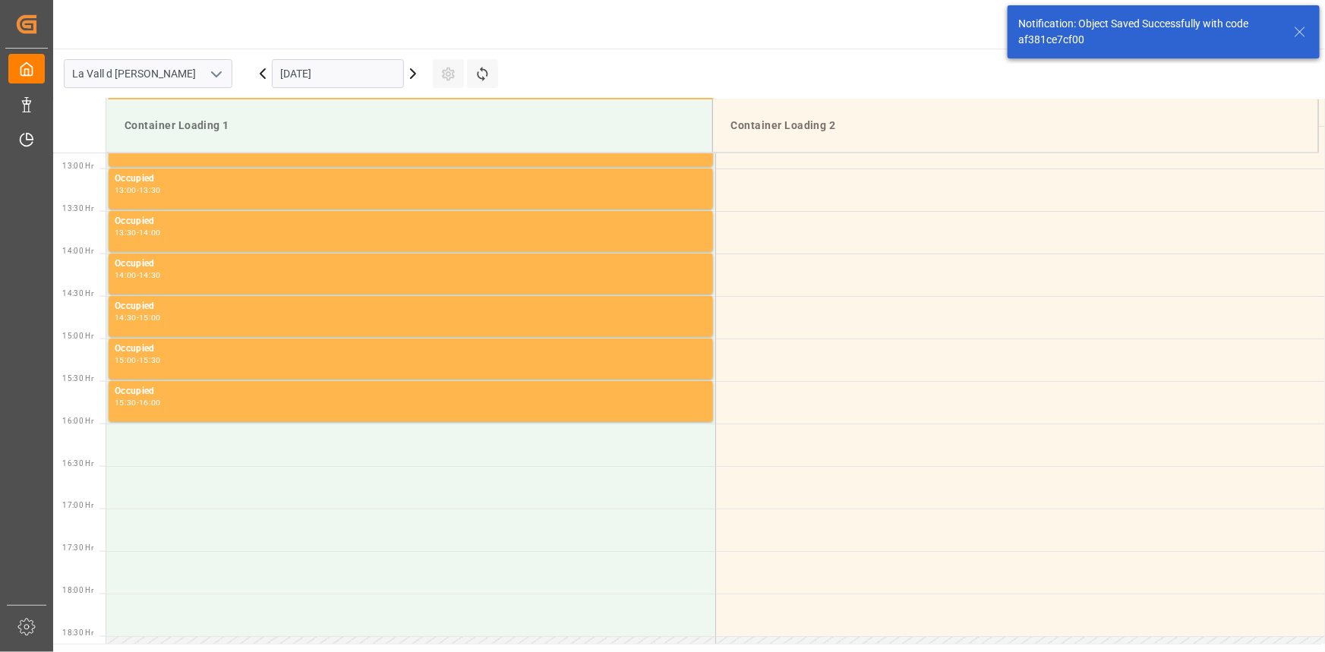
scroll to position [1095, 0]
